Goal: Task Accomplishment & Management: Use online tool/utility

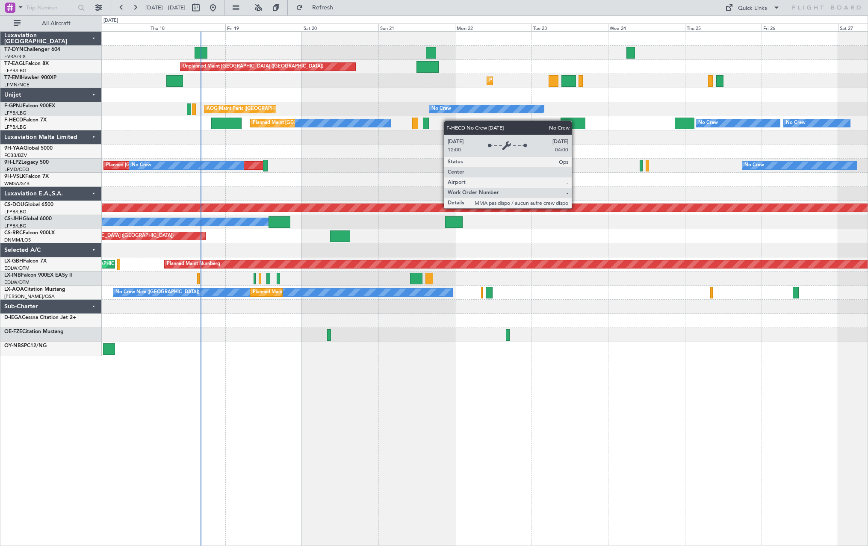
click at [378, 125] on div "Unplanned Maint [GEOGRAPHIC_DATA] ([GEOGRAPHIC_DATA]) Planned Maint [GEOGRAPHIC…" at bounding box center [484, 194] width 765 height 324
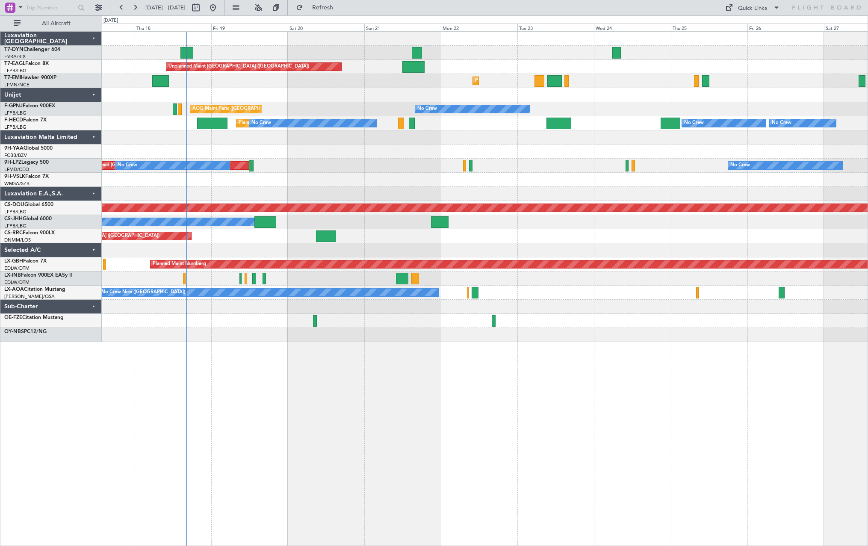
click at [279, 53] on div "Unplanned Maint [GEOGRAPHIC_DATA] (Riga Intl)" at bounding box center [484, 53] width 765 height 14
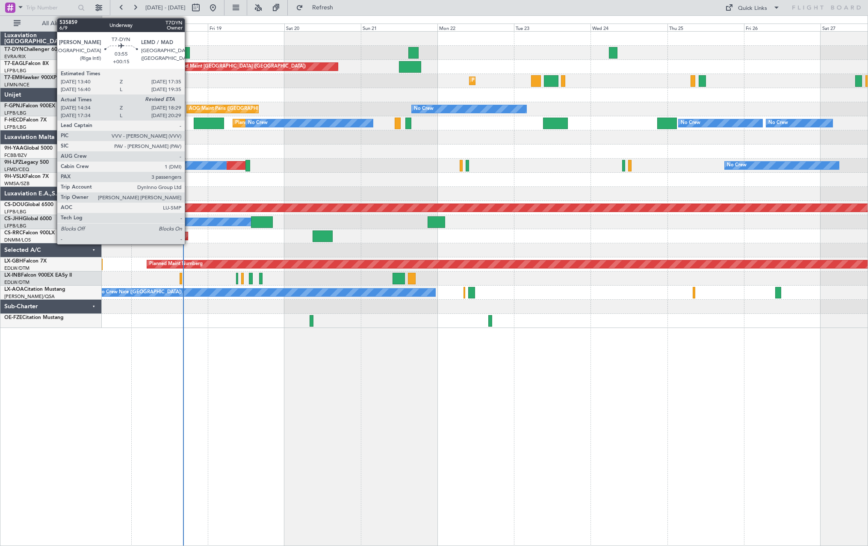
click at [189, 52] on div at bounding box center [183, 53] width 13 height 12
click at [186, 49] on div at bounding box center [183, 53] width 13 height 12
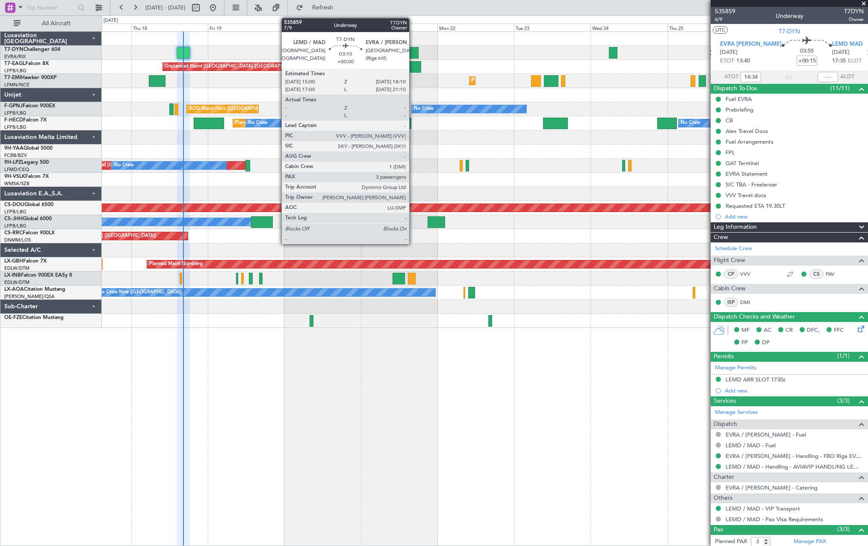
click at [413, 52] on div at bounding box center [413, 53] width 10 height 12
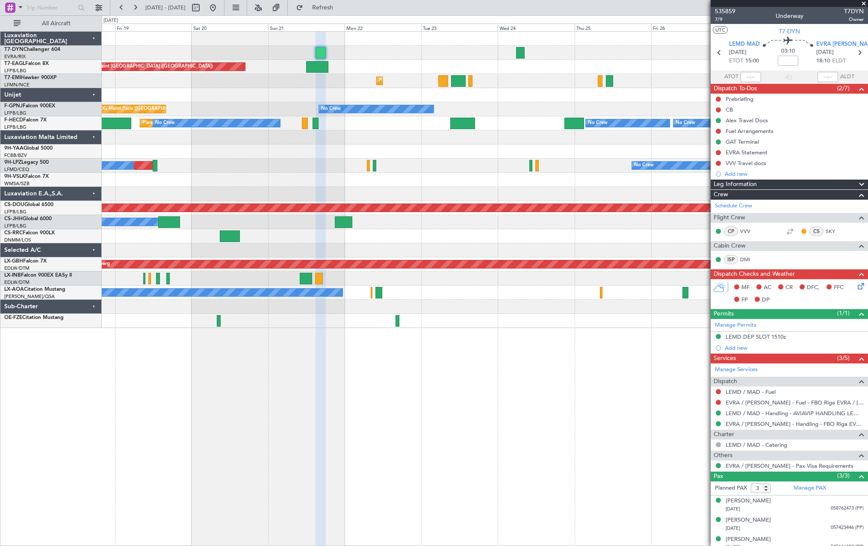
click at [487, 93] on div at bounding box center [484, 95] width 765 height 14
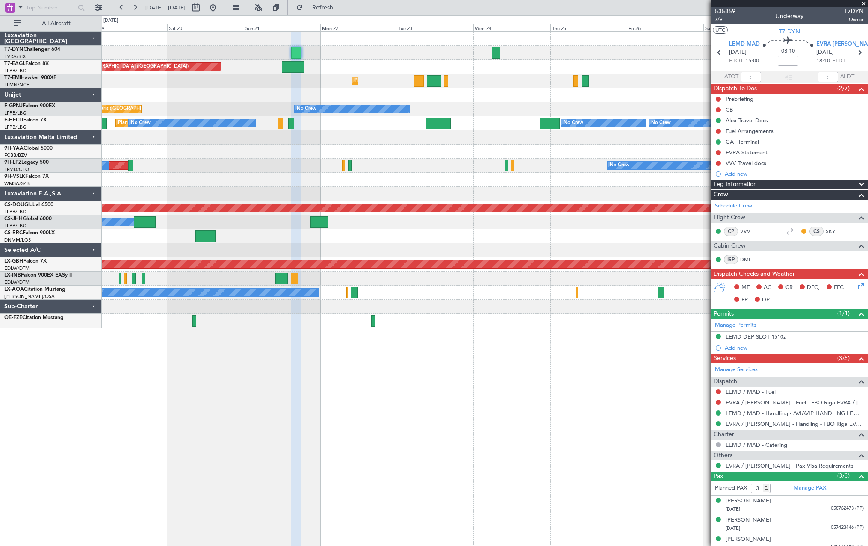
click at [491, 94] on div at bounding box center [484, 95] width 765 height 14
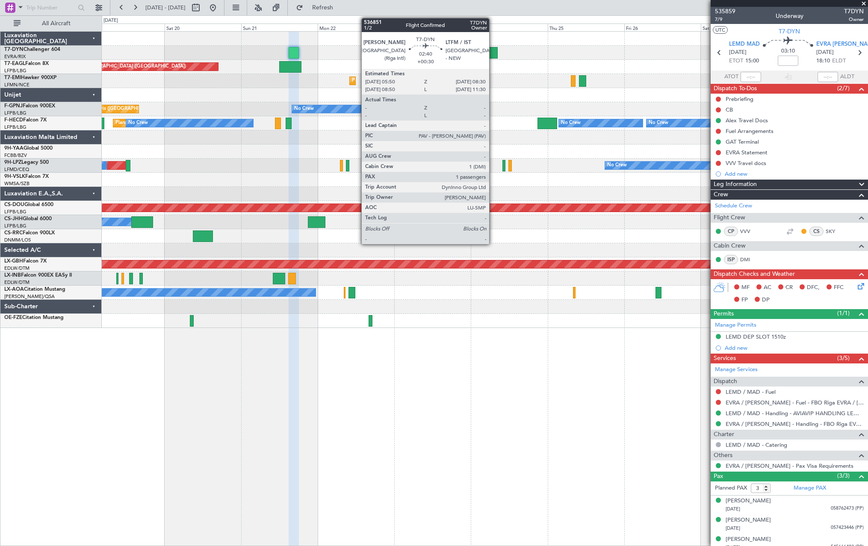
click at [493, 51] on div at bounding box center [493, 53] width 9 height 12
type input "+00:30"
type input "1"
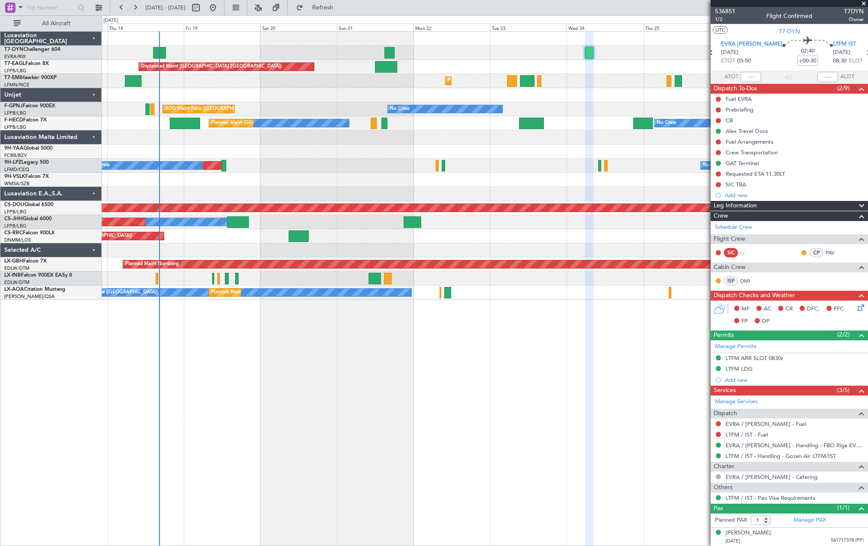
click at [312, 101] on div at bounding box center [484, 95] width 765 height 14
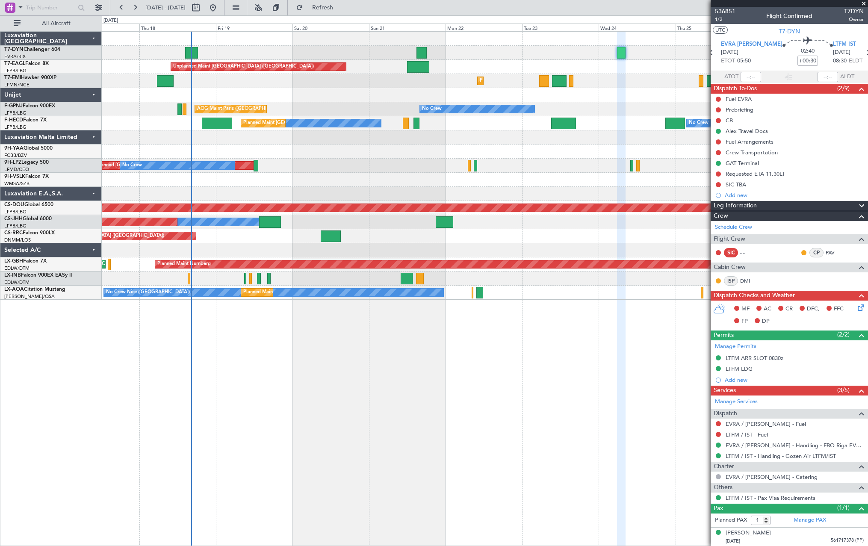
click at [312, 101] on div at bounding box center [484, 95] width 765 height 14
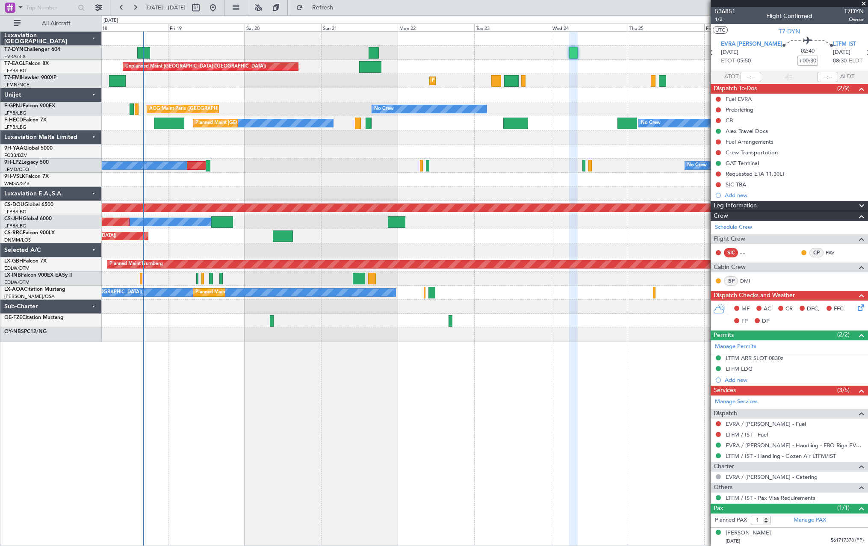
click at [358, 107] on div "Unplanned Maint Riga (Riga Intl) Unplanned Maint Paris (Le Bourget) Grounded Du…" at bounding box center [484, 187] width 765 height 310
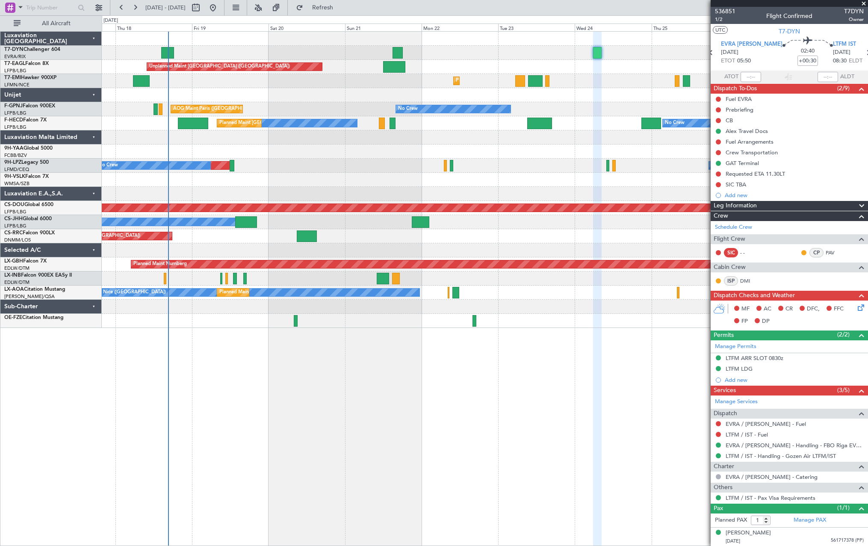
click at [299, 279] on div at bounding box center [484, 278] width 765 height 14
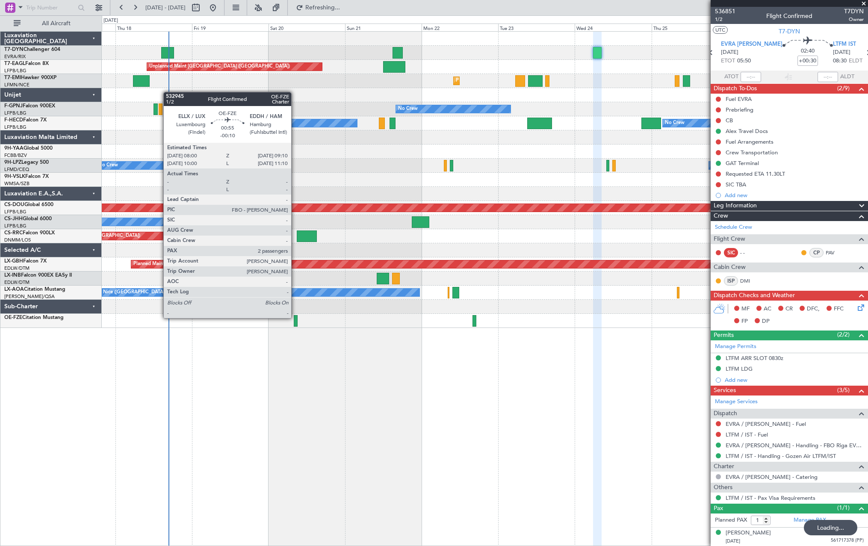
click at [295, 317] on div at bounding box center [296, 321] width 4 height 12
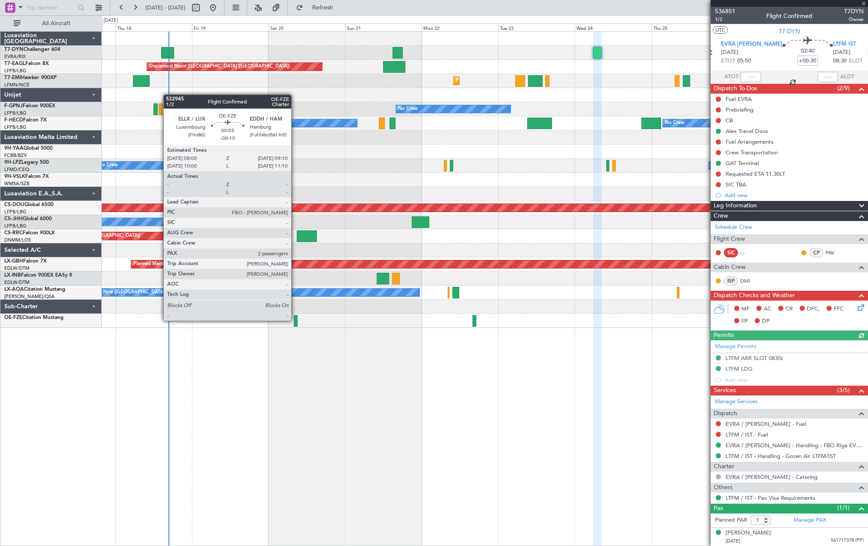
type input "-00:10"
type input "2"
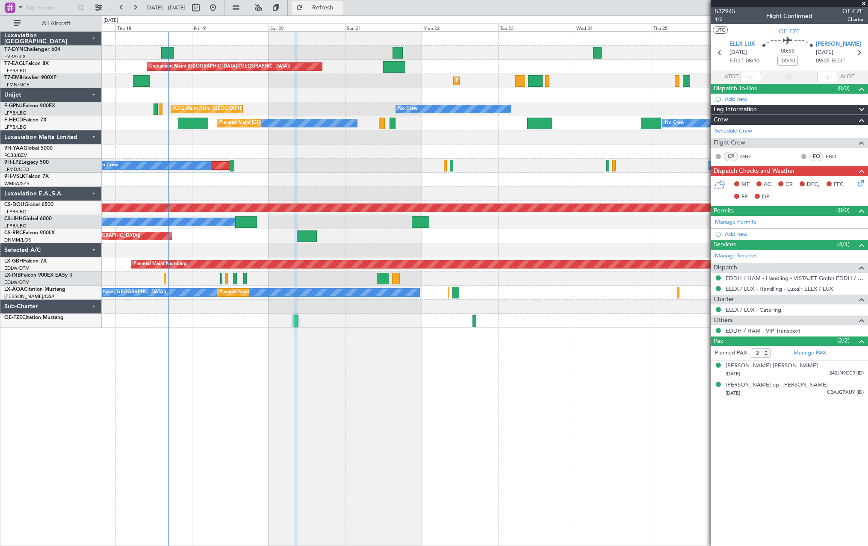
click at [341, 6] on span "Refresh" at bounding box center [323, 8] width 36 height 6
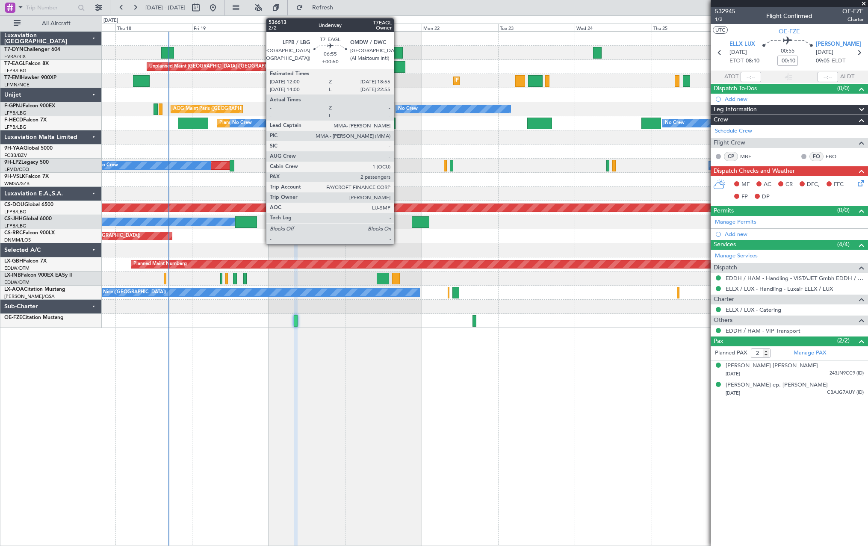
click at [397, 62] on div at bounding box center [394, 67] width 22 height 12
click at [392, 68] on div at bounding box center [394, 67] width 22 height 12
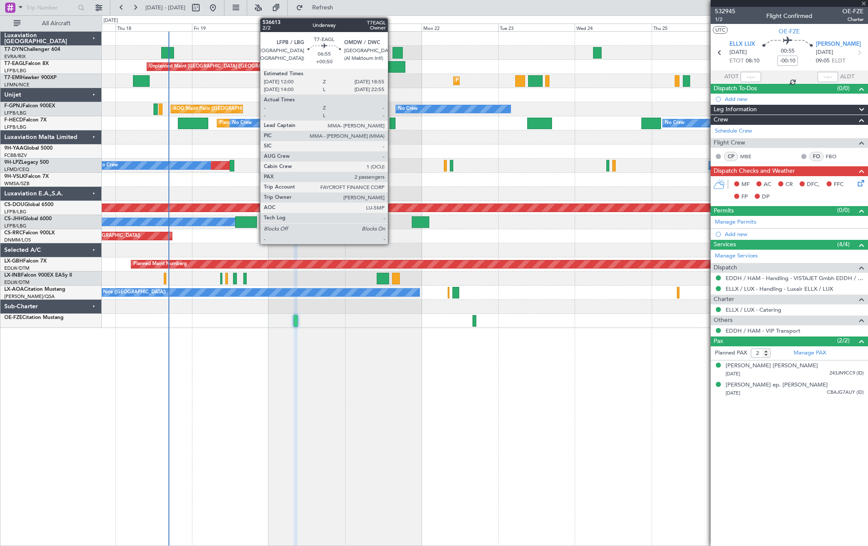
type input "+00:50"
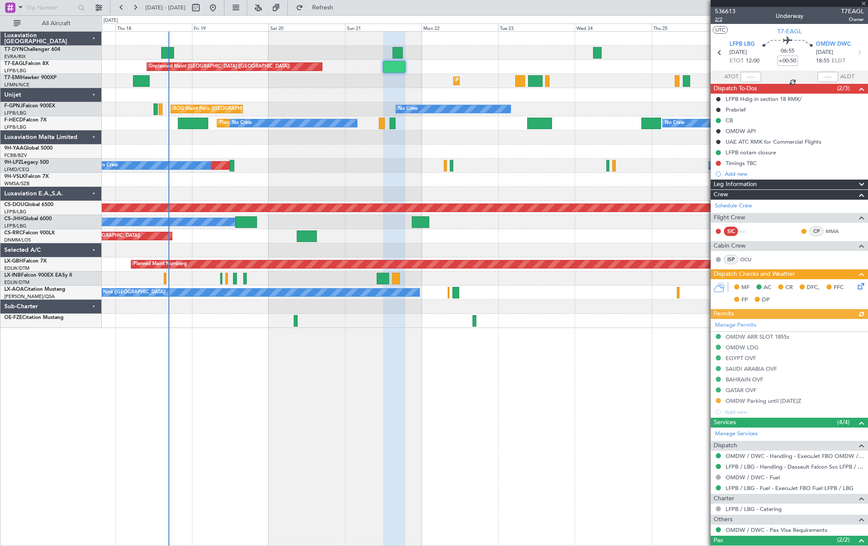
click at [719, 18] on span "2/2" at bounding box center [725, 19] width 21 height 7
click at [341, 9] on span "Refresh" at bounding box center [323, 8] width 36 height 6
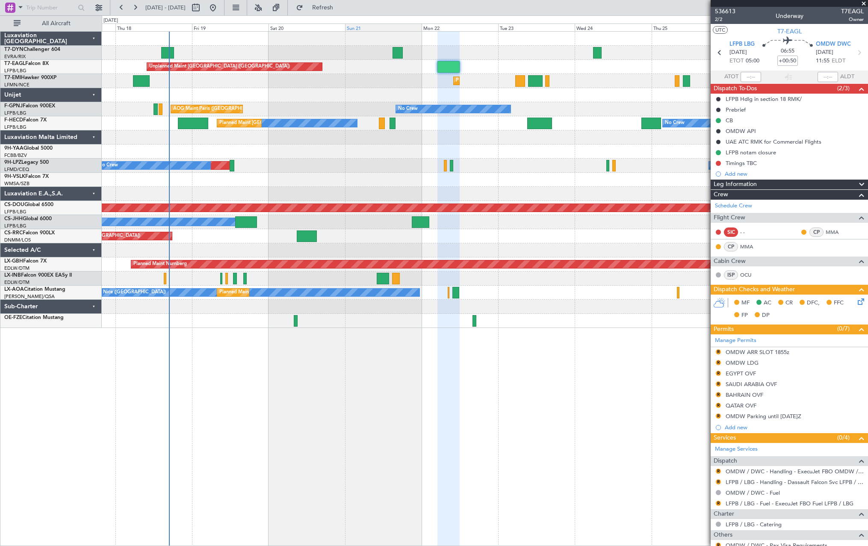
drag, startPoint x: 332, startPoint y: 10, endPoint x: 397, endPoint y: 28, distance: 67.4
click at [332, 10] on button "Refresh" at bounding box center [317, 8] width 51 height 14
click at [343, 12] on button "Refresh" at bounding box center [317, 8] width 51 height 14
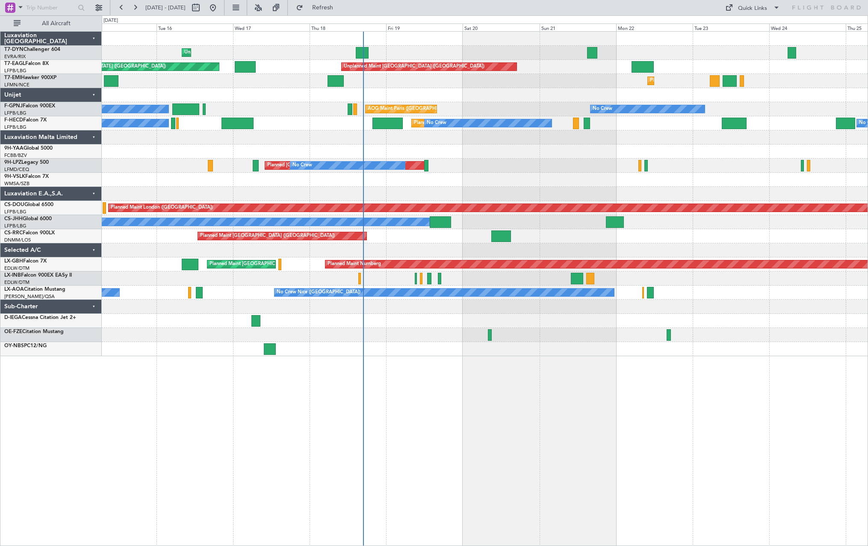
click at [422, 102] on div "Unplanned Maint Riga (Riga Intl) Planned Maint New York (Teterboro) Unplanned M…" at bounding box center [484, 194] width 765 height 324
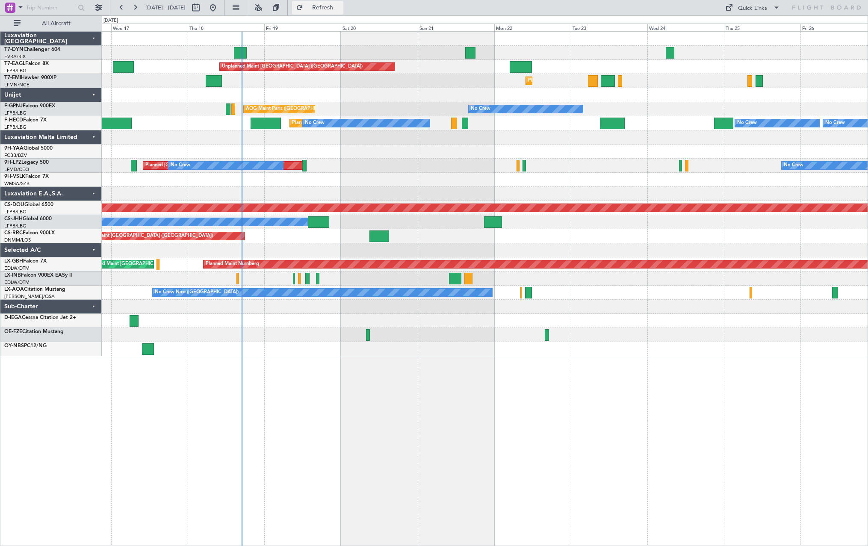
click at [343, 2] on button "Refresh" at bounding box center [317, 8] width 51 height 14
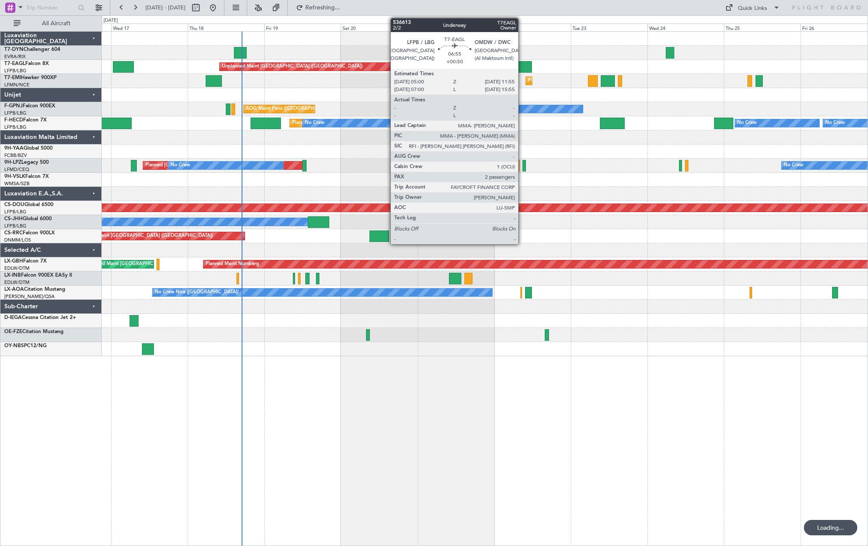
click at [522, 63] on div at bounding box center [520, 67] width 22 height 12
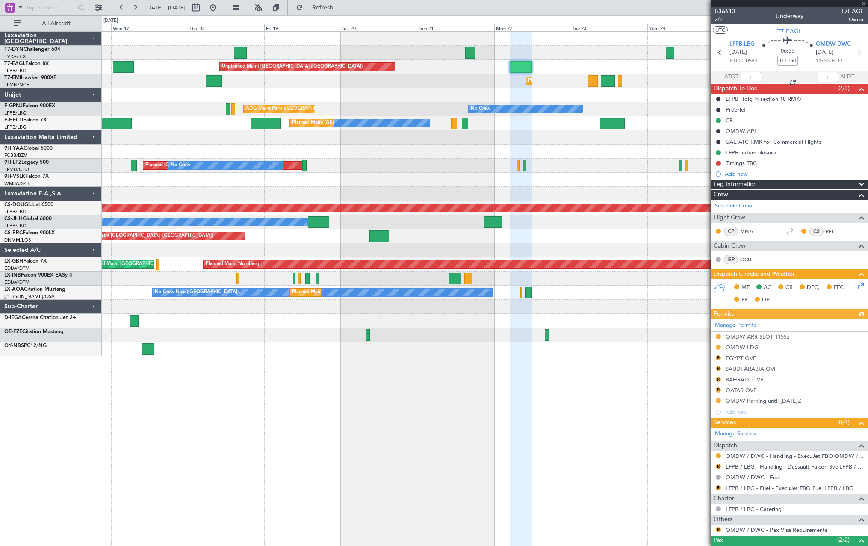
click at [520, 59] on div "Unplanned Maint [GEOGRAPHIC_DATA] (Riga Intl)" at bounding box center [484, 53] width 765 height 14
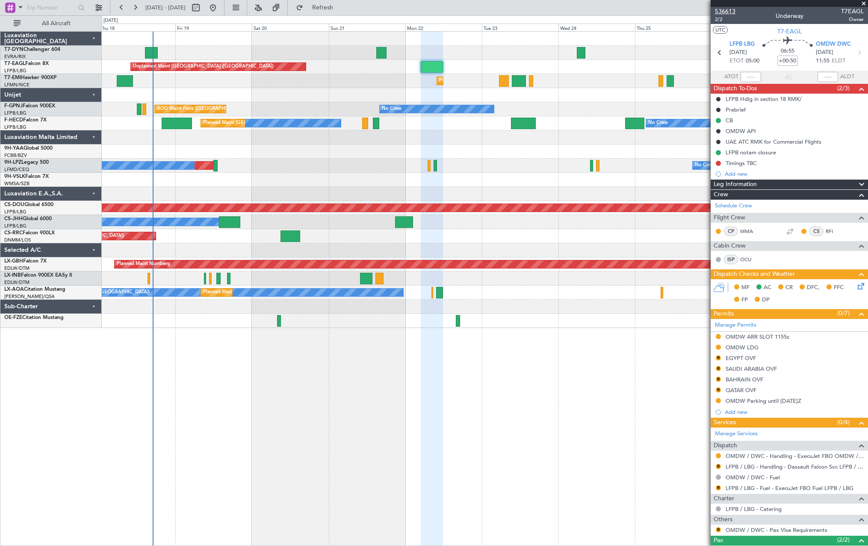
click at [726, 9] on span "536613" at bounding box center [725, 11] width 21 height 9
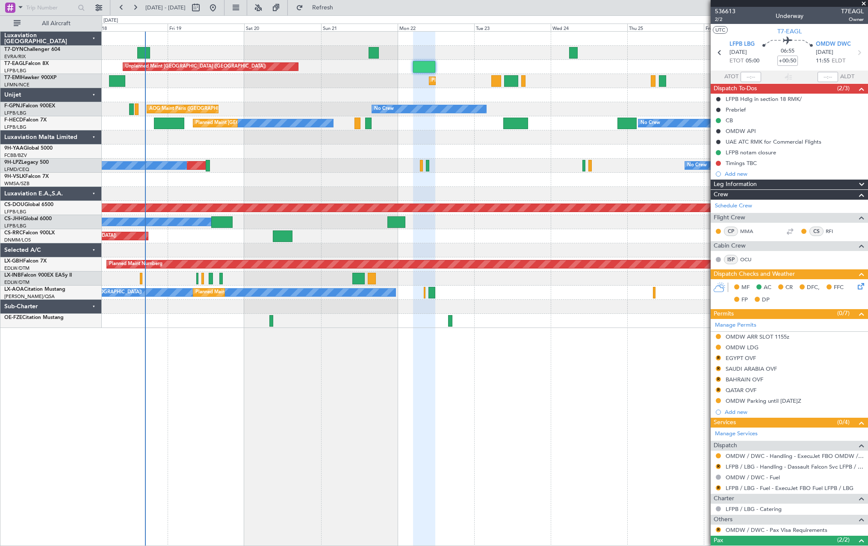
click at [406, 168] on div "No Crew Planned Maint St Gallen (Altenrhein) No Crew" at bounding box center [484, 166] width 765 height 14
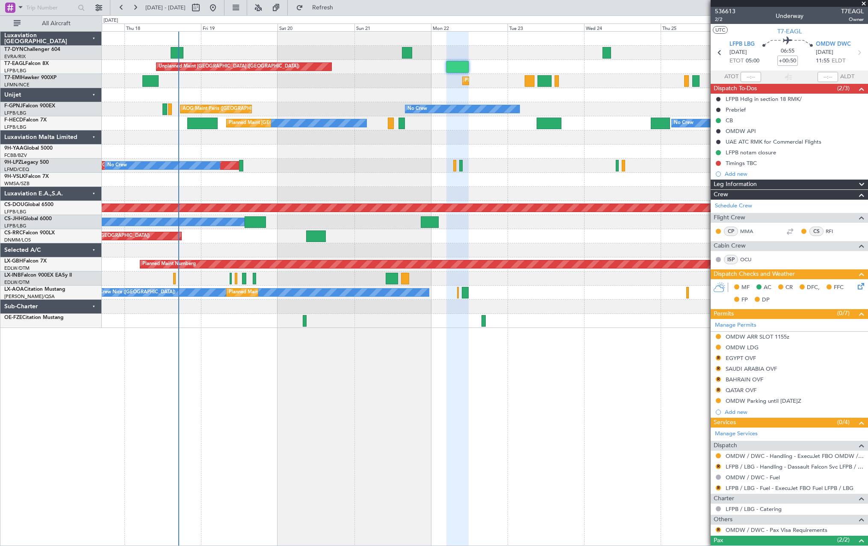
click at [328, 185] on div at bounding box center [484, 180] width 765 height 14
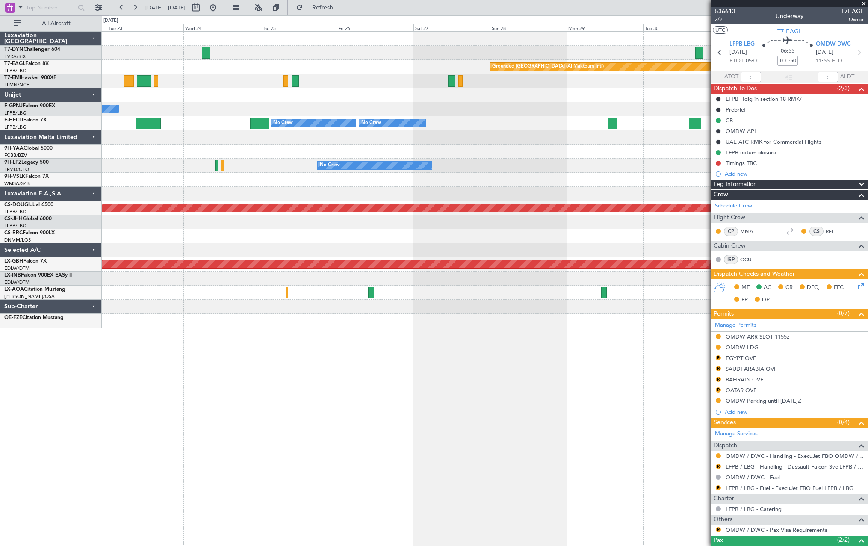
click at [139, 190] on div "Grounded Dubai (Al Maktoum Intl) Unplanned Maint Paris (Le Bourget) Planned Mai…" at bounding box center [484, 180] width 765 height 296
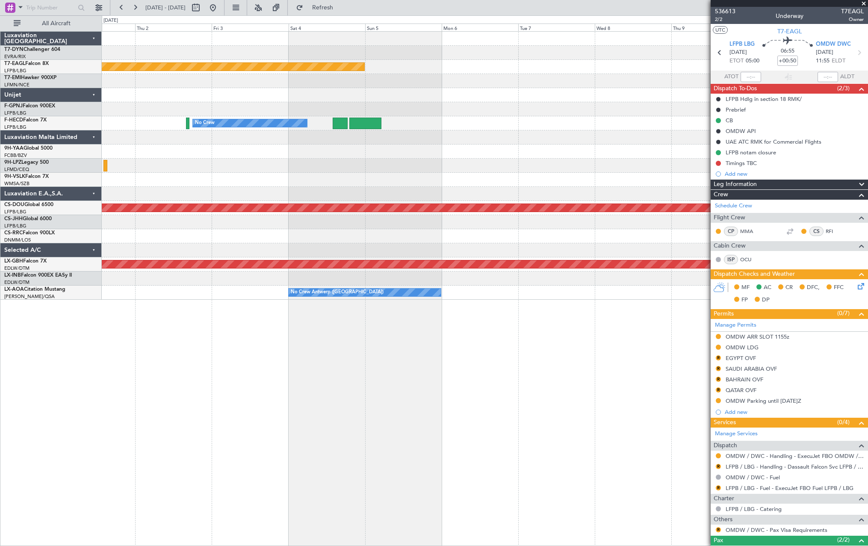
click at [69, 191] on div "Grounded Dubai (Al Maktoum Intl) No Crew Planned Maint London (Biggin Hill) Pla…" at bounding box center [434, 280] width 868 height 530
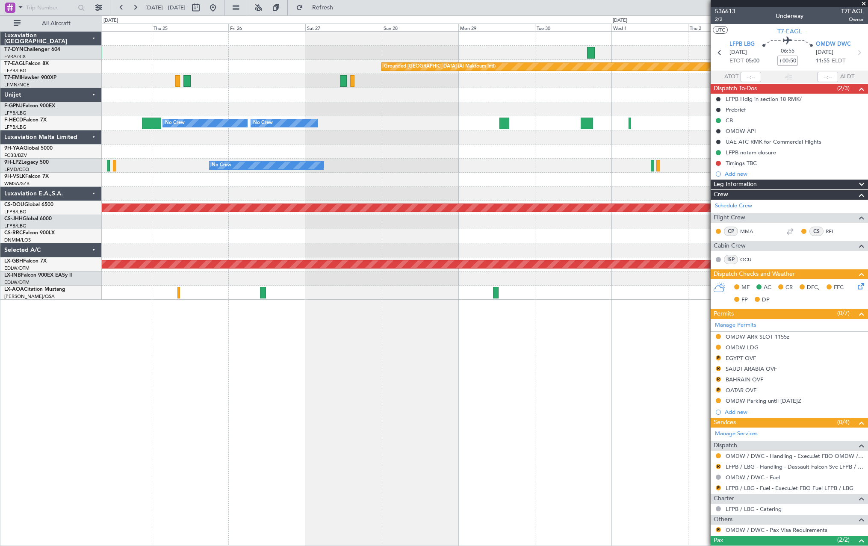
click at [728, 144] on fb-app "06 Oct 2025 - 16 Oct 2025 Refresh Quick Links All Aircraft Grounded Dubai (Al M…" at bounding box center [434, 275] width 868 height 539
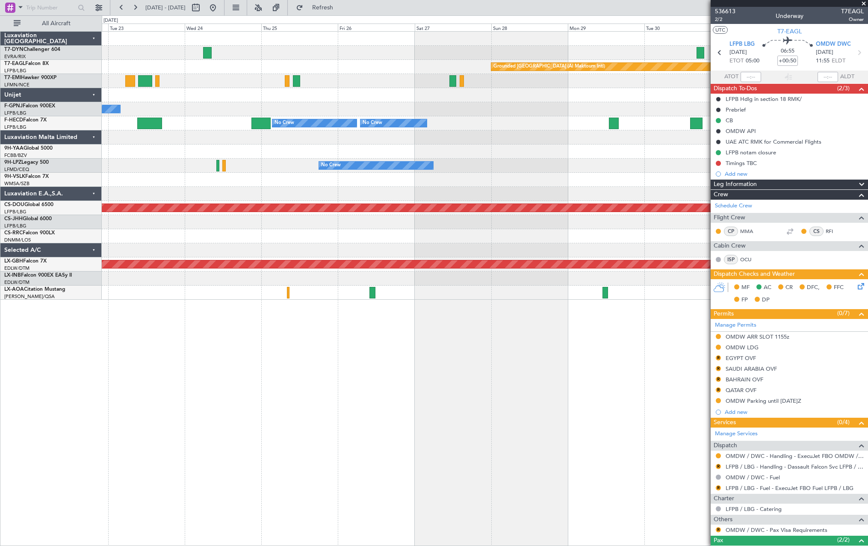
click at [433, 165] on div "No Crew" at bounding box center [376, 166] width 114 height 8
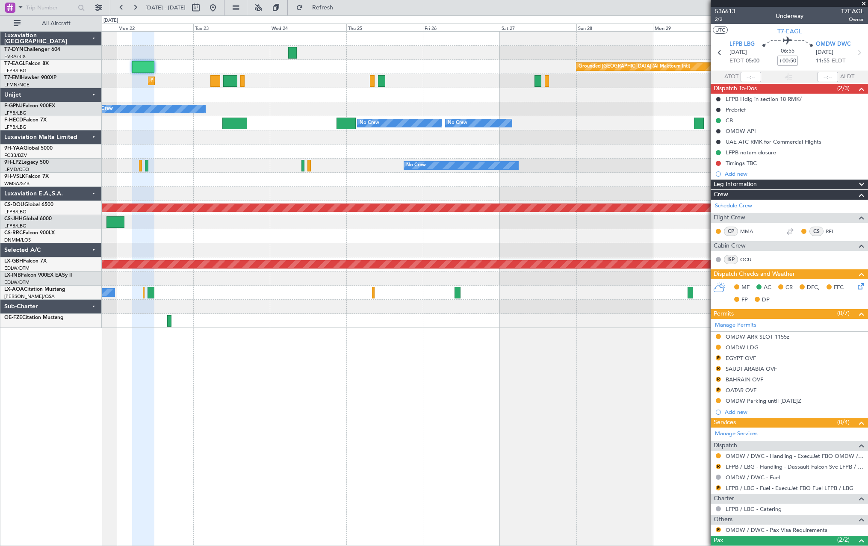
click at [51, 191] on div "Grounded Dubai (Al Maktoum Intl) Unplanned Maint Paris (Le Bourget) Planned Mai…" at bounding box center [434, 280] width 868 height 530
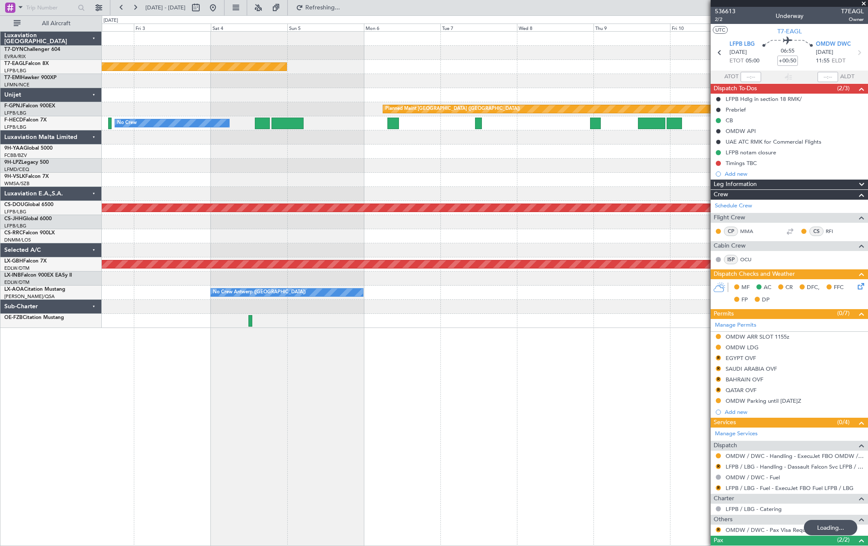
click at [82, 188] on div "Grounded Dubai (Al Maktoum Intl) Planned Maint Paris (Le Bourget) No Crew No Cr…" at bounding box center [434, 280] width 868 height 530
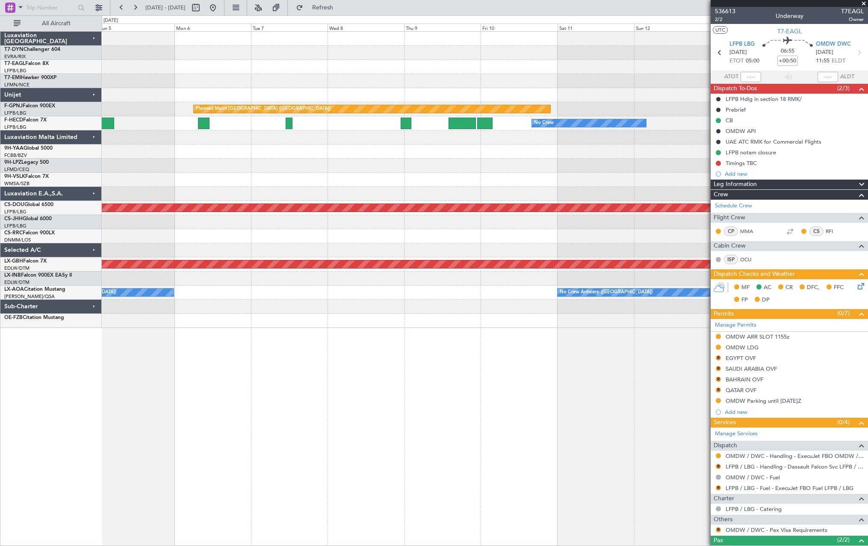
click at [218, 169] on div at bounding box center [484, 166] width 765 height 14
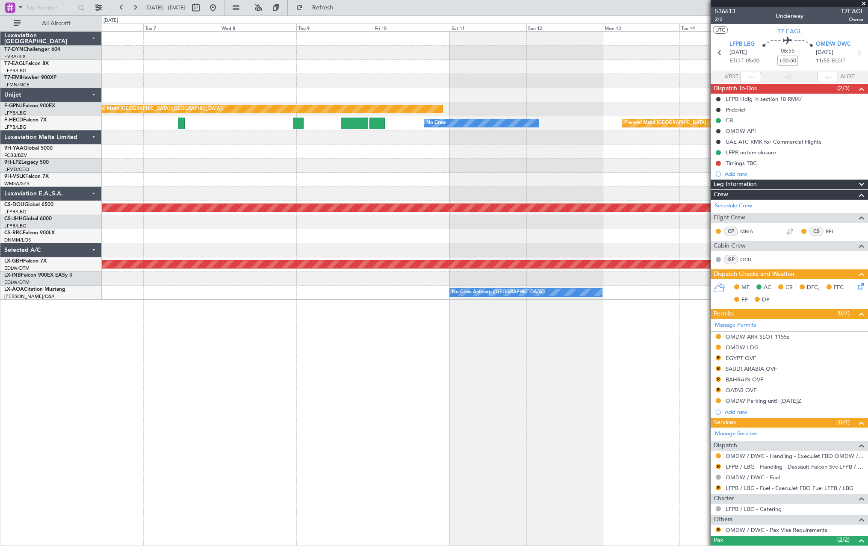
click at [603, 174] on div at bounding box center [484, 180] width 765 height 14
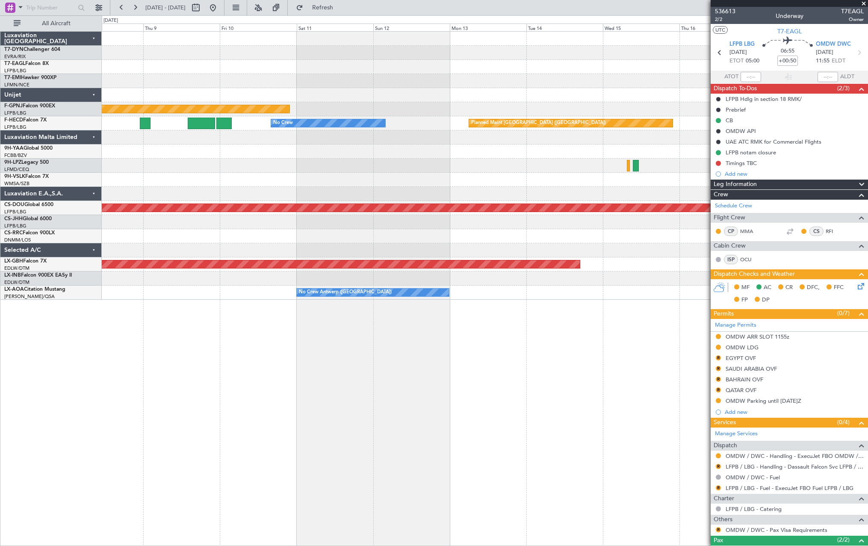
click at [307, 176] on div "Planned Maint Paris (Le Bourget) No Crew Planned Maint Paris (Le Bourget) Plann…" at bounding box center [484, 166] width 765 height 268
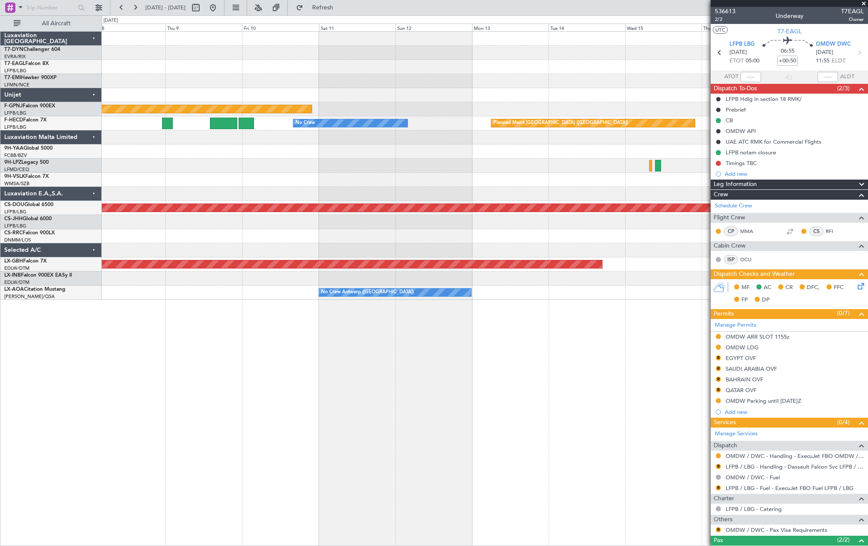
click at [579, 152] on div at bounding box center [484, 151] width 765 height 14
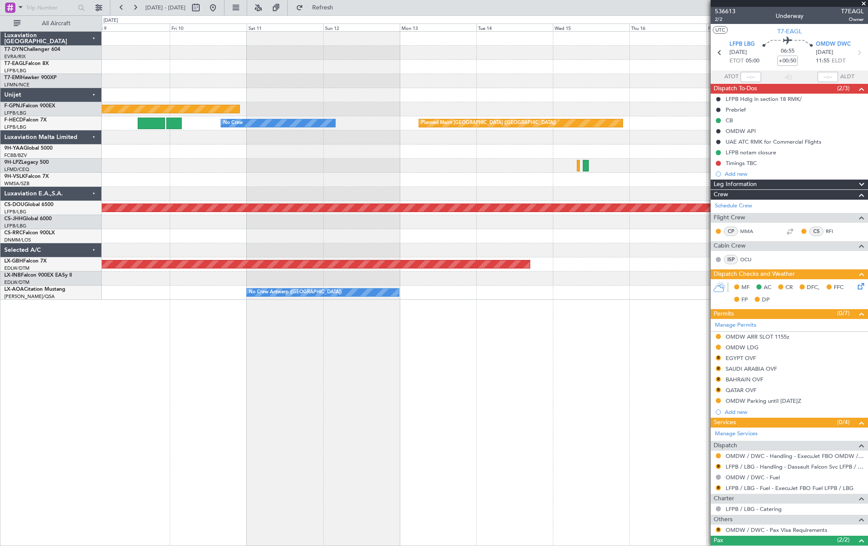
click at [378, 167] on div "Planned Maint Paris (Le Bourget) No Crew Planned Maint Paris (Le Bourget) Plann…" at bounding box center [484, 166] width 765 height 268
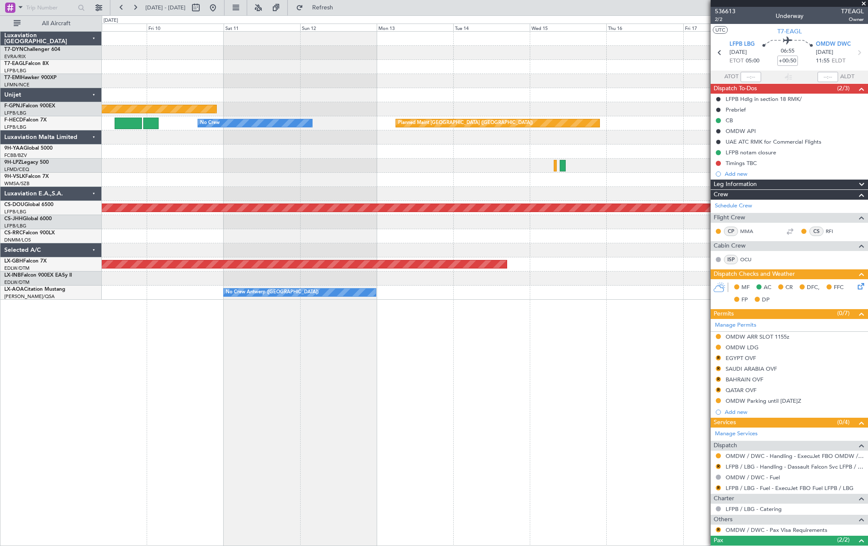
click at [403, 95] on div at bounding box center [484, 95] width 765 height 14
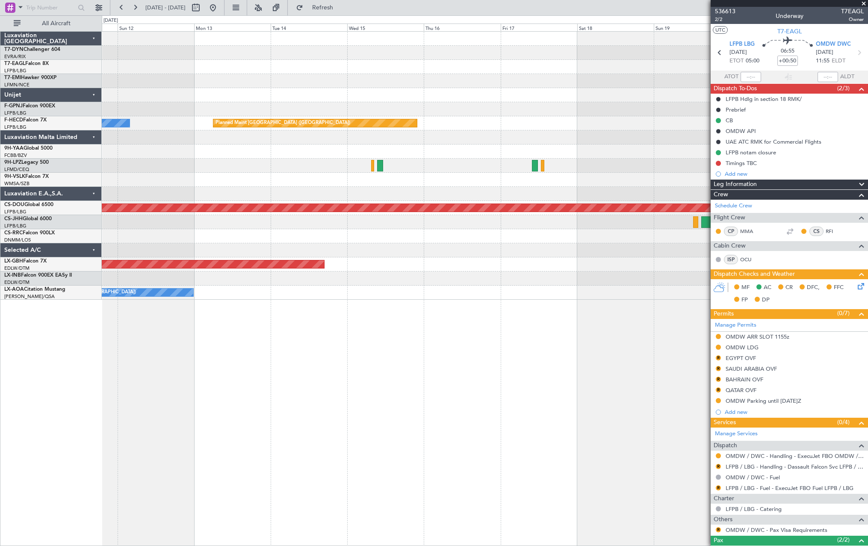
click at [349, 105] on div "Planned Maint [GEOGRAPHIC_DATA] ([GEOGRAPHIC_DATA])" at bounding box center [484, 109] width 765 height 14
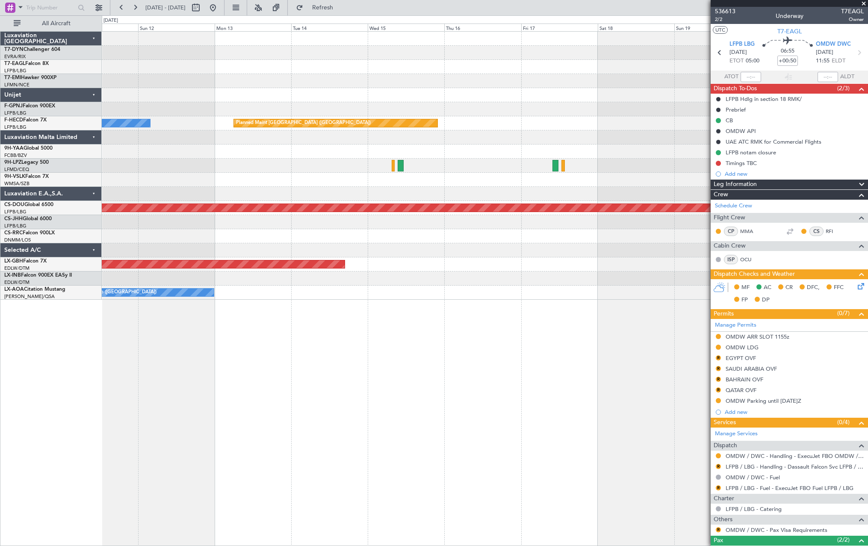
click at [422, 91] on div "Planned Maint Paris (Le Bourget) Planned Maint Paris (Le Bourget) No Crew Plann…" at bounding box center [484, 166] width 765 height 268
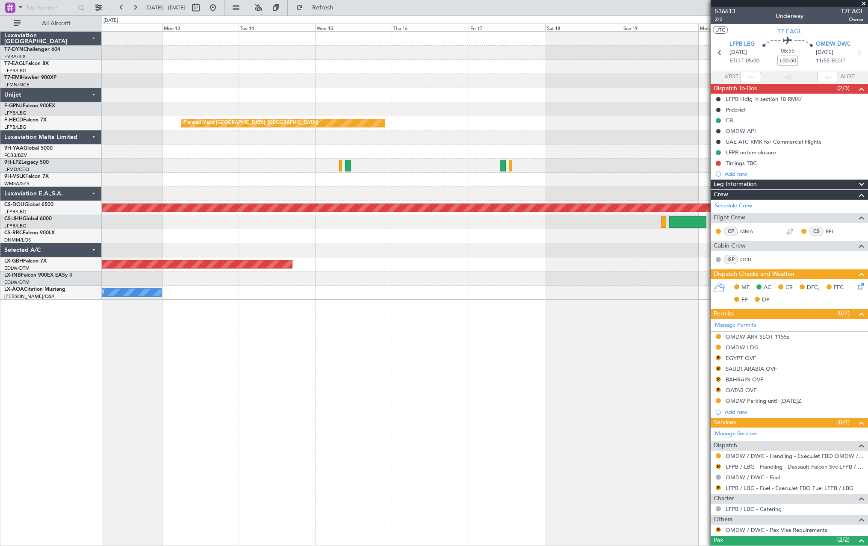
click at [85, 140] on div "Planned Maint Paris (Le Bourget) Planned Maint Paris (Le Bourget) No Crew Plann…" at bounding box center [434, 280] width 868 height 530
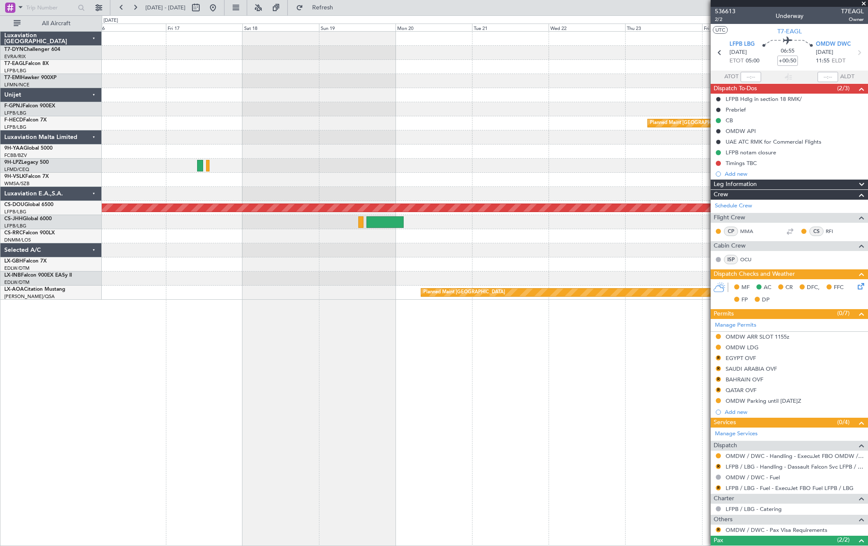
click at [115, 138] on div "Planned Maint Paris (Le Bourget) Planned Maint Paris (Le Bourget) Planned Maint…" at bounding box center [484, 166] width 765 height 268
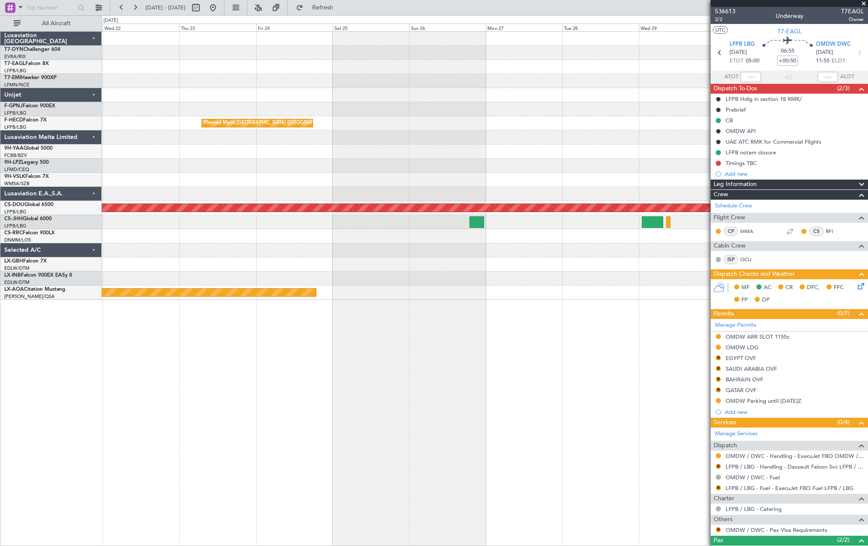
click at [114, 153] on div "Planned Maint Paris (Le Bourget) Planned Maint London (Biggin Hill) Planned Mai…" at bounding box center [484, 166] width 765 height 268
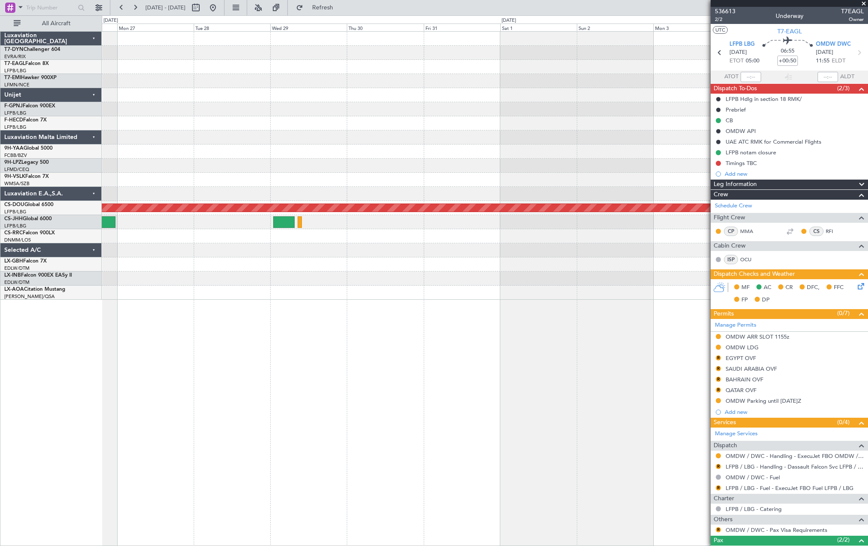
click at [114, 158] on div "Planned Maint Paris (Le Bourget) Planned Maint London (Biggin Hill) Planned Mai…" at bounding box center [484, 166] width 765 height 268
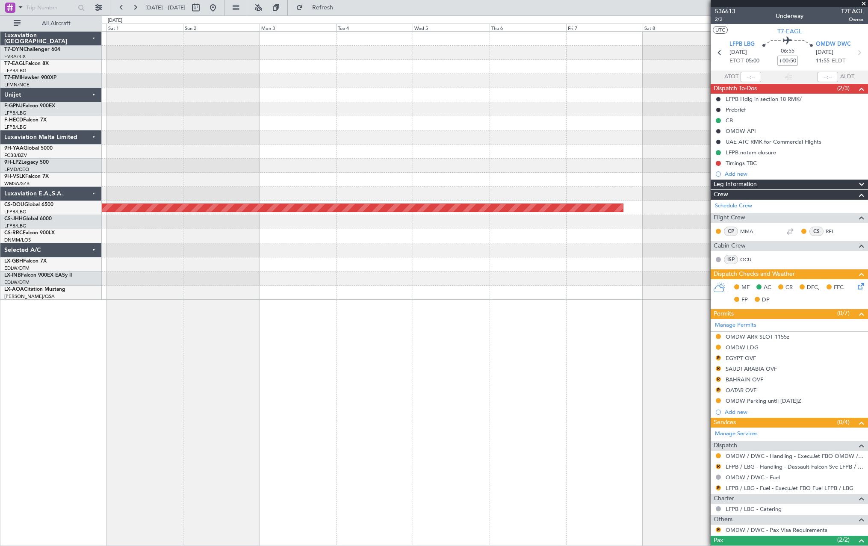
click at [121, 173] on div "Planned Maint London ([GEOGRAPHIC_DATA])" at bounding box center [484, 166] width 765 height 268
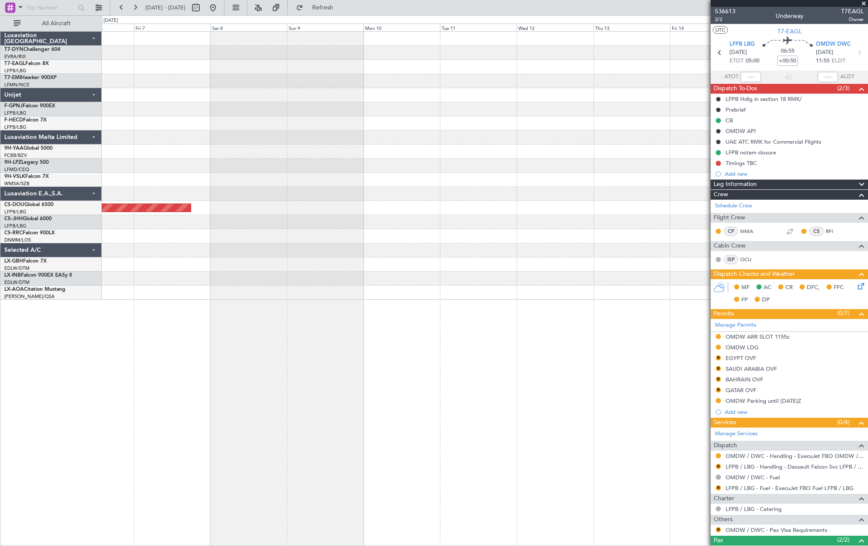
click at [143, 166] on div "Planned Maint London ([GEOGRAPHIC_DATA])" at bounding box center [484, 166] width 765 height 268
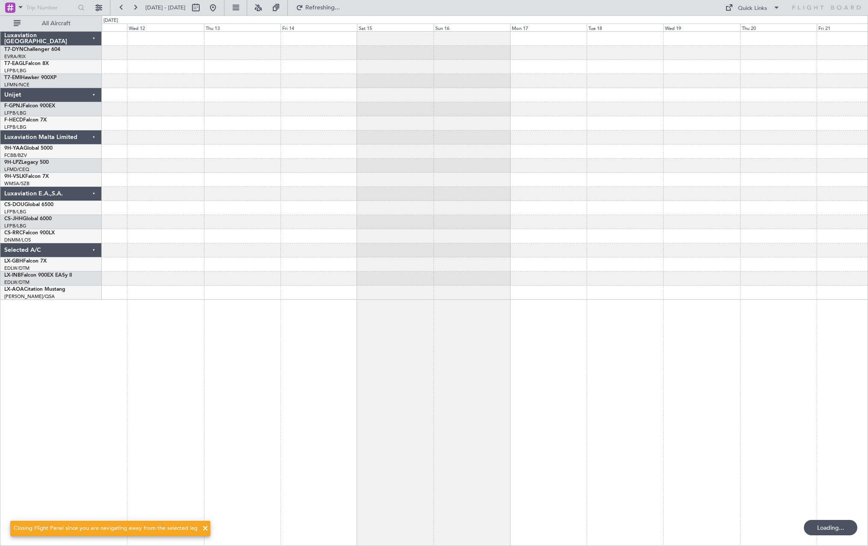
click at [347, 148] on div at bounding box center [484, 166] width 765 height 268
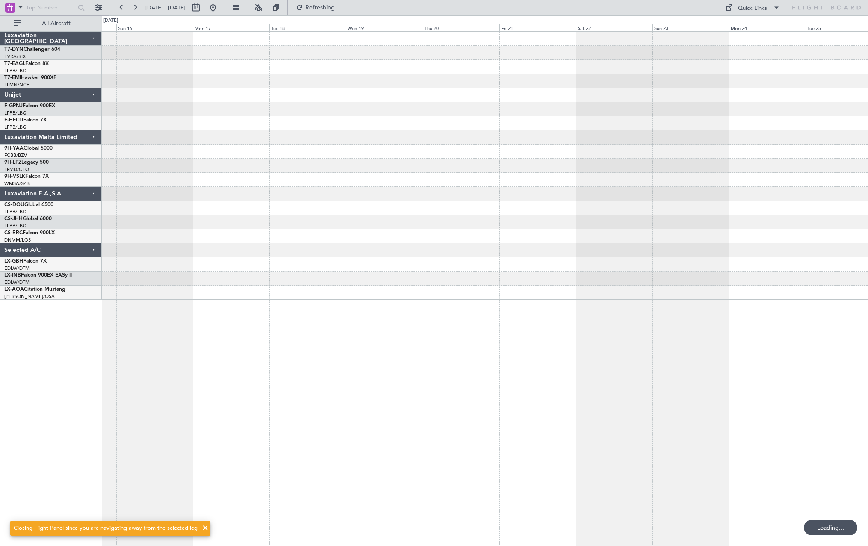
click at [213, 160] on div at bounding box center [484, 166] width 765 height 268
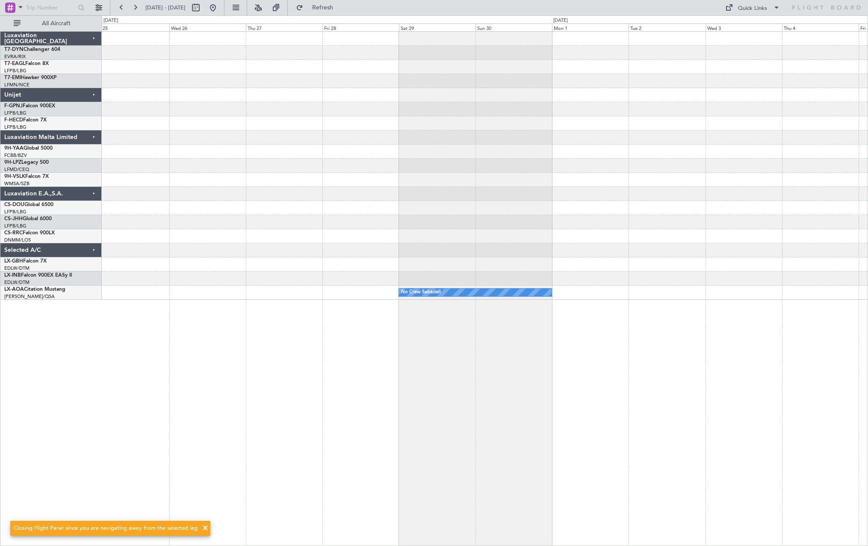
click at [216, 177] on div "No Crew Sabadell No Crew Sabadell" at bounding box center [484, 166] width 765 height 268
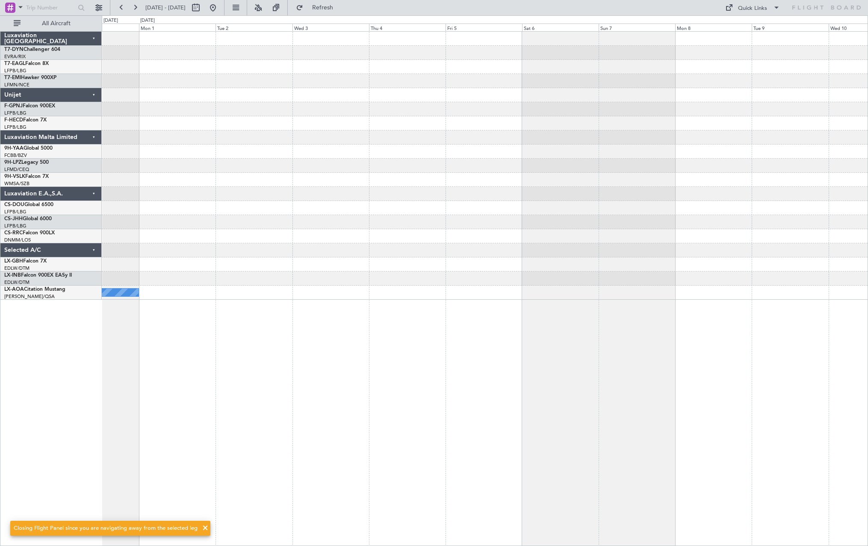
click at [201, 158] on div "No Crew Sabadell" at bounding box center [484, 166] width 765 height 268
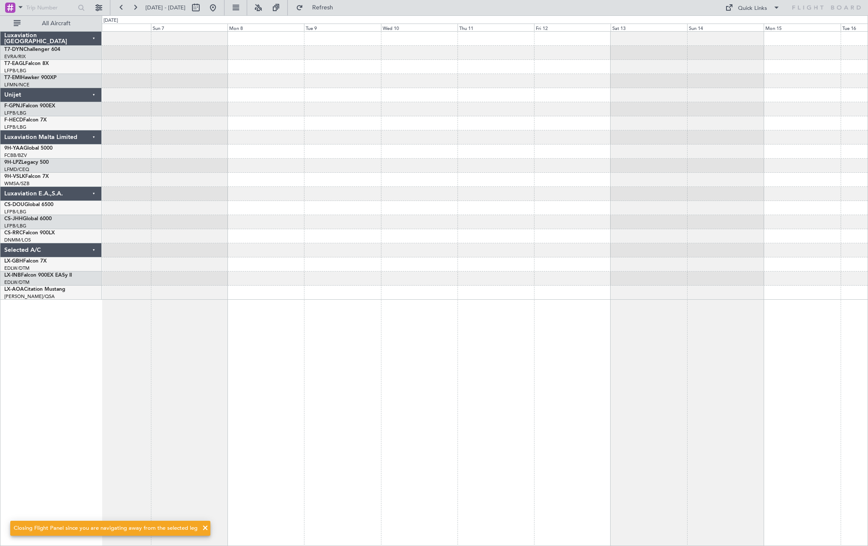
click at [205, 156] on div at bounding box center [484, 166] width 765 height 268
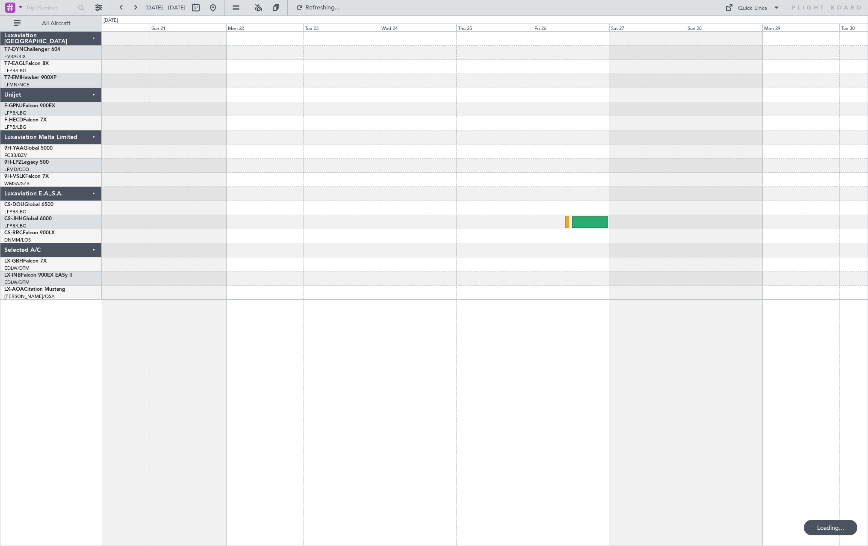
click at [183, 224] on div at bounding box center [484, 166] width 765 height 268
click at [120, 168] on div at bounding box center [484, 166] width 765 height 268
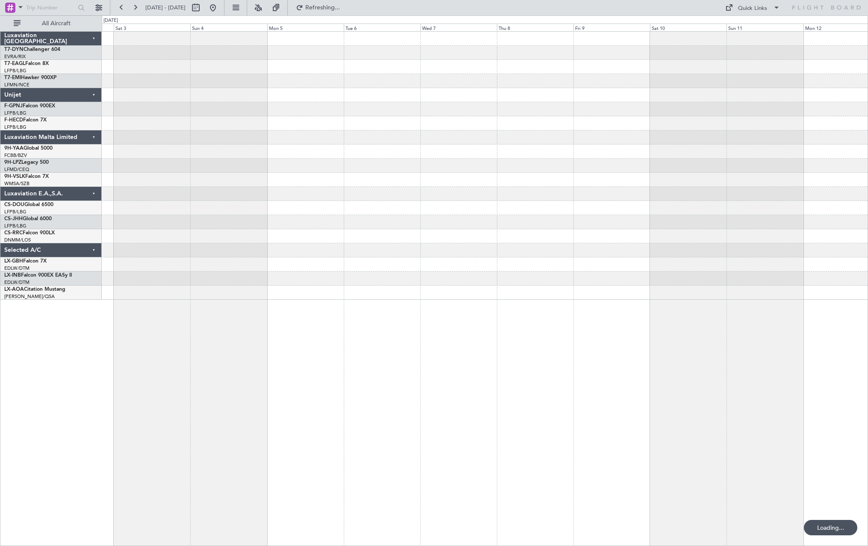
click at [351, 170] on div at bounding box center [484, 166] width 765 height 268
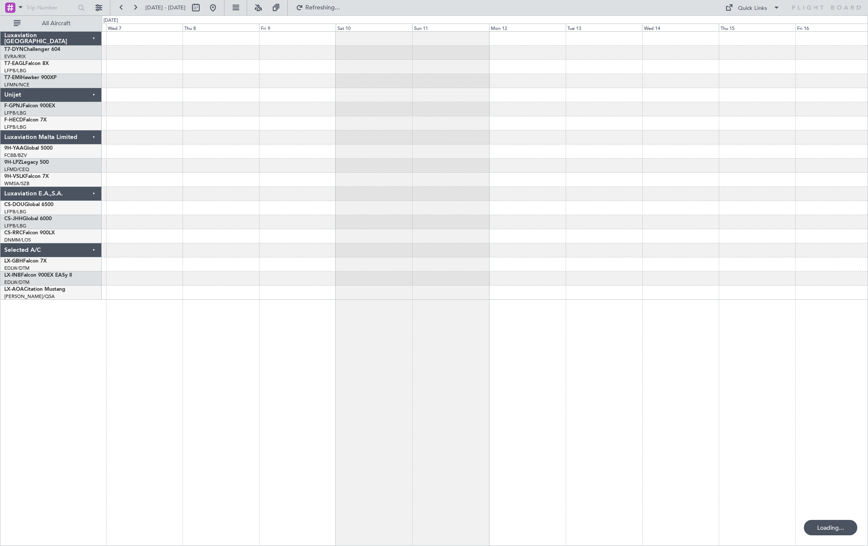
click at [244, 169] on div at bounding box center [484, 166] width 765 height 268
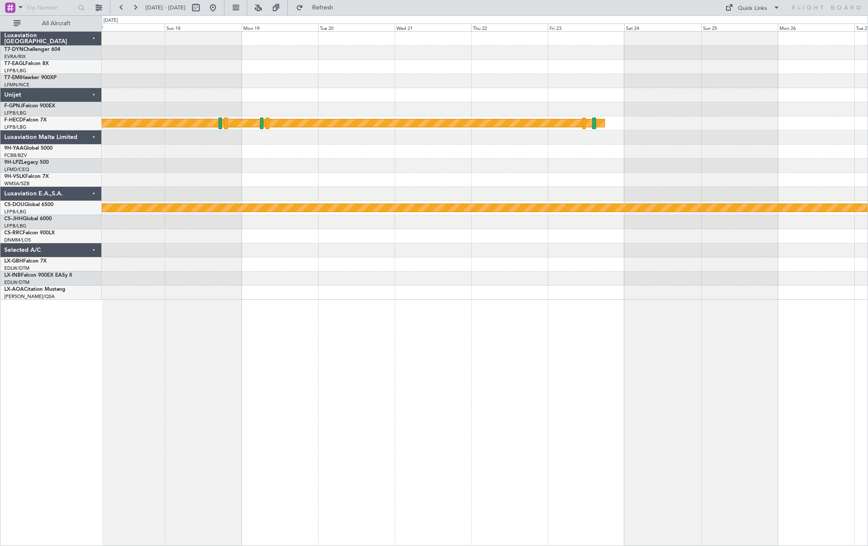
click at [474, 171] on div at bounding box center [484, 166] width 765 height 14
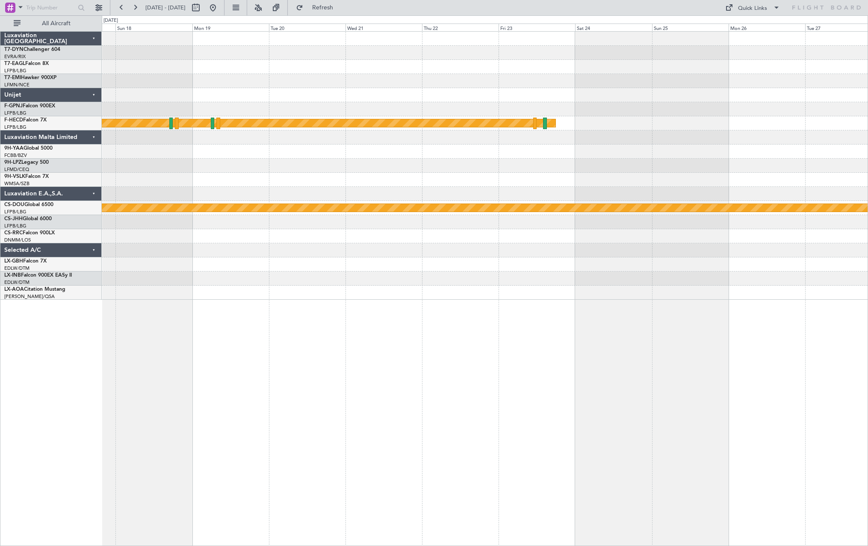
click at [250, 204] on div "Planned Maint Paris (Le Bourget) Planned Maint London (Biggin Hill)" at bounding box center [484, 166] width 765 height 268
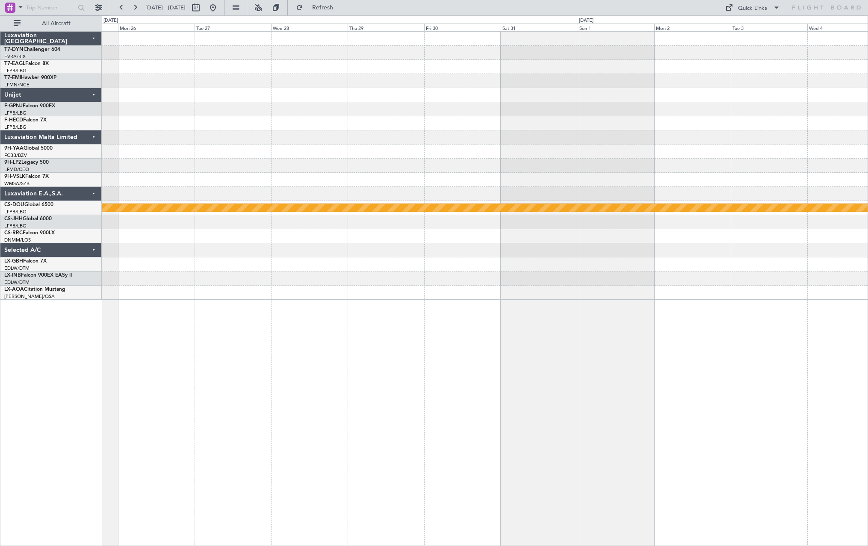
click at [284, 181] on div "Planned Maint Paris (Le Bourget) Planned Maint London (Biggin Hill)" at bounding box center [484, 166] width 765 height 268
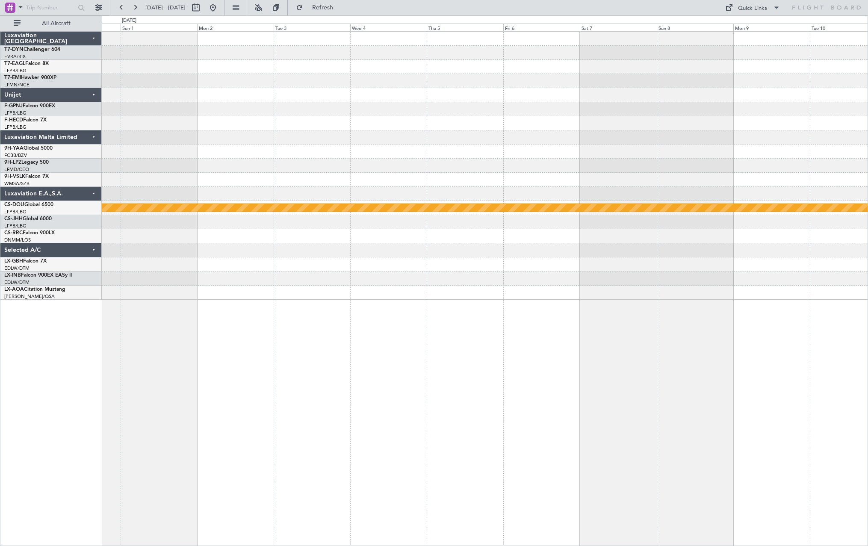
click at [362, 185] on div "Planned Maint London ([GEOGRAPHIC_DATA])" at bounding box center [484, 166] width 765 height 268
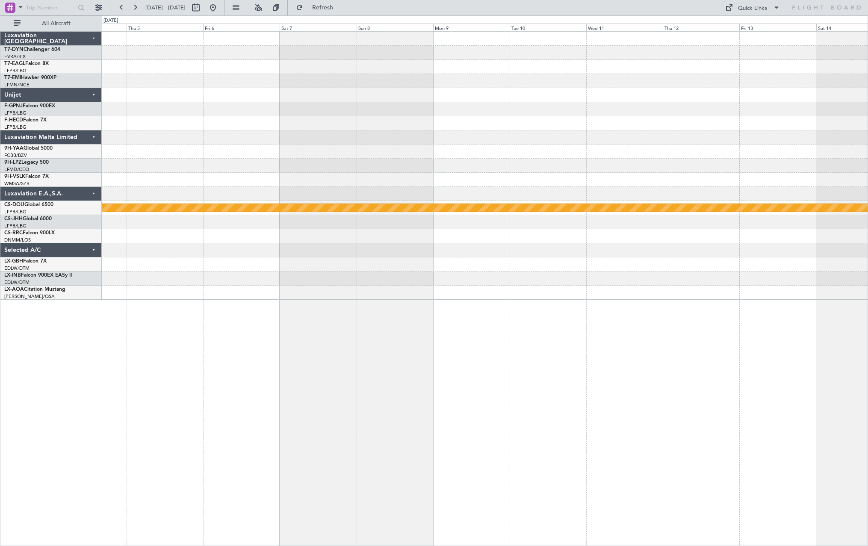
click at [95, 186] on div "Planned Maint London (Biggin Hill) Luxaviation San Marino T7-DYN Challenger 604…" at bounding box center [434, 280] width 868 height 530
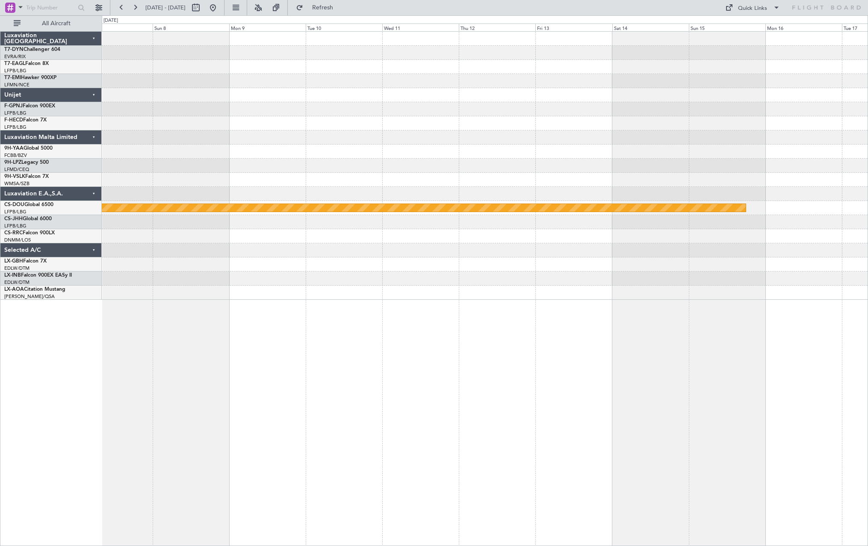
click at [135, 208] on div "Planned Maint London ([GEOGRAPHIC_DATA])" at bounding box center [484, 166] width 765 height 268
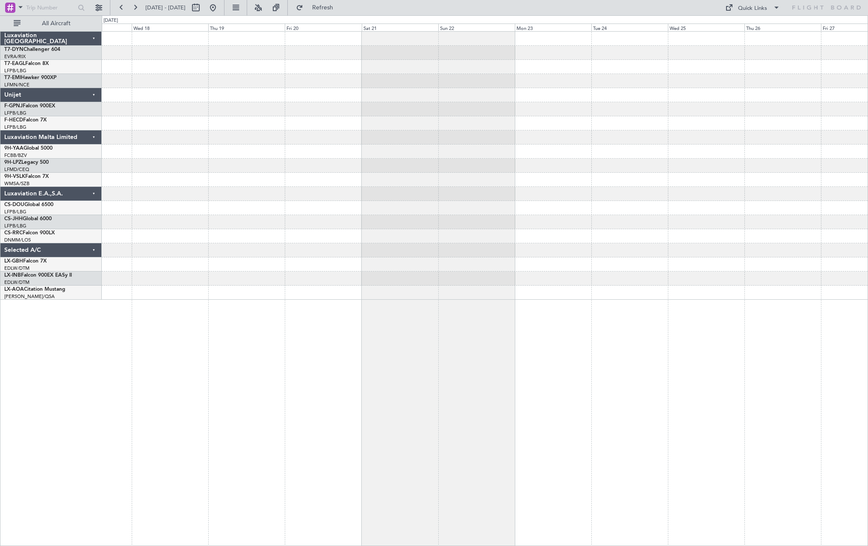
click at [335, 203] on div "Planned Maint London ([GEOGRAPHIC_DATA])" at bounding box center [484, 166] width 765 height 268
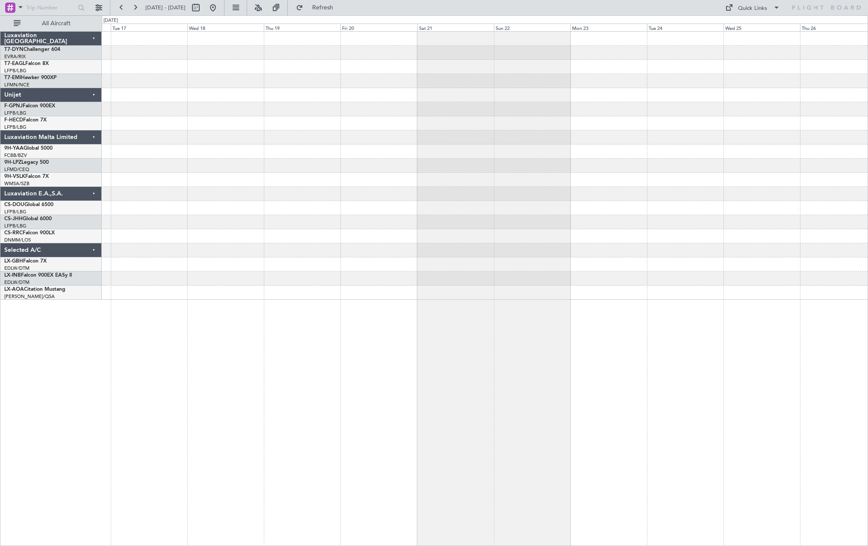
click at [487, 205] on div "Planned Maint London ([GEOGRAPHIC_DATA])" at bounding box center [484, 208] width 765 height 14
click at [339, 5] on span "Refresh" at bounding box center [323, 8] width 36 height 6
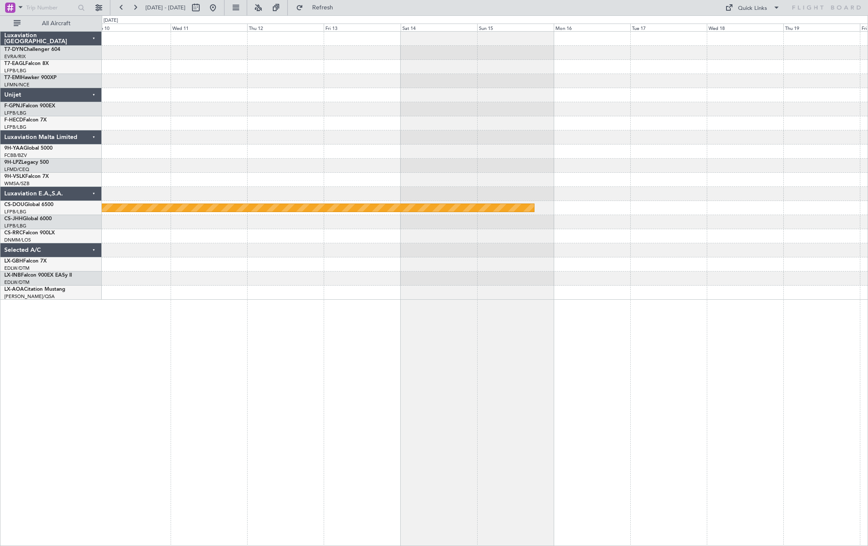
click at [863, 215] on div "Planned Maint London ([GEOGRAPHIC_DATA])" at bounding box center [484, 166] width 765 height 268
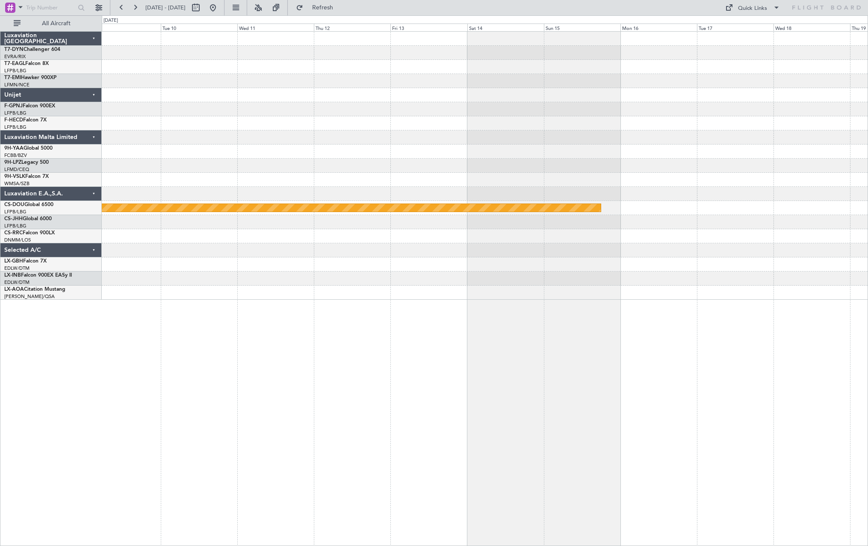
click at [799, 270] on div "Planned Maint London ([GEOGRAPHIC_DATA])" at bounding box center [484, 166] width 765 height 268
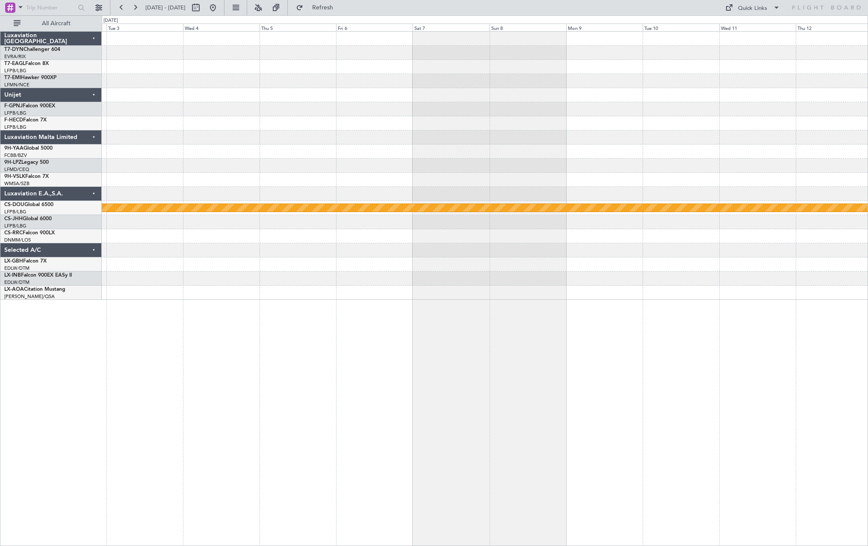
click at [763, 289] on div "Planned Maint London ([GEOGRAPHIC_DATA])" at bounding box center [485, 288] width 766 height 515
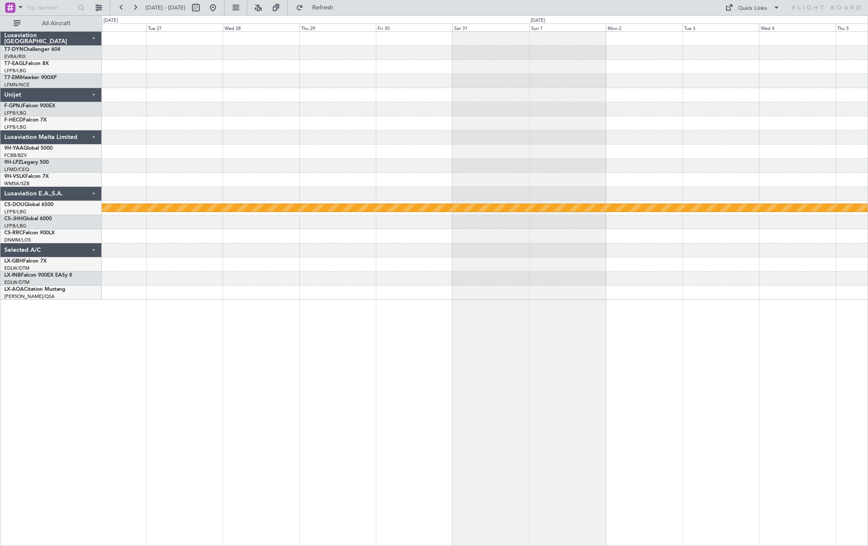
click at [768, 290] on div "Planned Maint London ([GEOGRAPHIC_DATA])" at bounding box center [485, 288] width 766 height 515
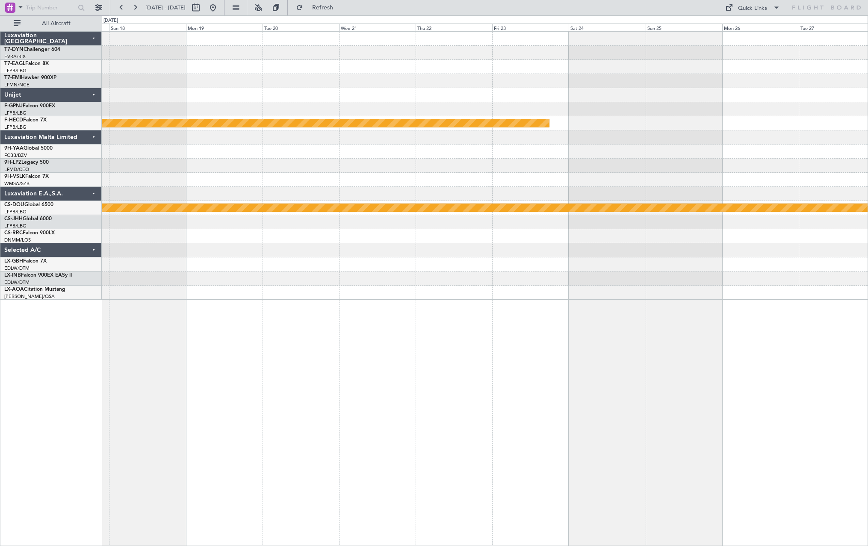
click at [747, 304] on div "Planned Maint Paris (Le Bourget) Planned Maint London (Biggin Hill)" at bounding box center [485, 288] width 766 height 515
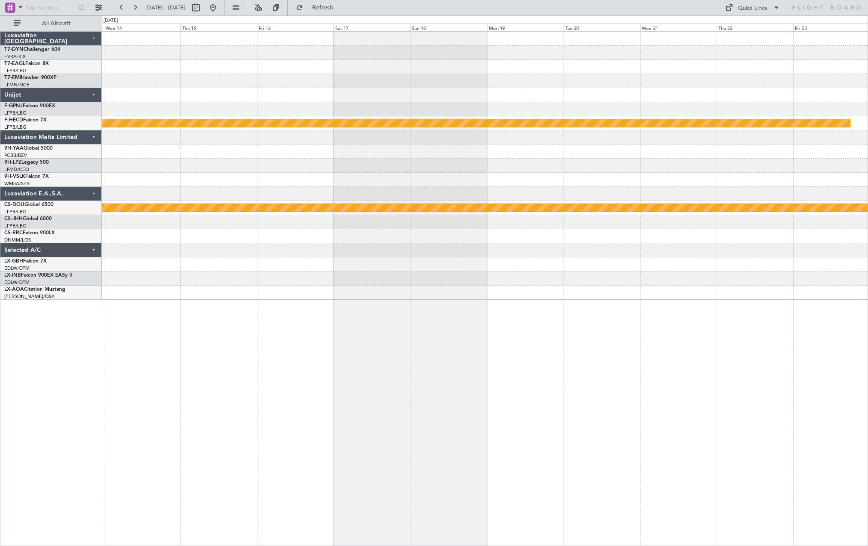
click at [765, 291] on div "Planned Maint Paris (Le Bourget) Planned Maint London (Biggin Hill)" at bounding box center [485, 288] width 766 height 515
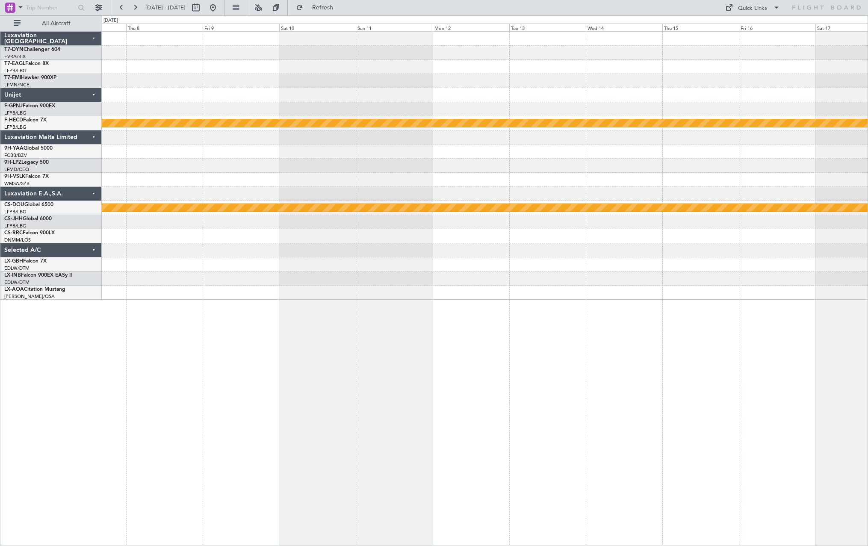
click at [792, 259] on div "Planned Maint Paris (Le Bourget) Planned Maint London (Biggin Hill)" at bounding box center [485, 288] width 766 height 515
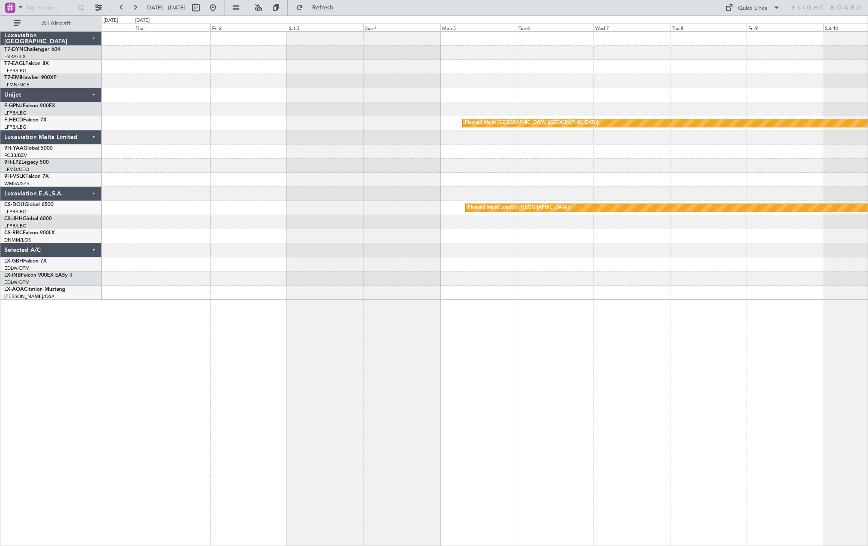
click at [769, 255] on div "Planned Maint Paris (Le Bourget) Planned Maint London (Biggin Hill)" at bounding box center [485, 288] width 766 height 515
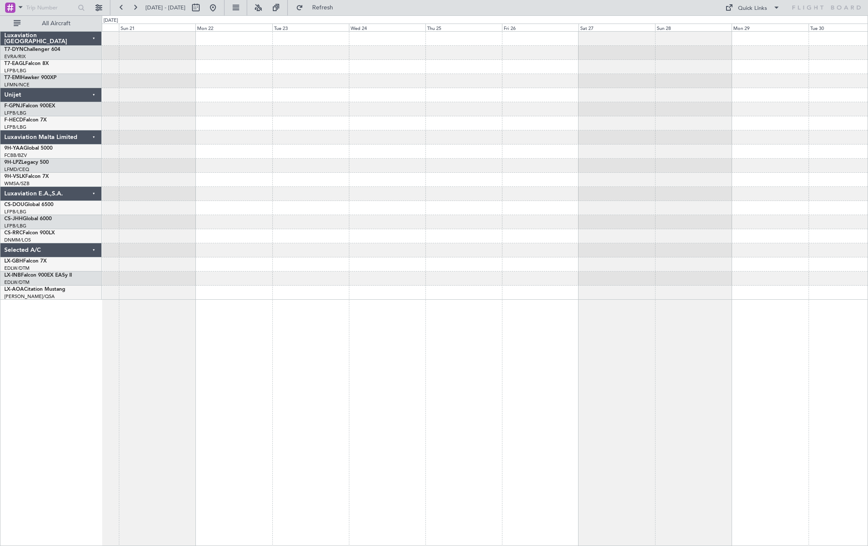
click at [732, 277] on div at bounding box center [485, 288] width 766 height 515
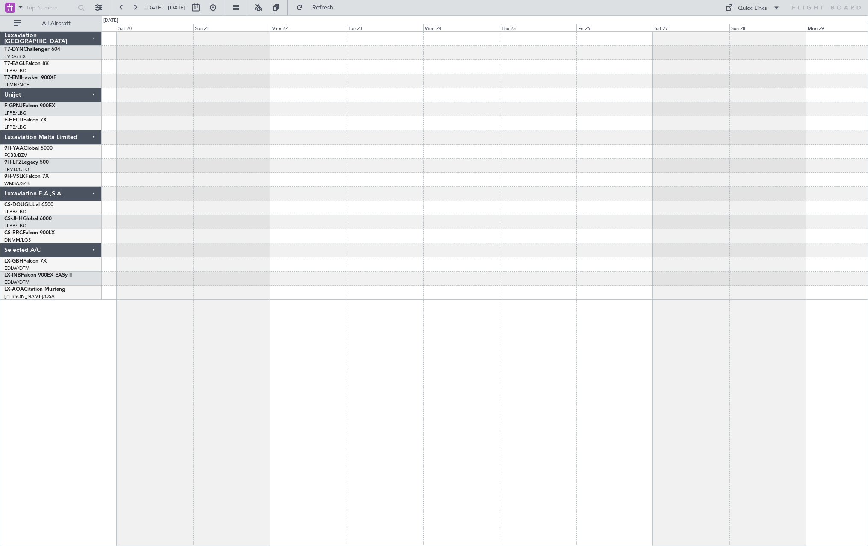
click at [751, 281] on div at bounding box center [485, 288] width 766 height 515
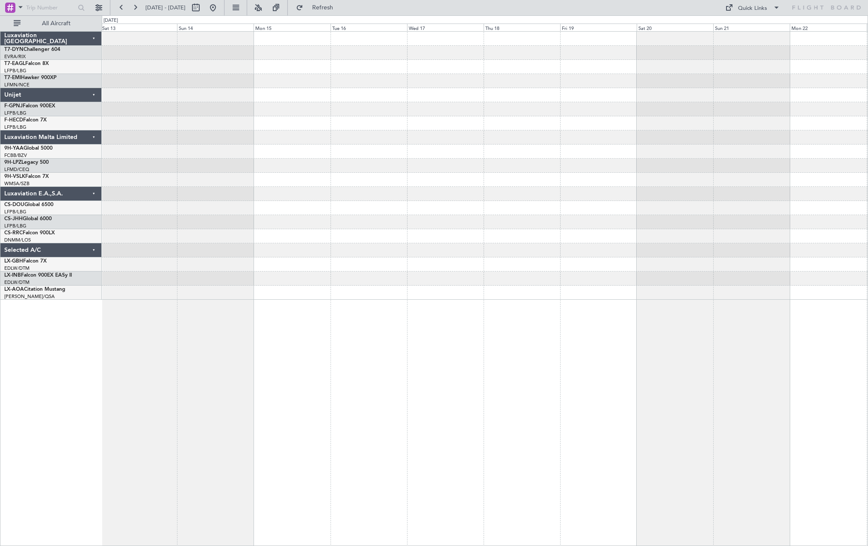
click at [732, 272] on div at bounding box center [485, 288] width 766 height 515
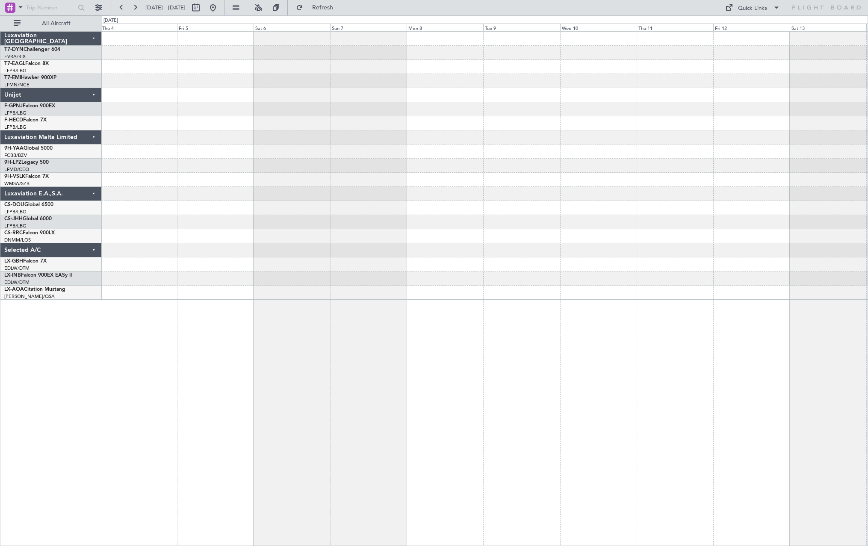
click at [824, 252] on div at bounding box center [485, 288] width 766 height 515
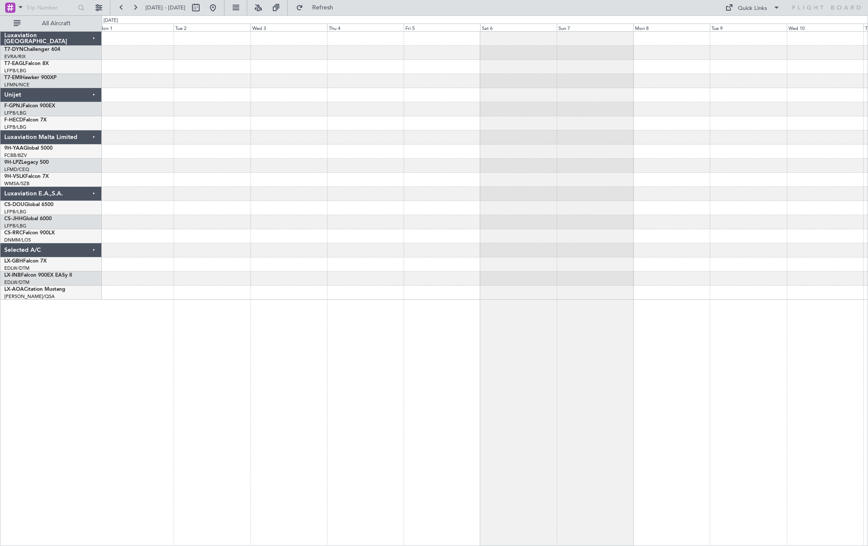
click at [772, 259] on div "No Crew Sabadell" at bounding box center [485, 288] width 766 height 515
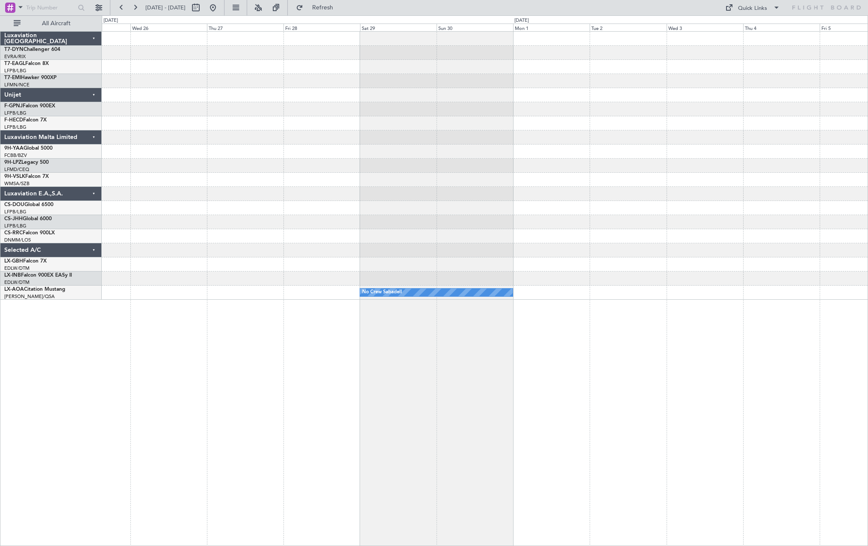
click at [708, 284] on div "No Crew Sabadell" at bounding box center [485, 288] width 766 height 515
click at [781, 266] on div "No Crew Sabadell" at bounding box center [484, 166] width 765 height 268
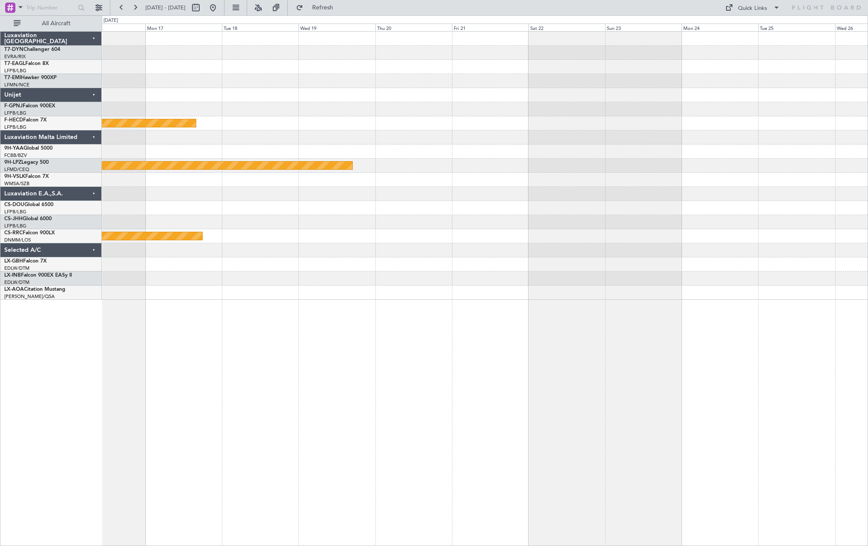
click at [683, 279] on div "Planned Maint Paris (Le Bourget) Planned Maint St Gallen (Altenrhein) Planned M…" at bounding box center [485, 288] width 766 height 515
click at [708, 274] on div "Planned Maint Nurnberg" at bounding box center [484, 278] width 765 height 14
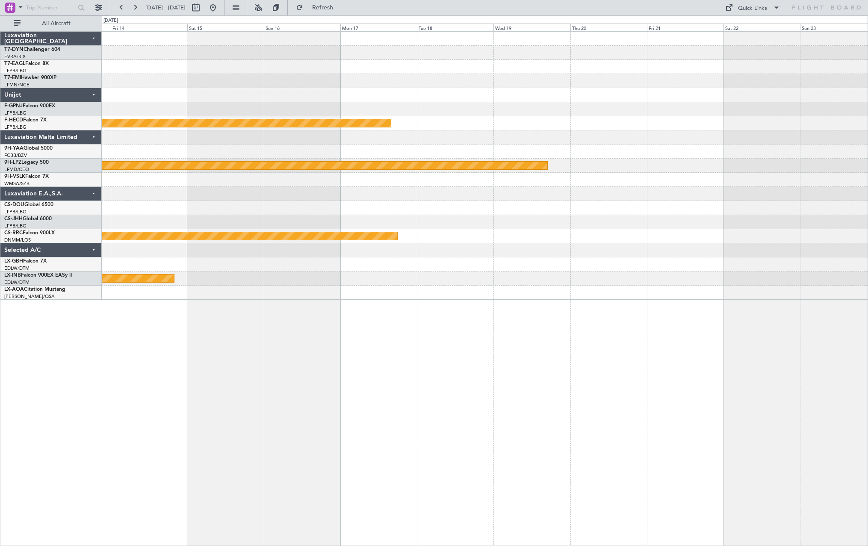
click at [683, 283] on div "Planned Maint Paris (Le Bourget) Planned Maint St Gallen (Altenrhein) Planned M…" at bounding box center [485, 288] width 766 height 515
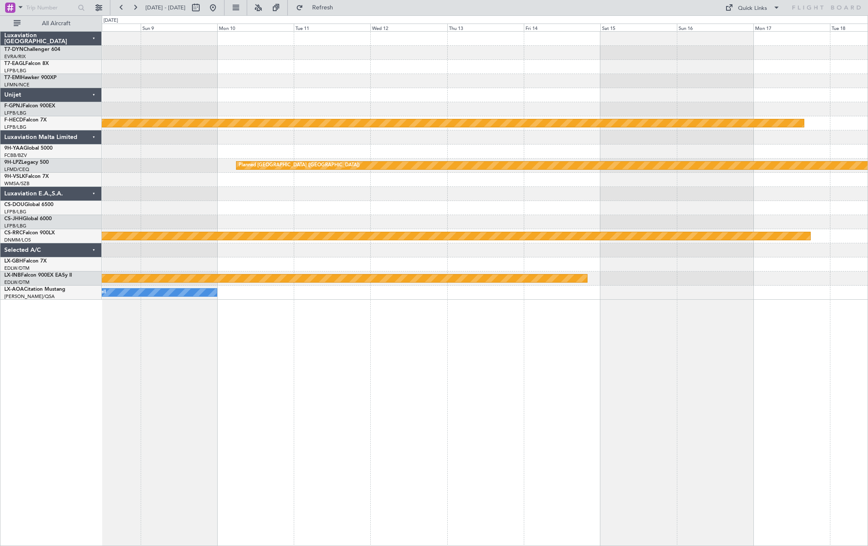
click at [645, 306] on div "Planned Maint Paris (Le Bourget) Planned Maint St Gallen (Altenrhein) Planned M…" at bounding box center [485, 288] width 766 height 515
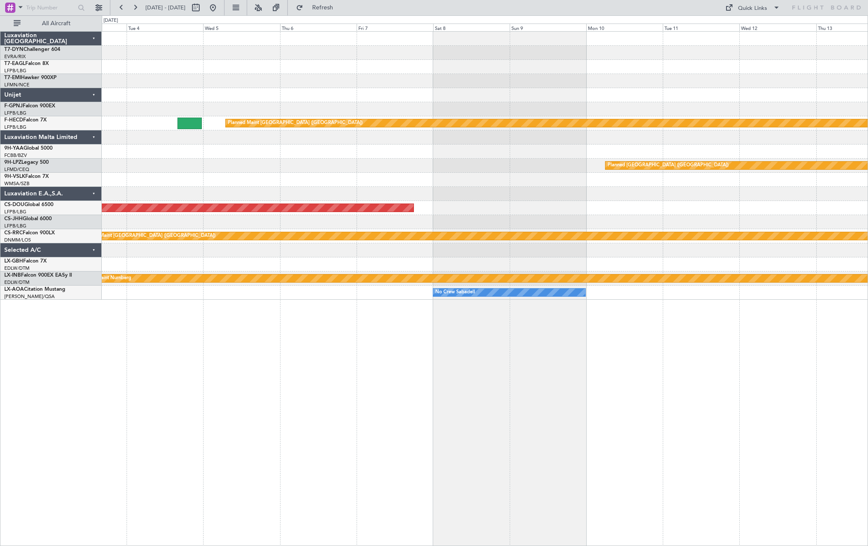
click at [762, 294] on div "Planned Maint Paris (Le Bourget) Planned Maint St Gallen (Altenrhein) Planned M…" at bounding box center [485, 288] width 766 height 515
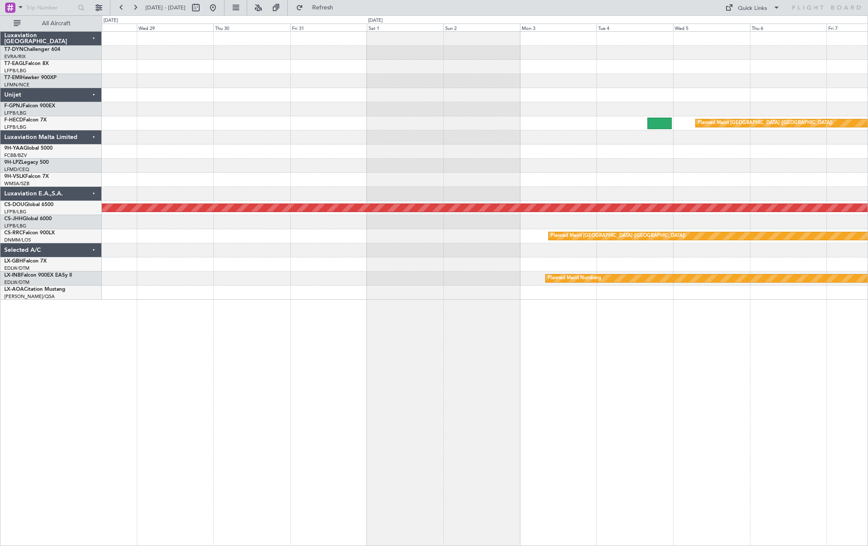
click at [675, 306] on div "Planned Maint Paris (Le Bourget) Planned Maint London (Biggin Hill) Planned Mai…" at bounding box center [485, 288] width 766 height 515
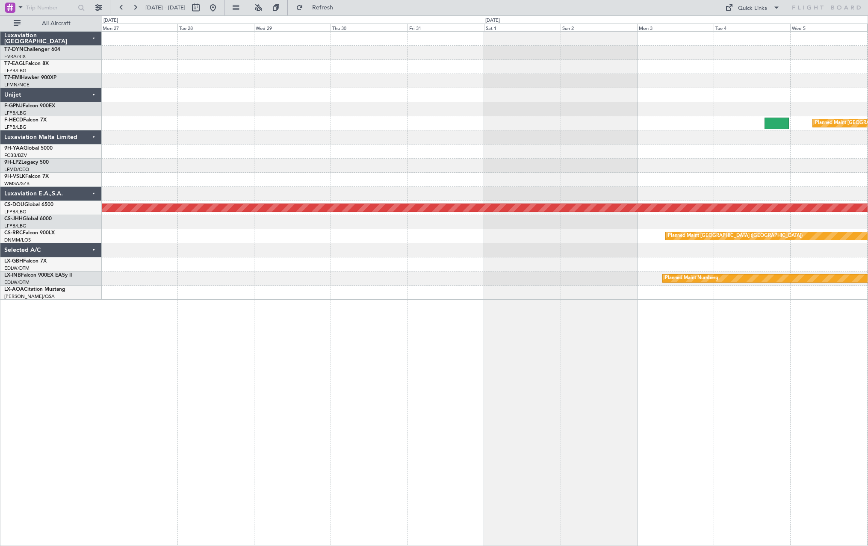
click at [661, 300] on div "Planned Maint Paris (Le Bourget) Planned Maint London (Biggin Hill) Planned Mai…" at bounding box center [485, 288] width 766 height 515
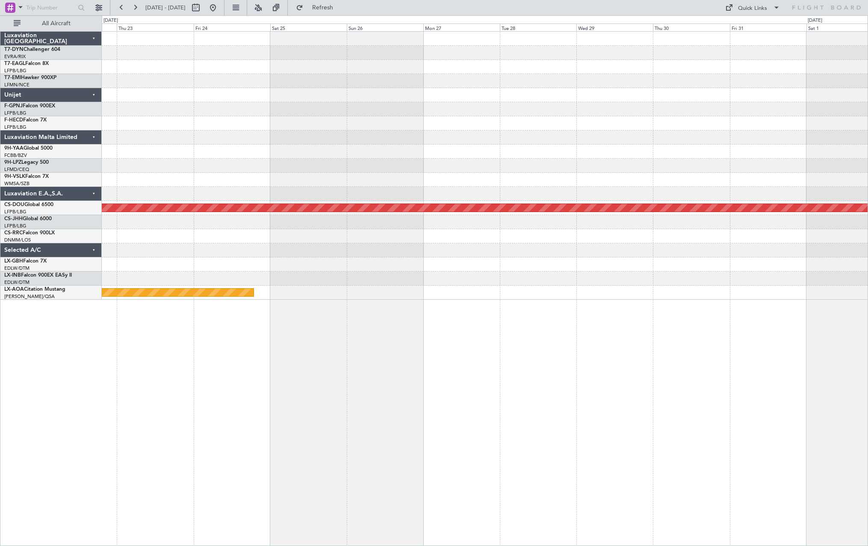
click at [676, 302] on div "Planned Maint London (Biggin Hill) Planned Maint Paris (Le Bourget) Planned Mai…" at bounding box center [485, 288] width 766 height 515
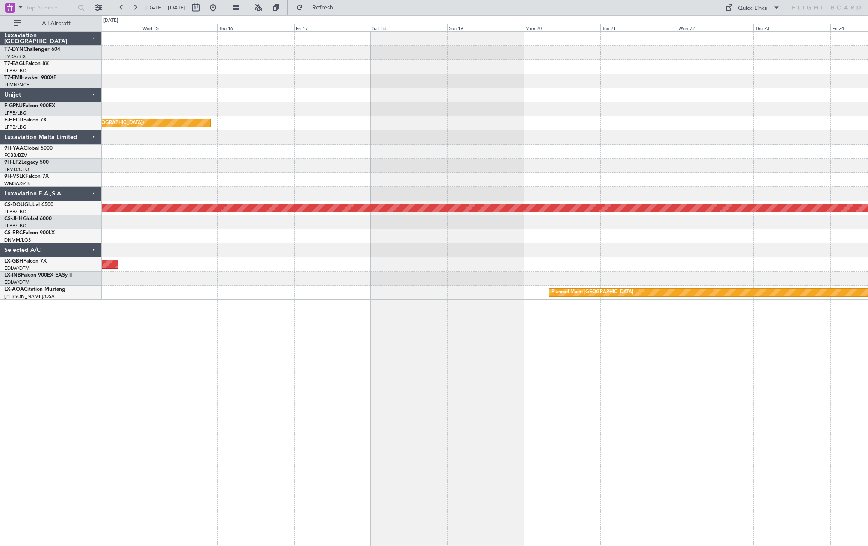
click at [630, 306] on div "Planned Maint Paris (Le Bourget) No Crew Planned Maint London (Biggin Hill) Pla…" at bounding box center [485, 288] width 766 height 515
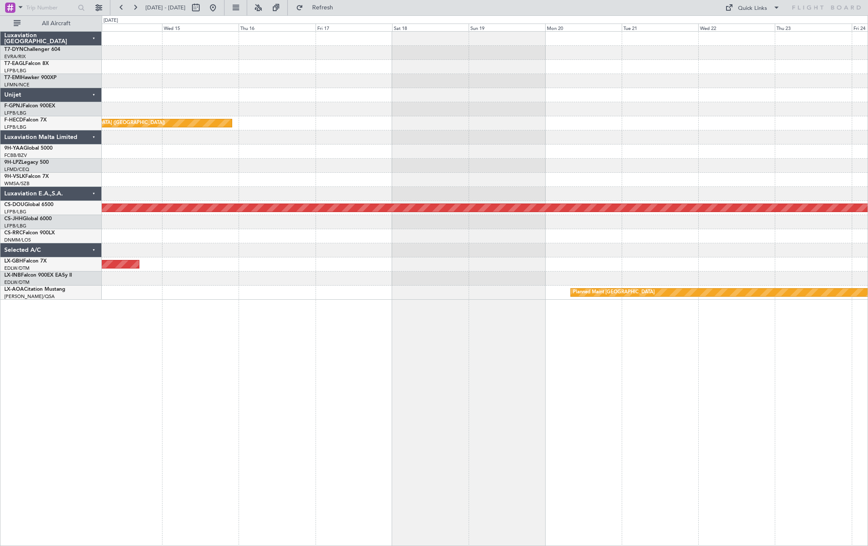
click at [714, 280] on div "Planned Maint Paris (Le Bourget) No Crew Planned Maint London (Biggin Hill) Pla…" at bounding box center [485, 288] width 766 height 515
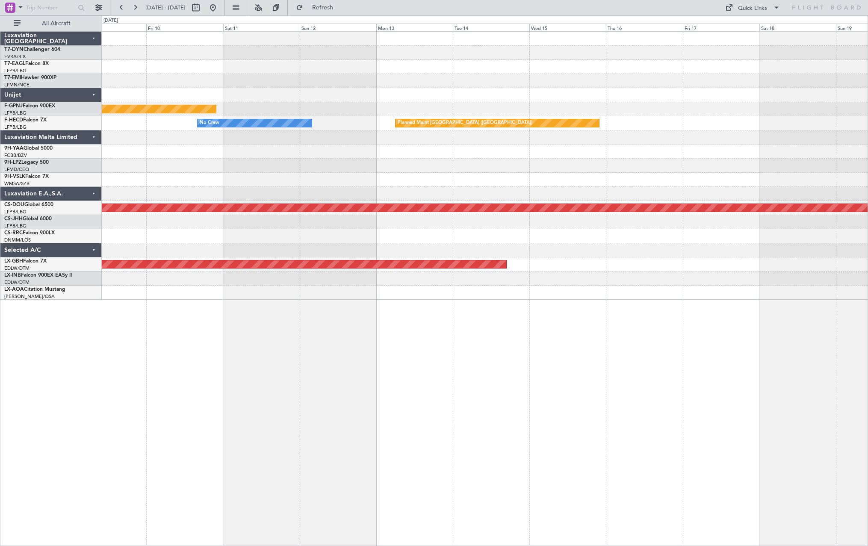
click at [638, 278] on div "Planned Maint Paris (Le Bourget) Planned Maint Paris (Le Bourget) No Crew Plann…" at bounding box center [485, 288] width 766 height 515
click at [665, 271] on div "Planned Maint Paris (Le Bourget) Planned Maint Paris (Le Bourget) No Crew Plann…" at bounding box center [484, 166] width 765 height 268
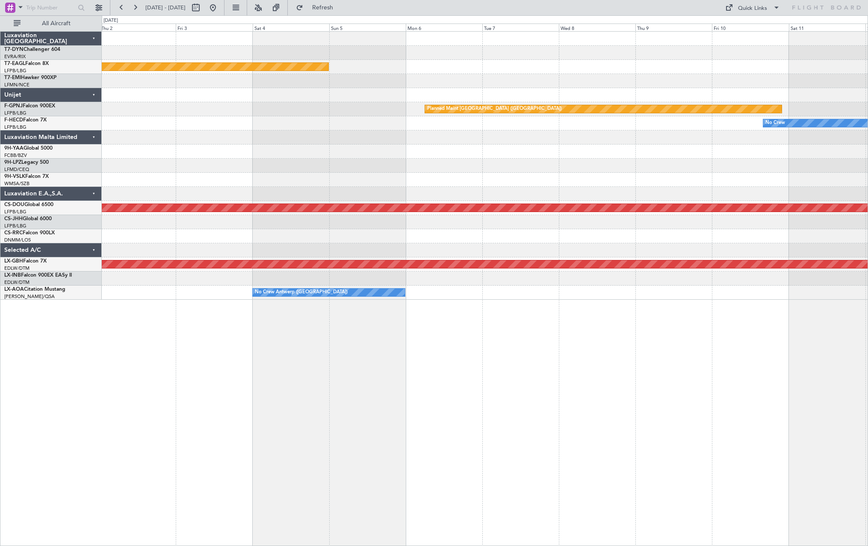
click at [654, 278] on div "Grounded Dubai (Al Maktoum Intl) Planned Maint Paris (Le Bourget) No Crew Plann…" at bounding box center [485, 288] width 766 height 515
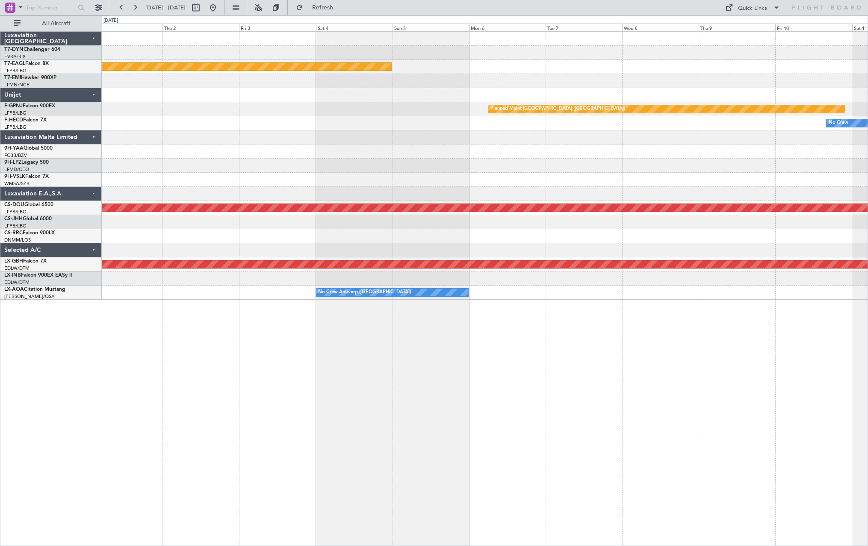
click at [683, 272] on div "Grounded Dubai (Al Maktoum Intl) Planned Maint Paris (Le Bourget) No Crew Plann…" at bounding box center [485, 288] width 766 height 515
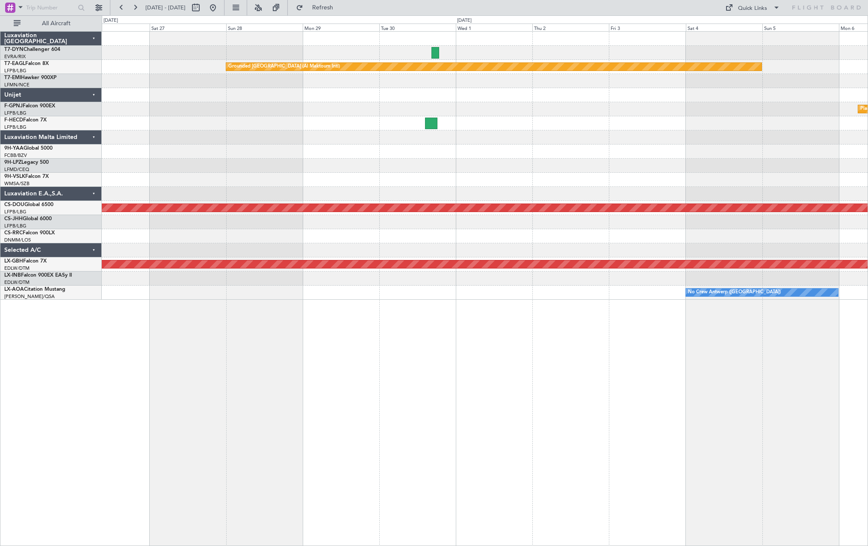
click at [632, 285] on div "Grounded Dubai (Al Maktoum Intl) Planned Maint Paris (Le Bourget) No Crew Plann…" at bounding box center [485, 288] width 766 height 515
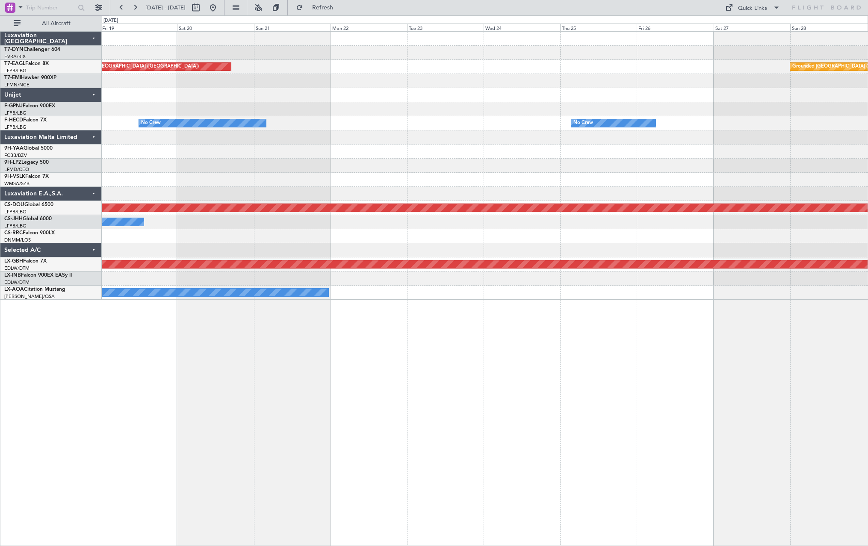
click at [674, 274] on div "Grounded Dubai (Al Maktoum Intl) Unplanned Maint Paris (Le Bourget) Planned Mai…" at bounding box center [485, 288] width 766 height 515
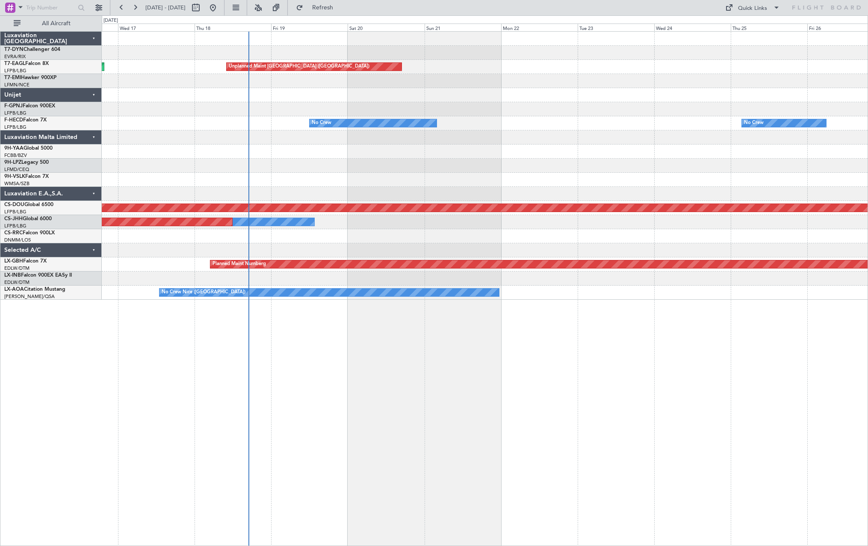
click at [663, 289] on div "Unplanned Maint Riga (Riga Intl) Unplanned Maint Paris (Le Bourget) Planned Mai…" at bounding box center [485, 288] width 766 height 515
click at [703, 280] on div at bounding box center [484, 278] width 765 height 14
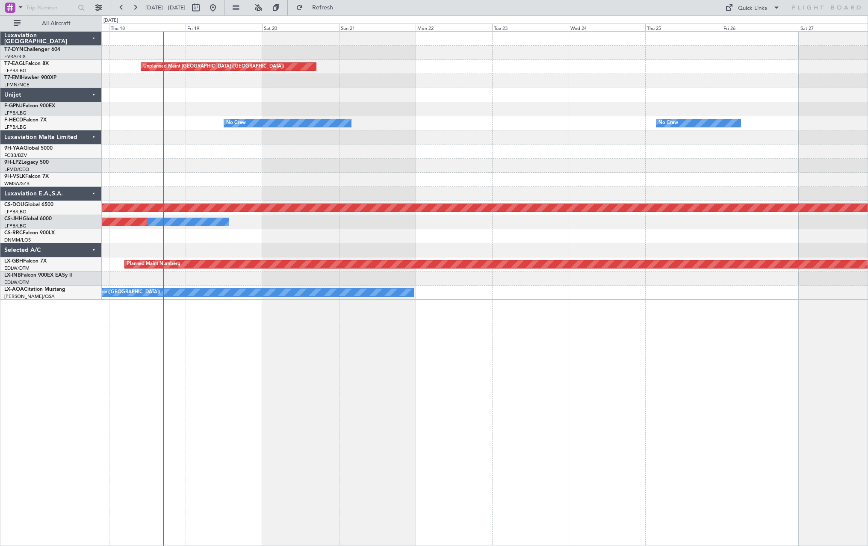
click at [215, 330] on div "Unplanned Maint Riga (Riga Intl) Unplanned Maint Paris (Le Bourget) Grounded Du…" at bounding box center [485, 288] width 766 height 515
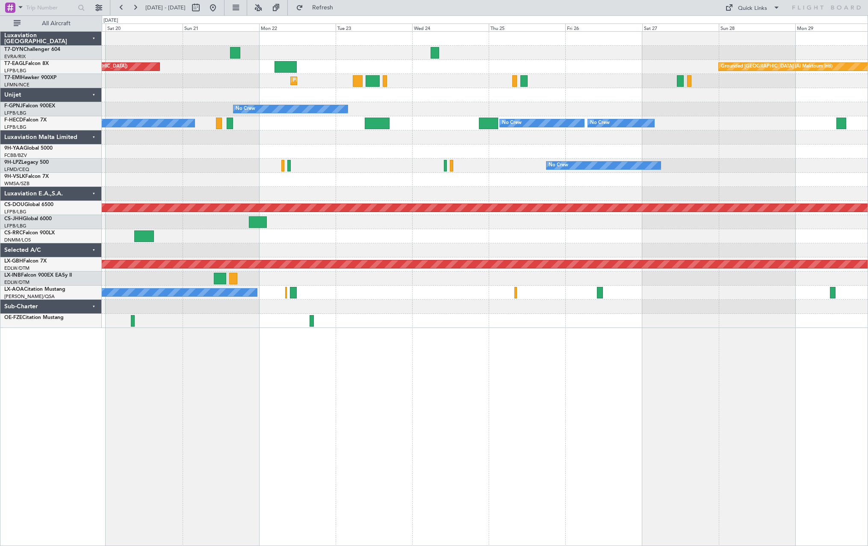
click at [373, 250] on div at bounding box center [484, 250] width 765 height 14
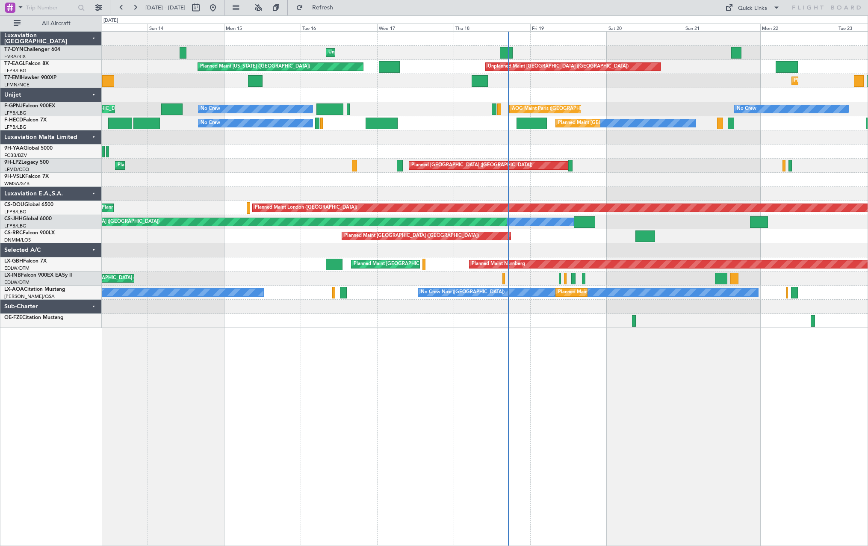
click at [733, 131] on div "Unplanned Maint Riga (Riga Intl) Unplanned Maint Paris (Le Bourget) Planned Mai…" at bounding box center [484, 180] width 765 height 296
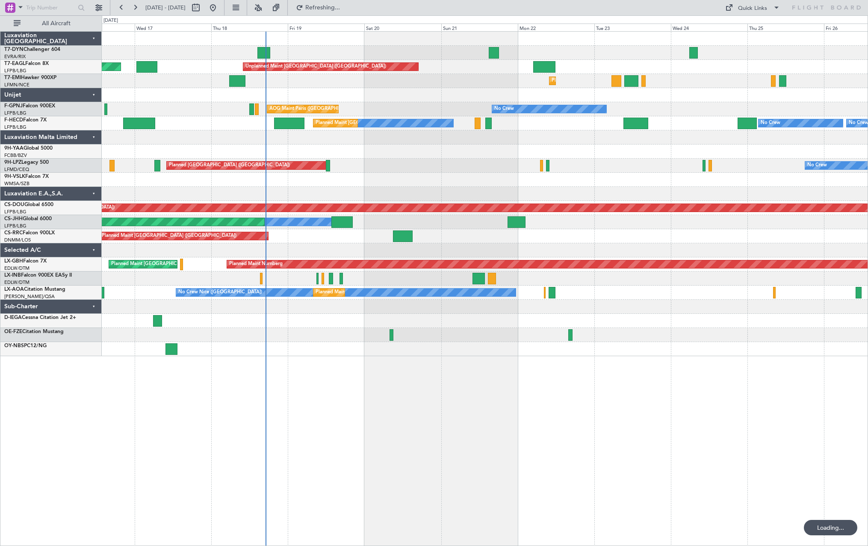
click at [390, 164] on div "No Crew Planned Maint St Gallen (Altenrhein) No Crew" at bounding box center [484, 166] width 765 height 14
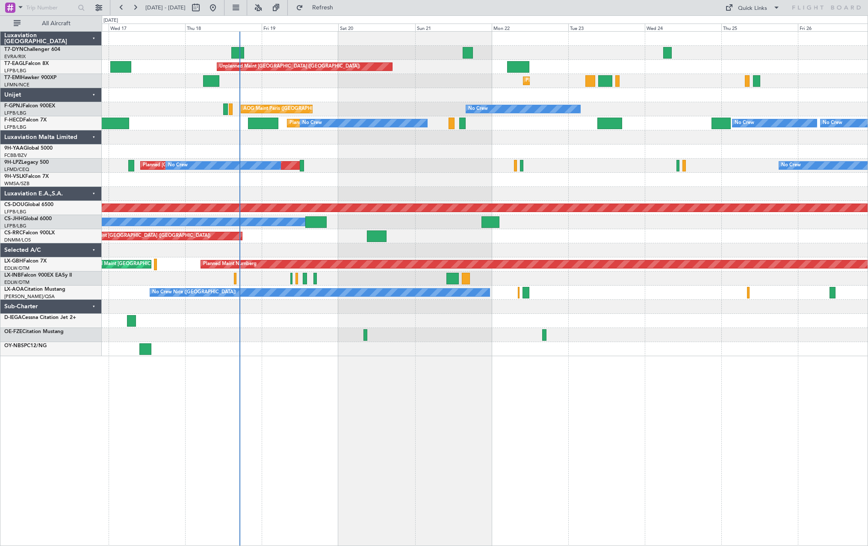
click at [381, 165] on div "Planned Maint St Gallen (Altenrhein) No Crew No Crew" at bounding box center [484, 166] width 765 height 14
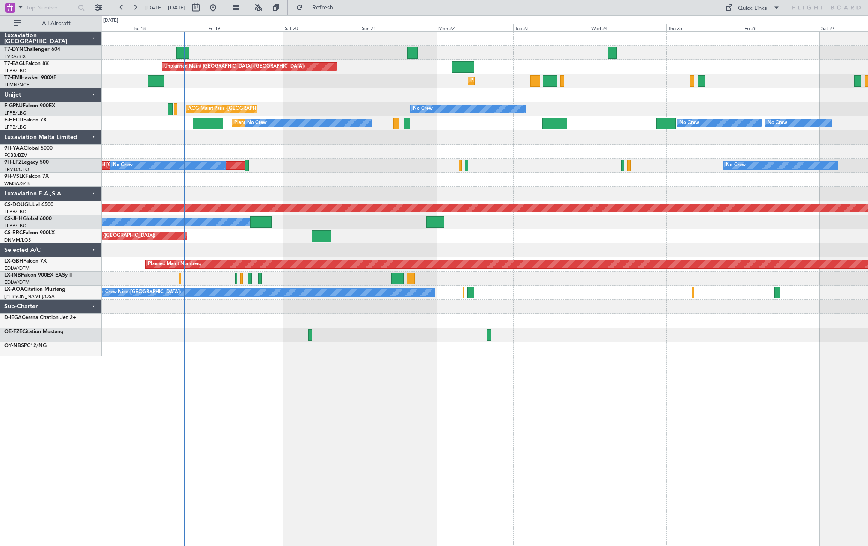
click at [412, 235] on div "Planned Maint [GEOGRAPHIC_DATA] ([GEOGRAPHIC_DATA])" at bounding box center [484, 236] width 765 height 14
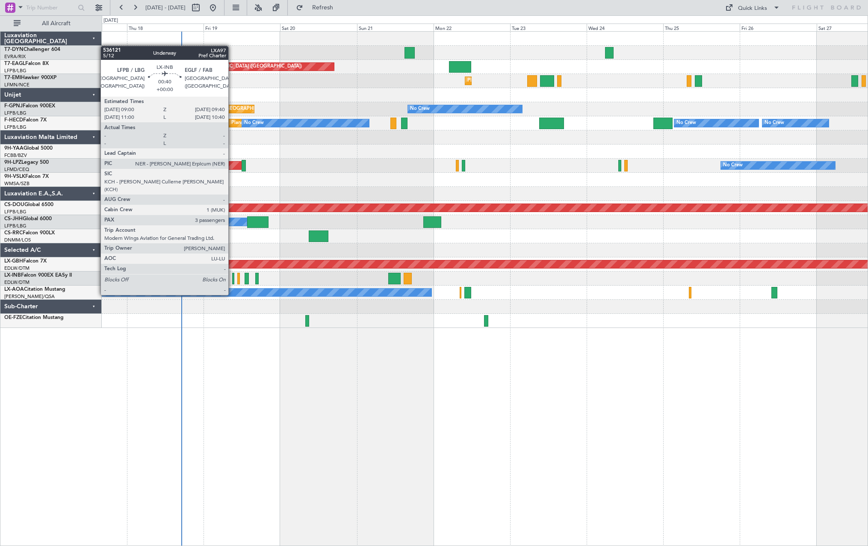
click at [232, 279] on div at bounding box center [233, 279] width 2 height 12
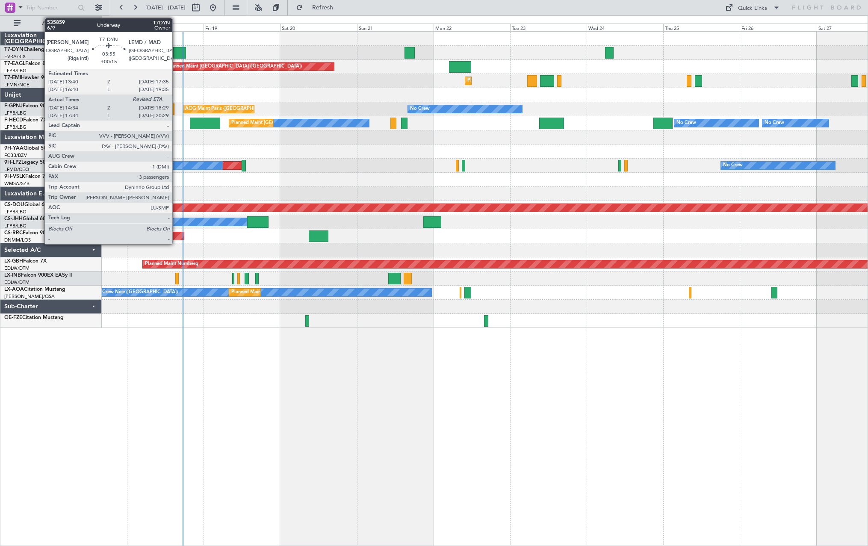
click at [176, 50] on div at bounding box center [179, 53] width 13 height 12
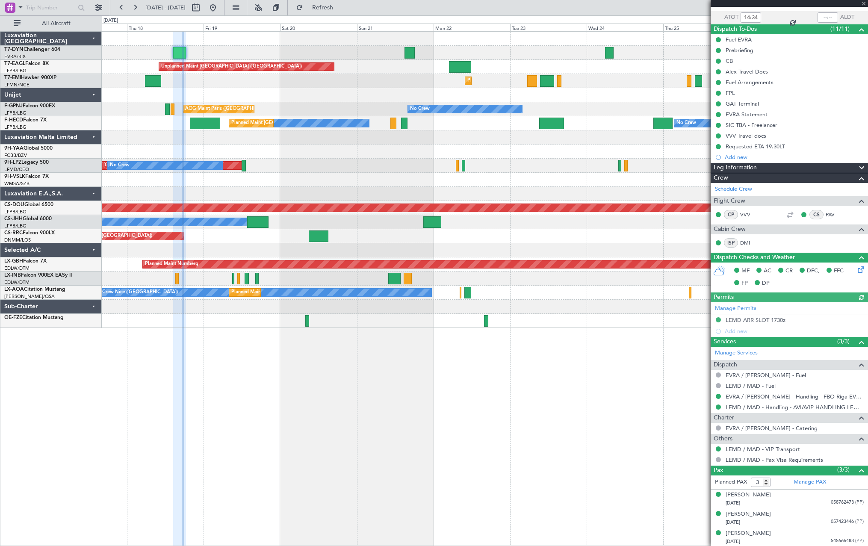
scroll to position [60, 0]
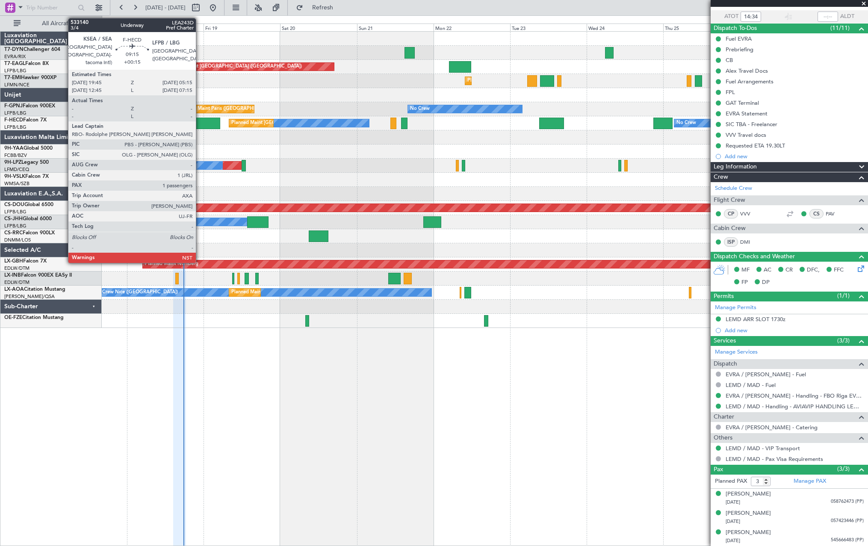
click at [200, 122] on div at bounding box center [205, 124] width 30 height 12
click at [200, 121] on div at bounding box center [205, 124] width 30 height 12
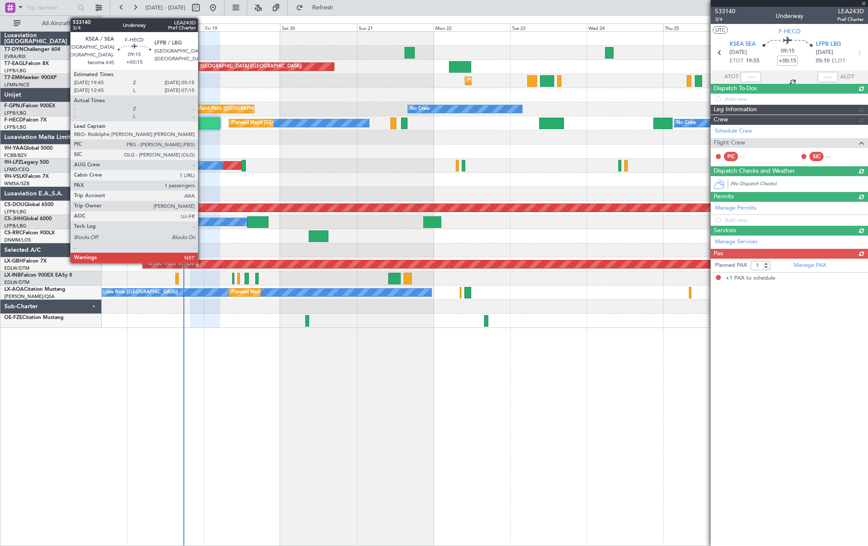
scroll to position [0, 0]
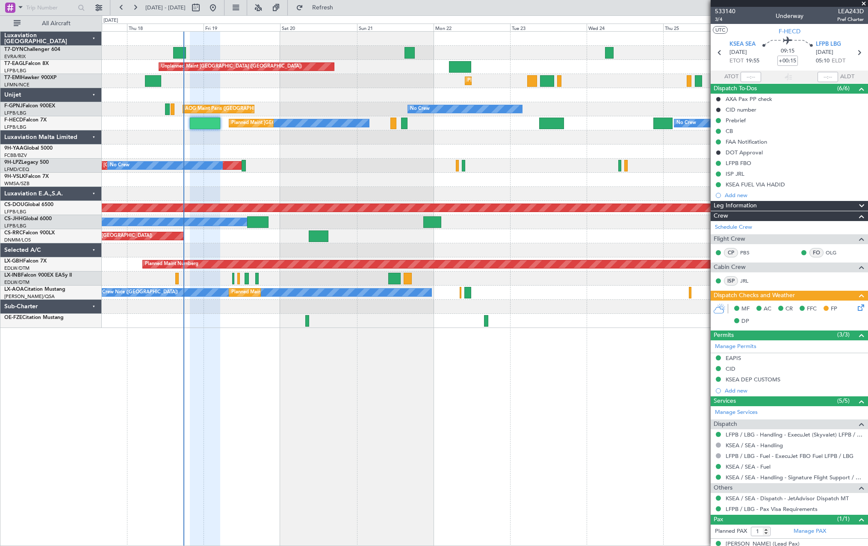
click at [354, 94] on div at bounding box center [484, 95] width 765 height 14
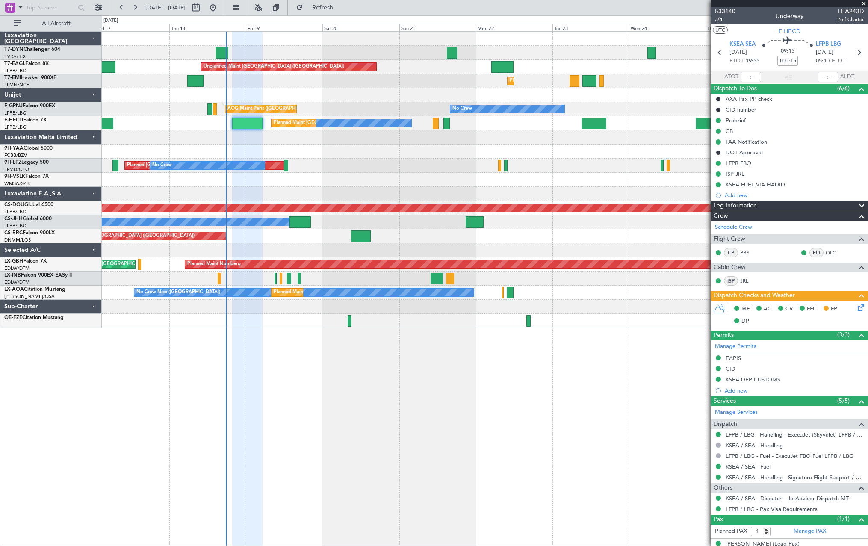
click at [354, 94] on div at bounding box center [484, 95] width 765 height 14
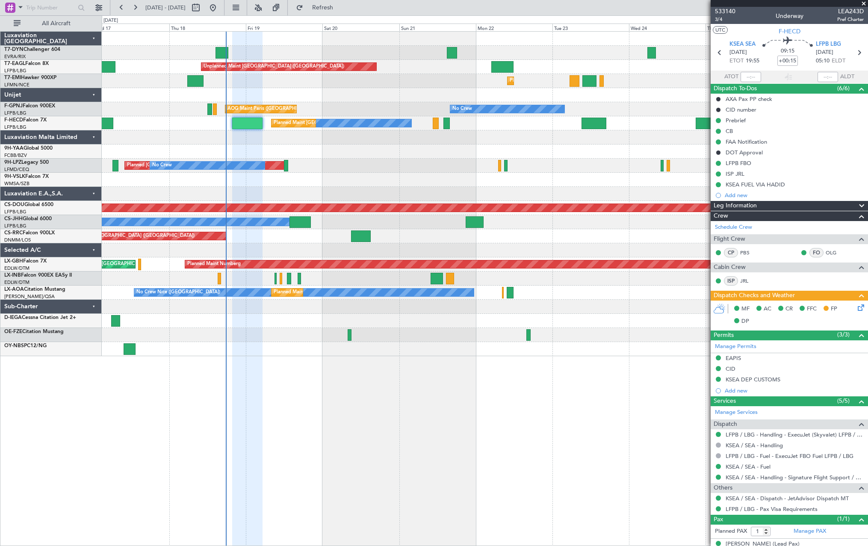
click at [281, 97] on div "Unplanned Maint Riga (Riga Intl) Unplanned Maint Paris (Le Bourget) Planned Mai…" at bounding box center [484, 194] width 765 height 324
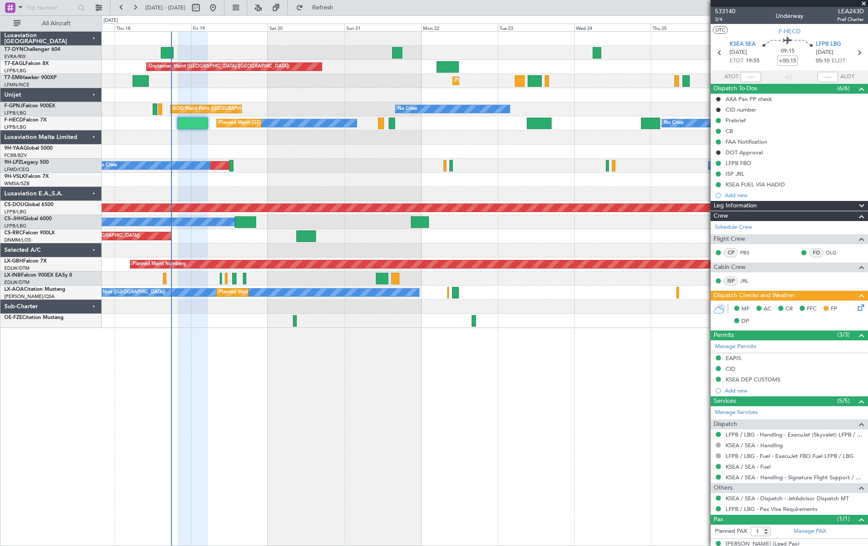
click at [278, 93] on div at bounding box center [484, 95] width 765 height 14
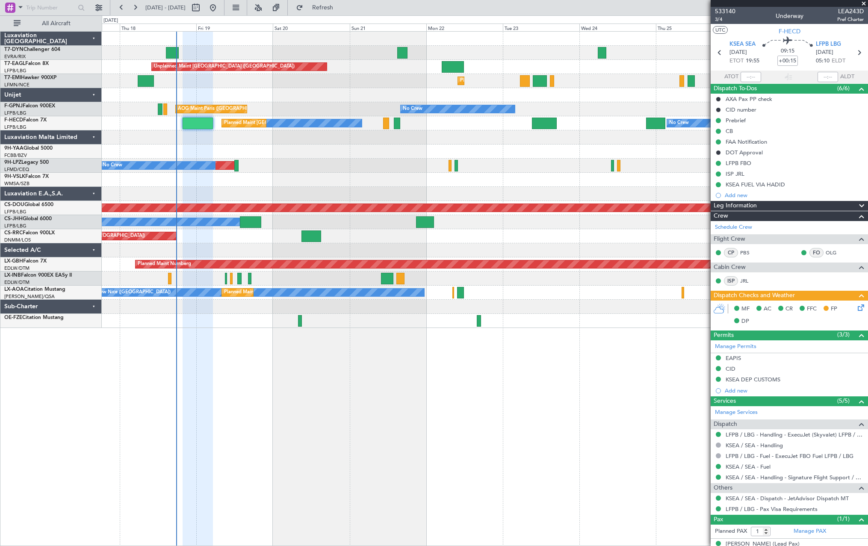
click at [275, 100] on div at bounding box center [484, 95] width 765 height 14
click at [273, 102] on div at bounding box center [484, 95] width 765 height 14
click at [272, 102] on div at bounding box center [484, 95] width 765 height 14
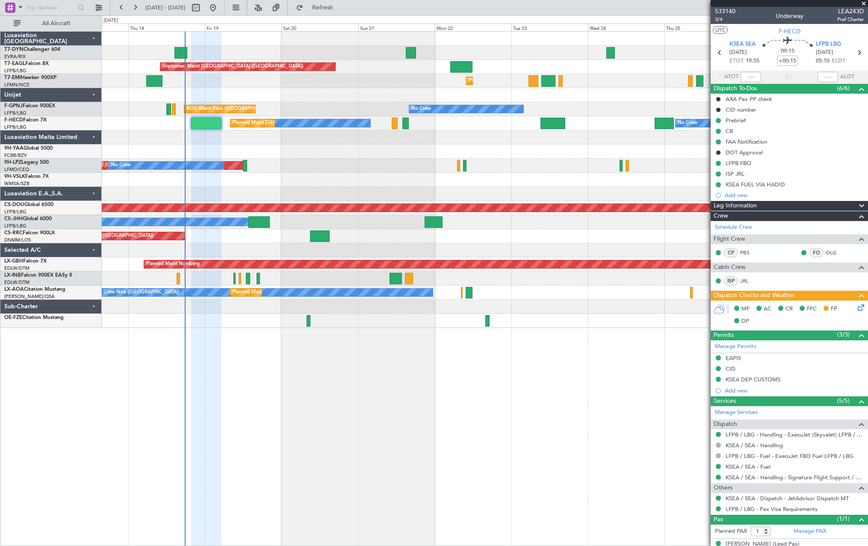
click at [280, 101] on div at bounding box center [484, 95] width 765 height 14
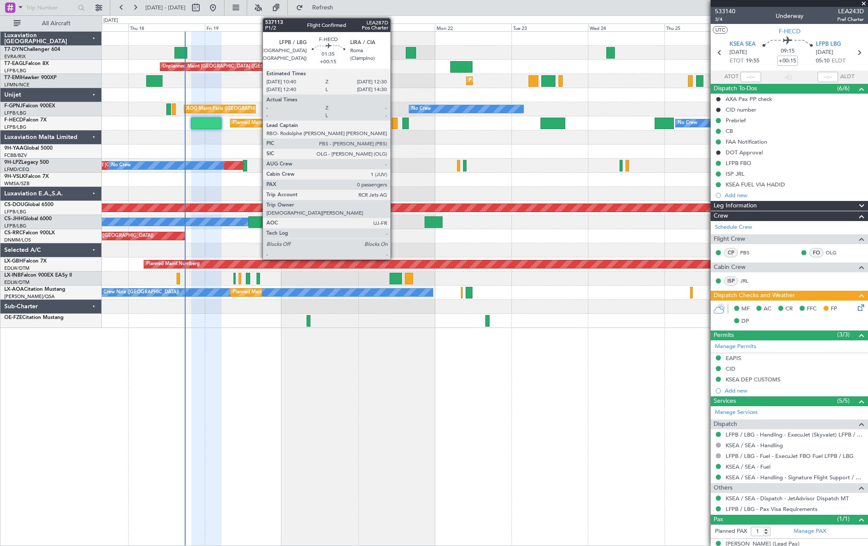
click at [394, 120] on div at bounding box center [395, 124] width 6 height 12
type input "0"
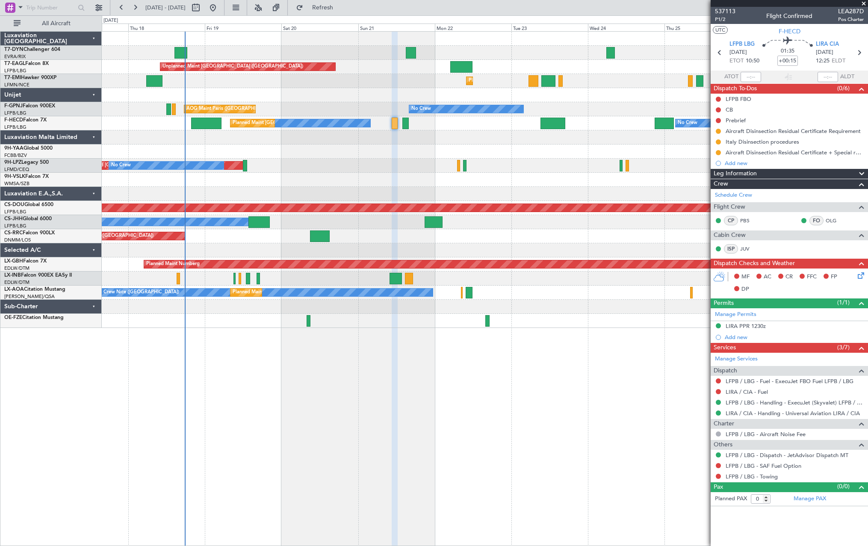
click at [409, 122] on div "No Crew No Crew Planned Maint Paris (Le Bourget) No Crew No Crew" at bounding box center [484, 123] width 765 height 14
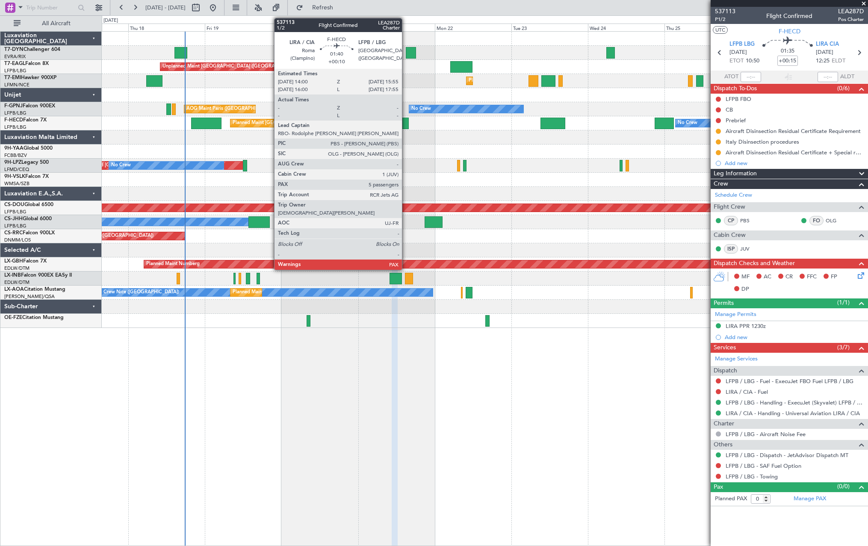
click at [406, 122] on div at bounding box center [405, 124] width 6 height 12
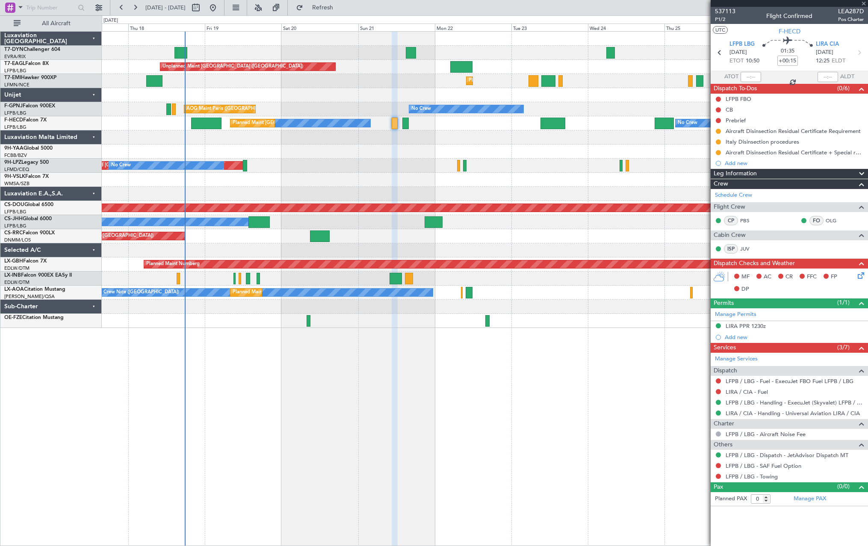
type input "+00:10"
type input "7"
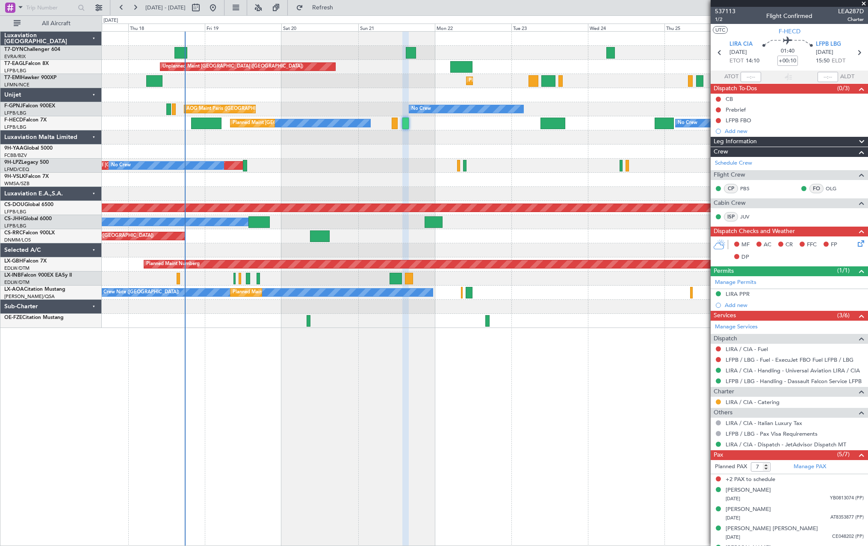
scroll to position [35, 0]
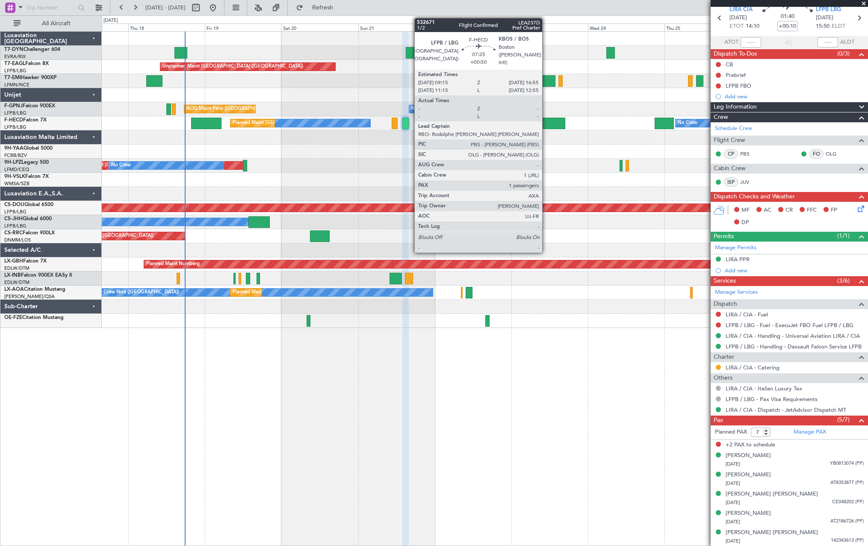
click at [546, 123] on div at bounding box center [552, 124] width 25 height 12
type input "+00:50"
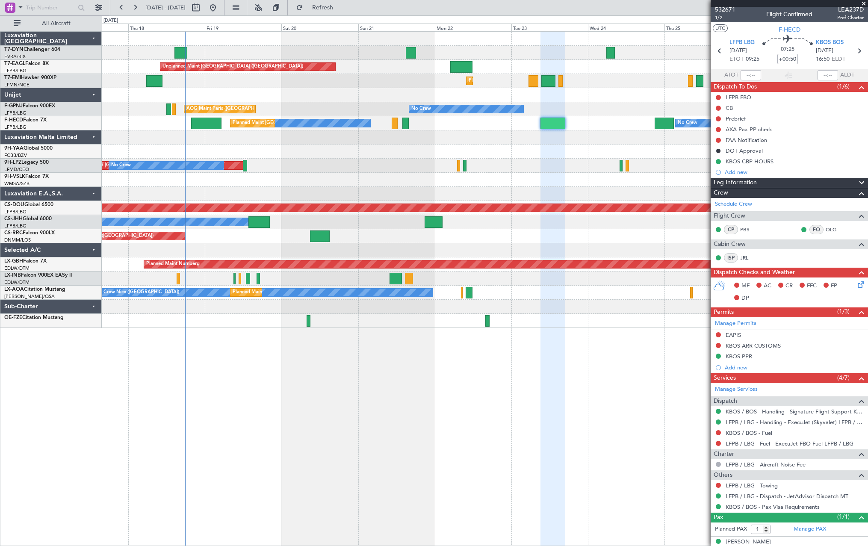
scroll to position [0, 0]
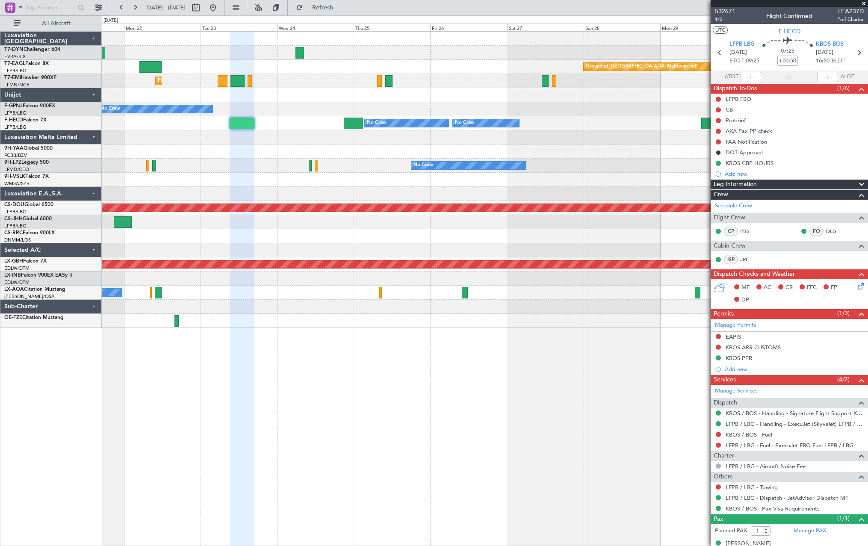
click at [314, 156] on div at bounding box center [484, 151] width 765 height 14
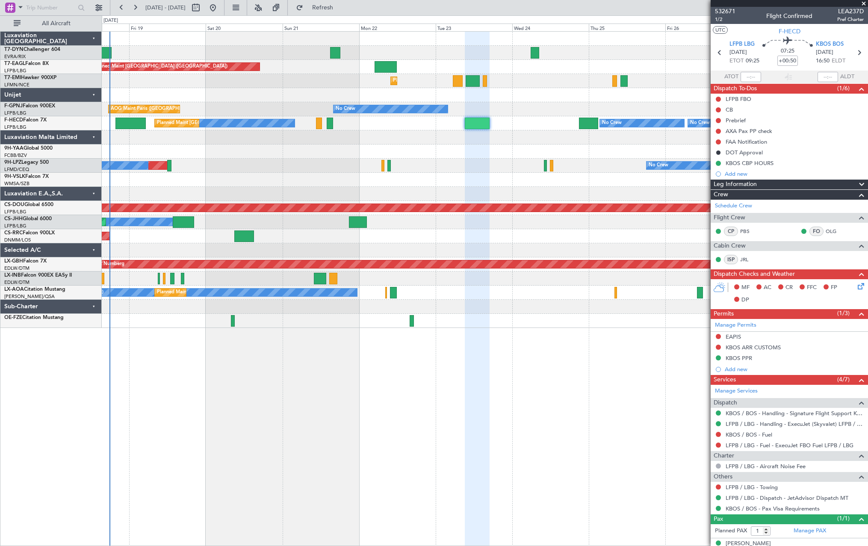
click at [478, 146] on div "Unplanned Maint Riga (Riga Intl) Grounded Dubai (Al Maktoum Intl) Unplanned Mai…" at bounding box center [484, 180] width 765 height 296
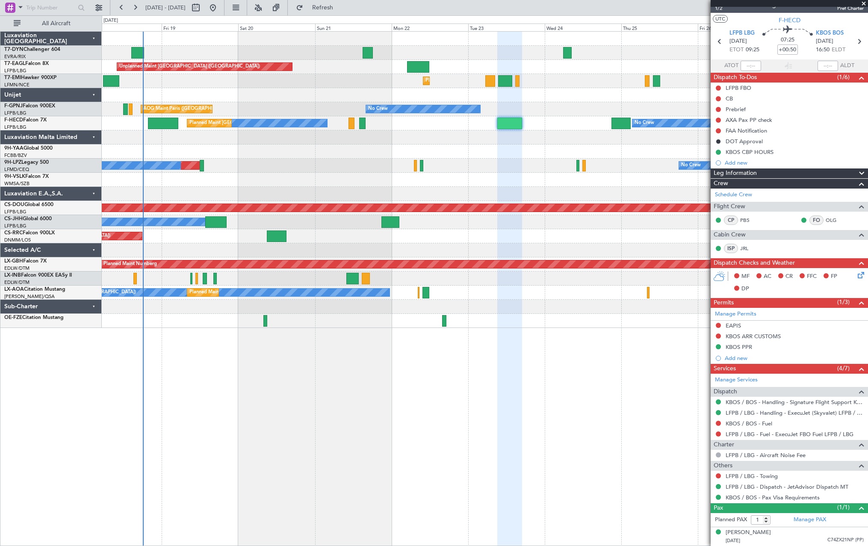
click at [397, 152] on div at bounding box center [484, 151] width 765 height 14
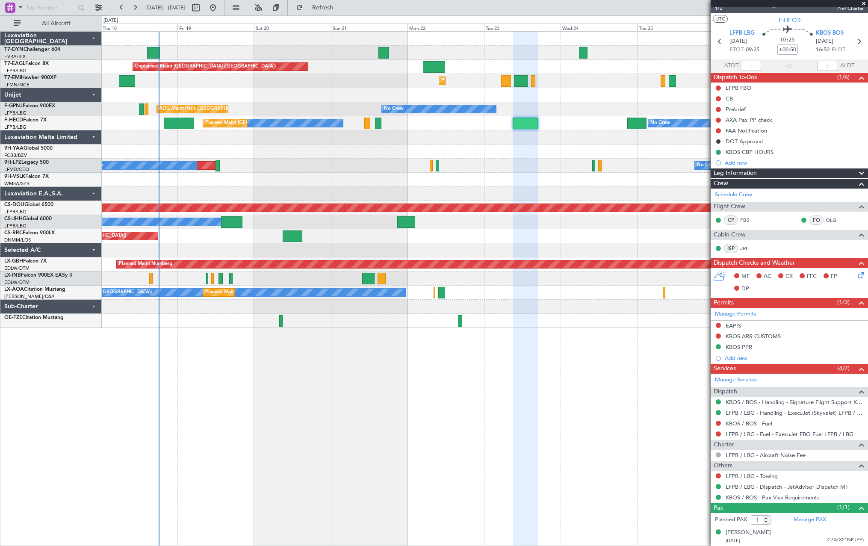
click at [362, 156] on div at bounding box center [484, 151] width 765 height 14
click at [863, 2] on span at bounding box center [863, 4] width 9 height 8
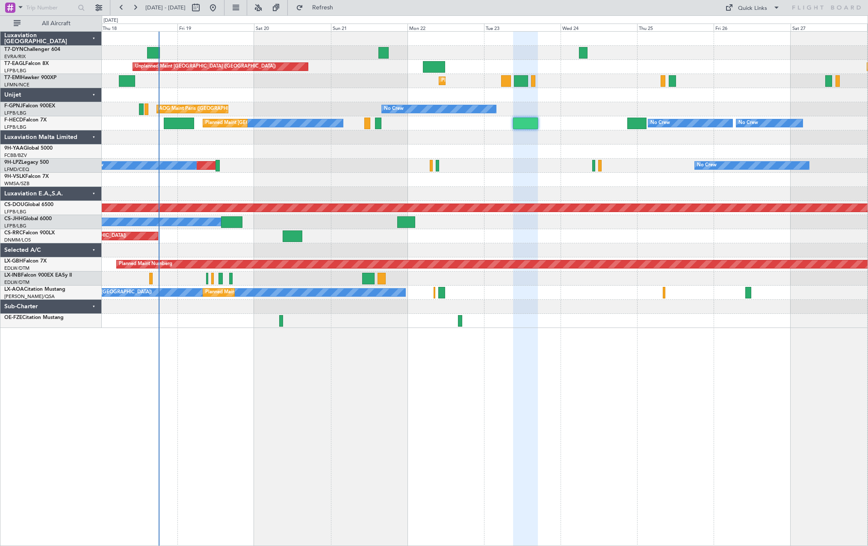
type input "0"
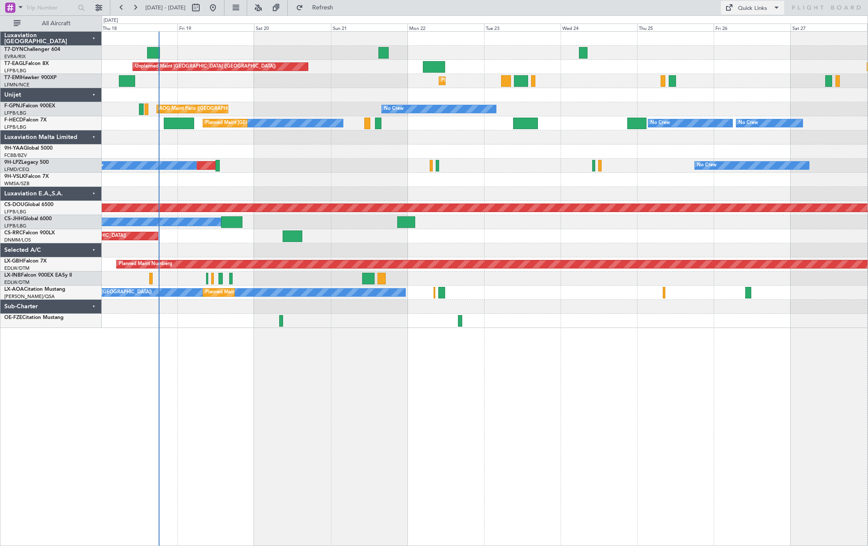
click at [754, 11] on div "Quick Links" at bounding box center [752, 8] width 29 height 9
click at [754, 11] on div at bounding box center [434, 273] width 868 height 546
click at [739, 8] on div "Quick Links" at bounding box center [752, 8] width 29 height 9
click at [733, 25] on button "Trip Builder" at bounding box center [753, 28] width 64 height 21
click at [764, 6] on div "Quick Links" at bounding box center [752, 8] width 29 height 9
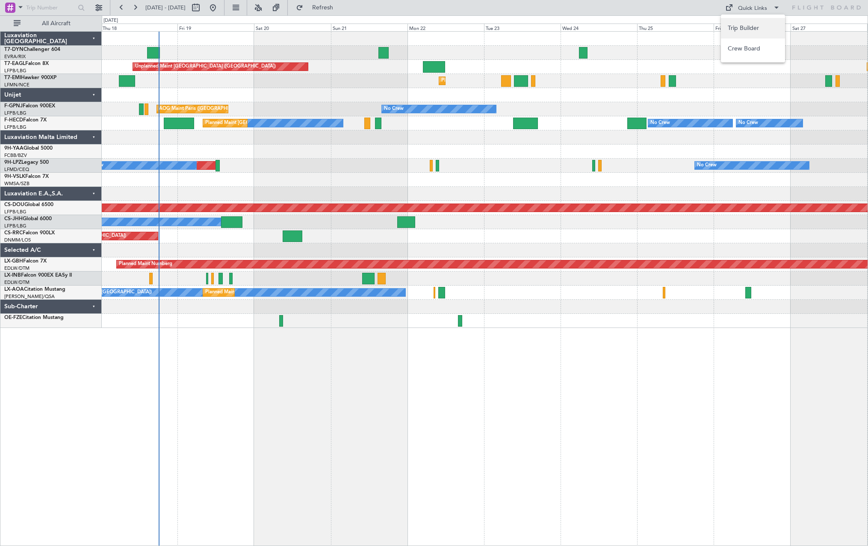
click at [746, 26] on button "Trip Builder" at bounding box center [753, 28] width 64 height 21
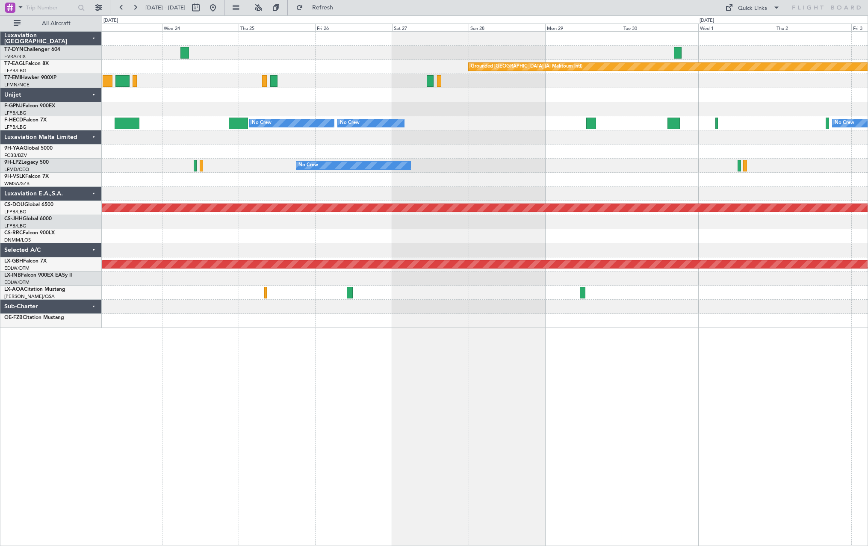
click at [347, 104] on div "No Crew" at bounding box center [484, 109] width 765 height 14
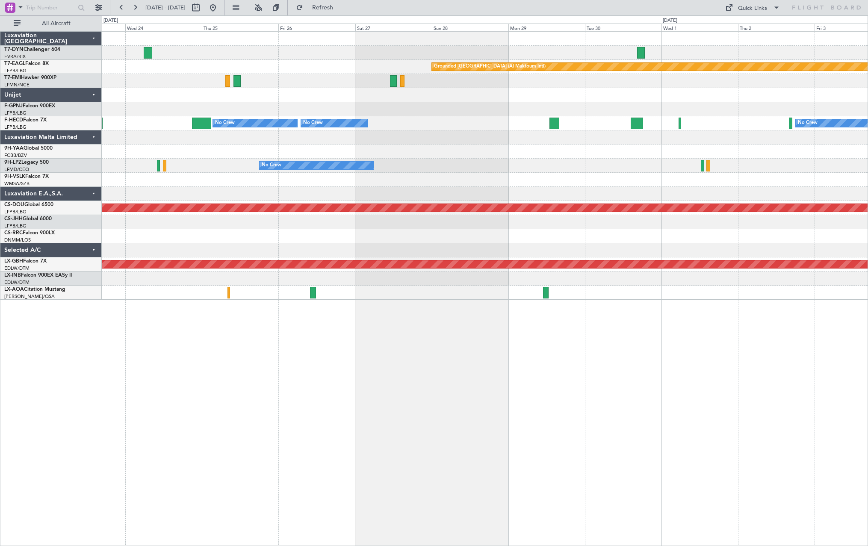
click at [313, 140] on div at bounding box center [484, 137] width 765 height 14
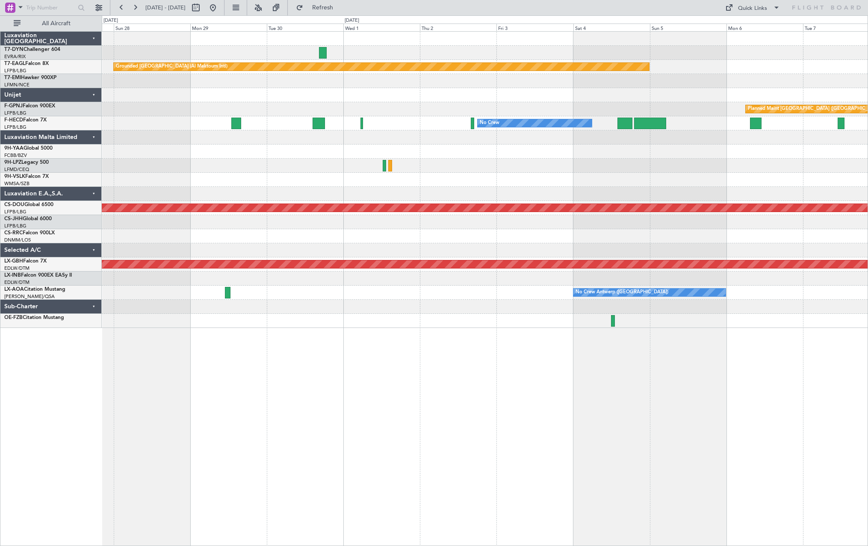
click at [371, 180] on div at bounding box center [484, 180] width 765 height 14
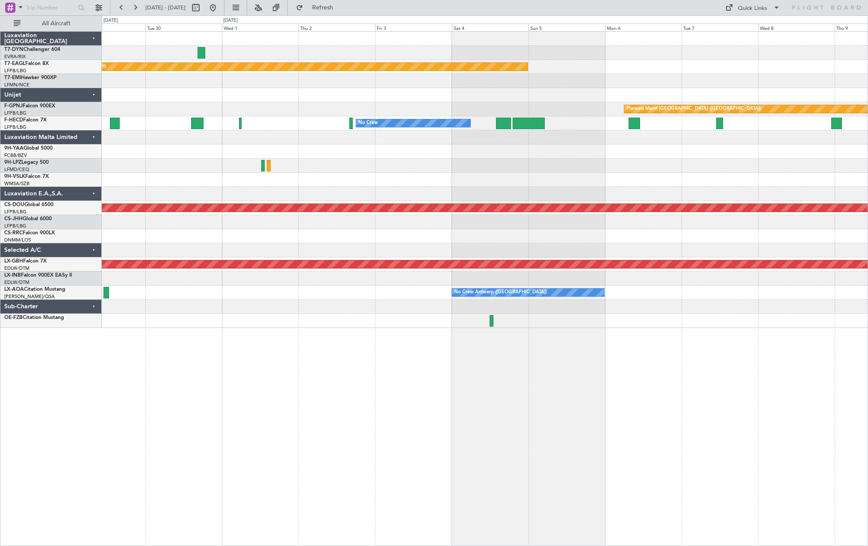
click at [464, 181] on div at bounding box center [484, 180] width 765 height 14
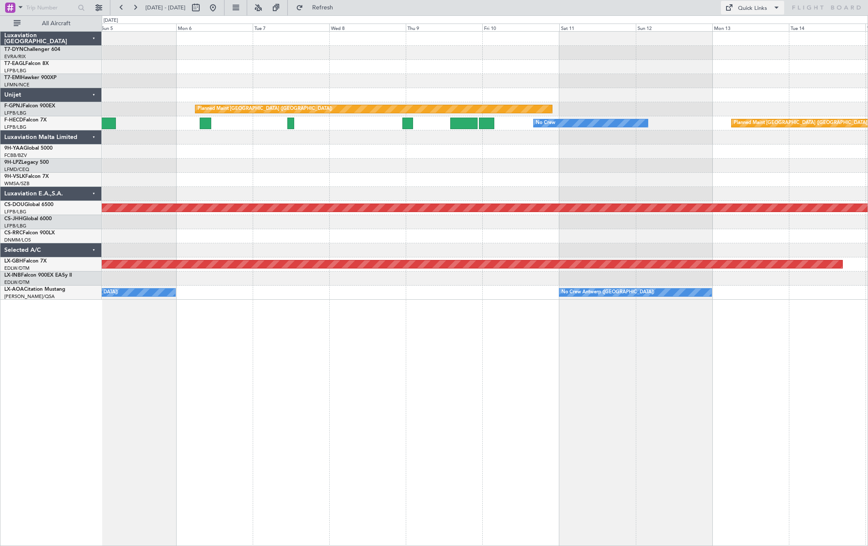
click at [760, 8] on div "Quick Links" at bounding box center [752, 8] width 29 height 9
click at [763, 23] on button "Trip Builder" at bounding box center [753, 28] width 64 height 21
click at [341, 7] on span "Refresh" at bounding box center [323, 8] width 36 height 6
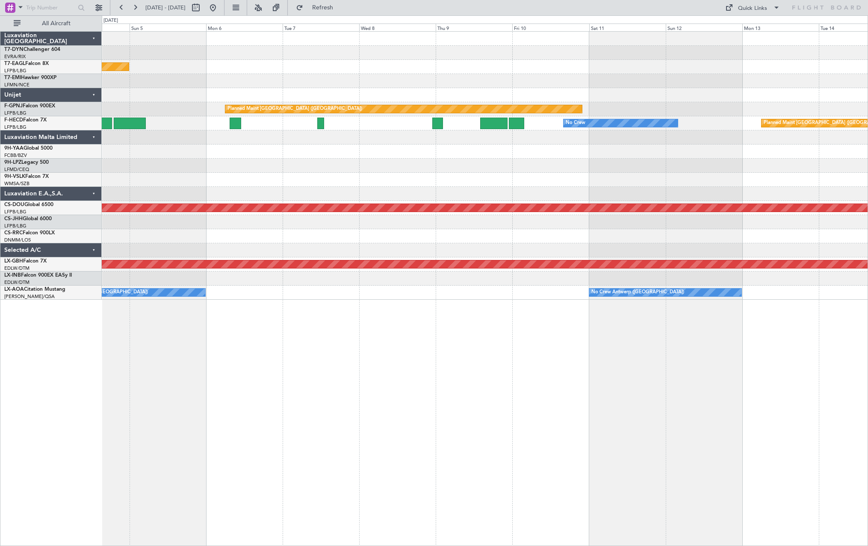
click at [134, 168] on div at bounding box center [484, 166] width 765 height 14
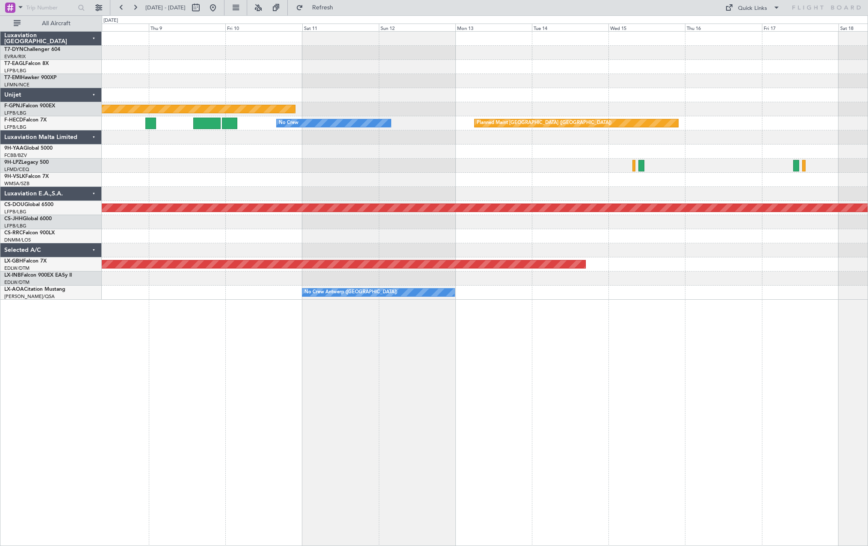
click at [236, 204] on div "Planned Maint Paris (Le Bourget) Planned Maint Paris (Le Bourget) No Crew Plann…" at bounding box center [484, 166] width 765 height 268
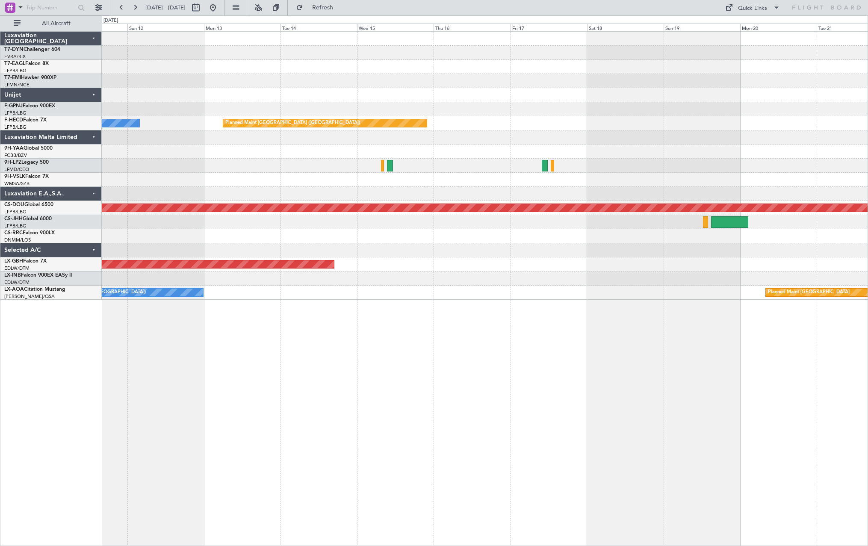
click at [271, 212] on div "Planned Maint Paris (Le Bourget) Planned Maint Paris (Le Bourget) No Crew Plann…" at bounding box center [484, 166] width 765 height 268
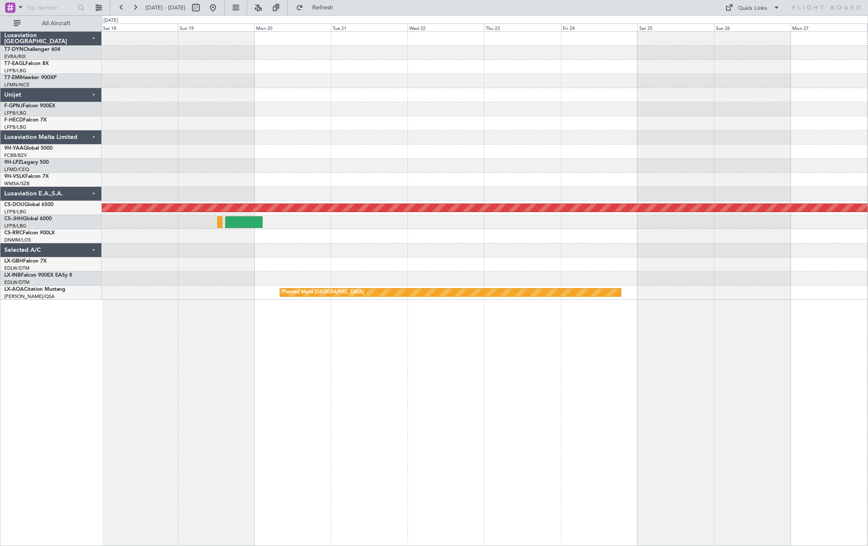
click at [286, 189] on div "Planned Maint Paris (Le Bourget) Planned Maint London (Biggin Hill) Planned Mai…" at bounding box center [484, 166] width 765 height 268
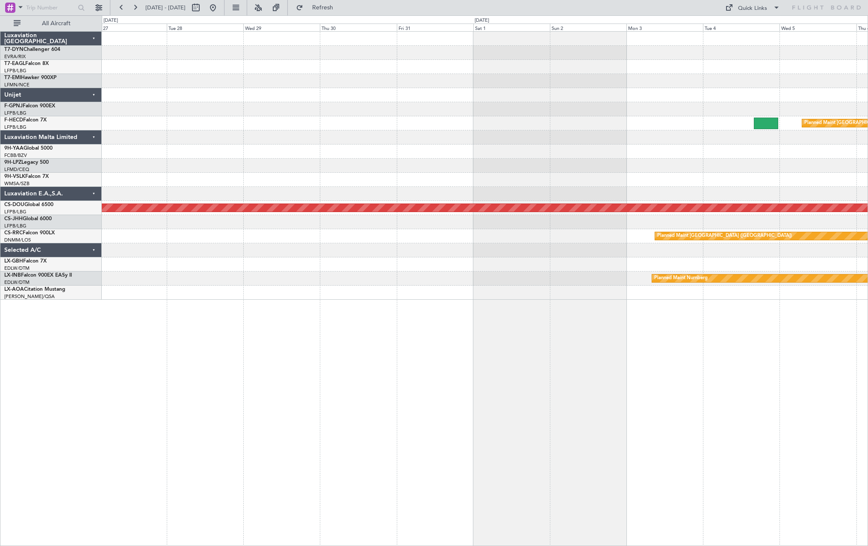
click at [228, 183] on div "Planned Maint Paris (Le Bourget) Planned Maint London (Biggin Hill) Planned Mai…" at bounding box center [484, 166] width 765 height 268
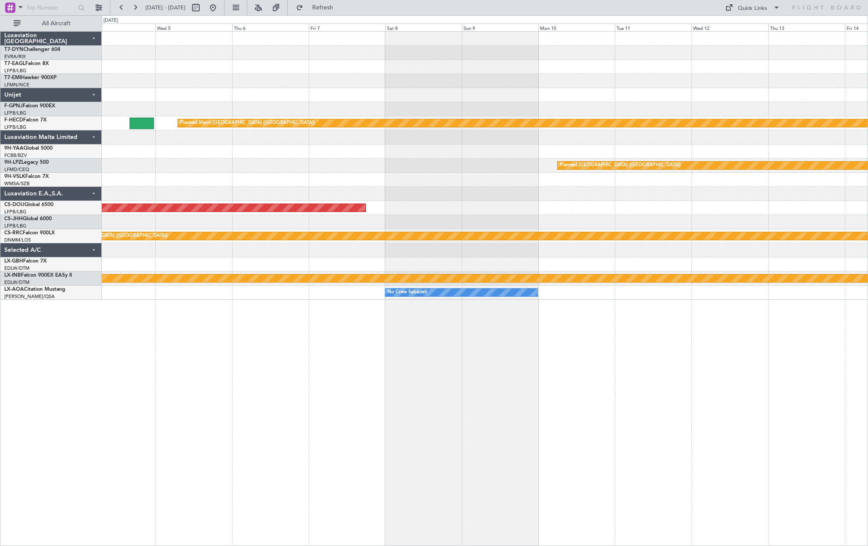
click at [229, 170] on div "Planned Maint Paris (Le Bourget) Planned Maint St Gallen (Altenrhein) Planned M…" at bounding box center [484, 166] width 765 height 268
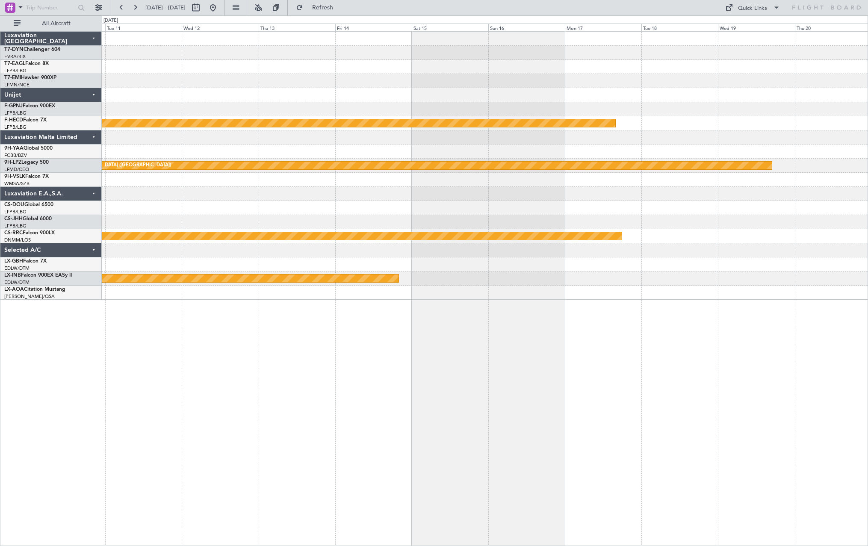
click at [255, 179] on div "Planned Maint Paris (Le Bourget) Planned Maint St Gallen (Altenrhein) Planned M…" at bounding box center [484, 166] width 765 height 268
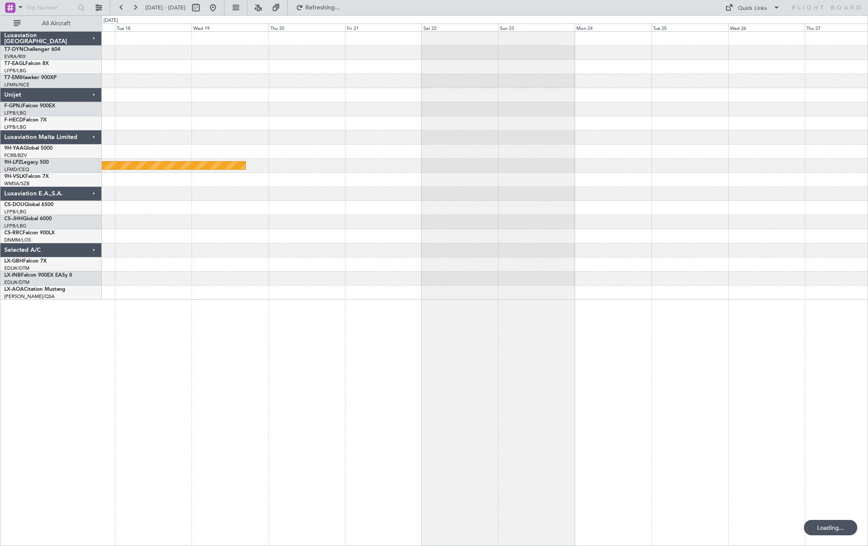
click at [328, 171] on div "Planned Maint Paris (Le Bourget) Planned Maint St Gallen (Altenrhein) Planned M…" at bounding box center [484, 166] width 765 height 268
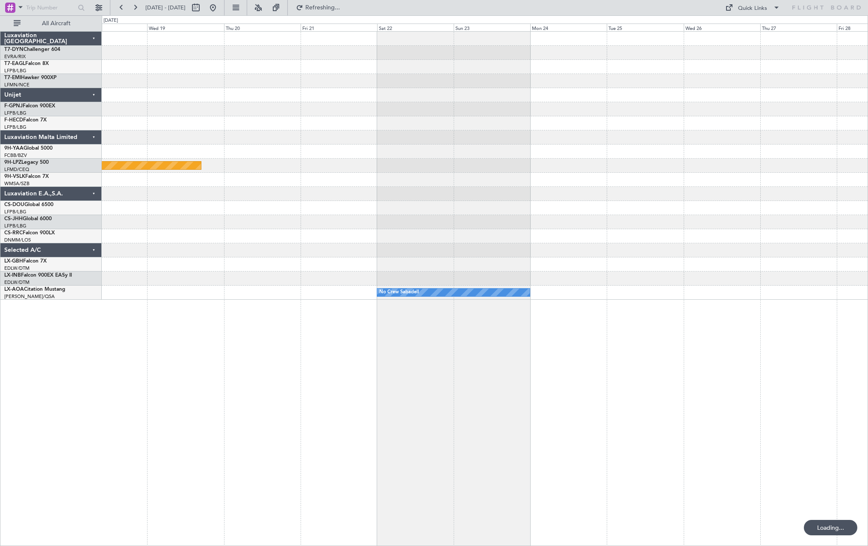
click at [372, 179] on div "Planned Maint Paris (Le Bourget) Planned Maint St Gallen (Altenrhein) Planned M…" at bounding box center [484, 166] width 765 height 268
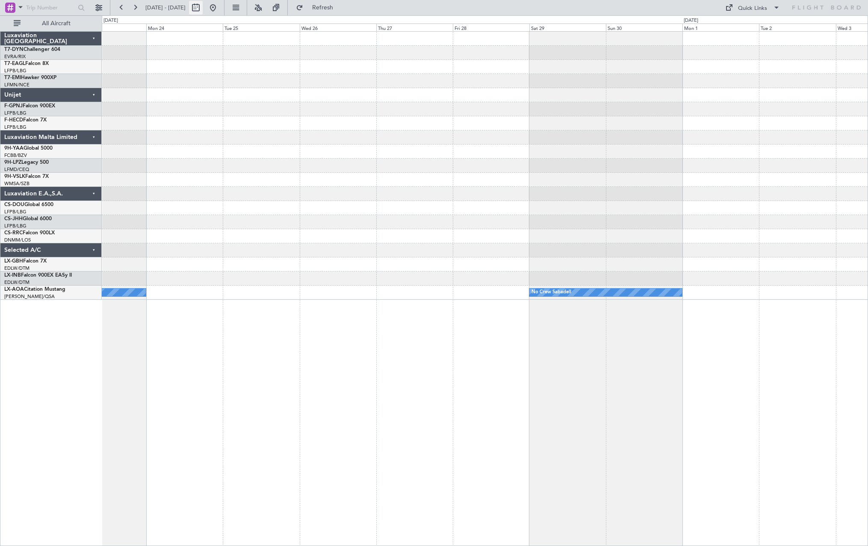
click at [203, 4] on button at bounding box center [196, 8] width 14 height 14
select select "11"
select select "2025"
click at [203, 6] on button at bounding box center [196, 8] width 14 height 14
select select "11"
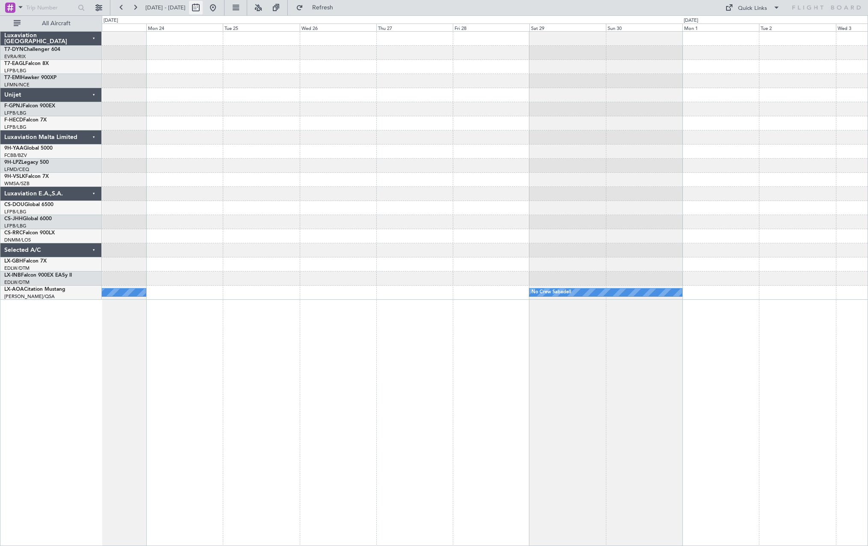
select select "2025"
click at [203, 6] on button at bounding box center [196, 8] width 14 height 14
select select "11"
select select "2025"
click at [203, 6] on button at bounding box center [196, 8] width 14 height 14
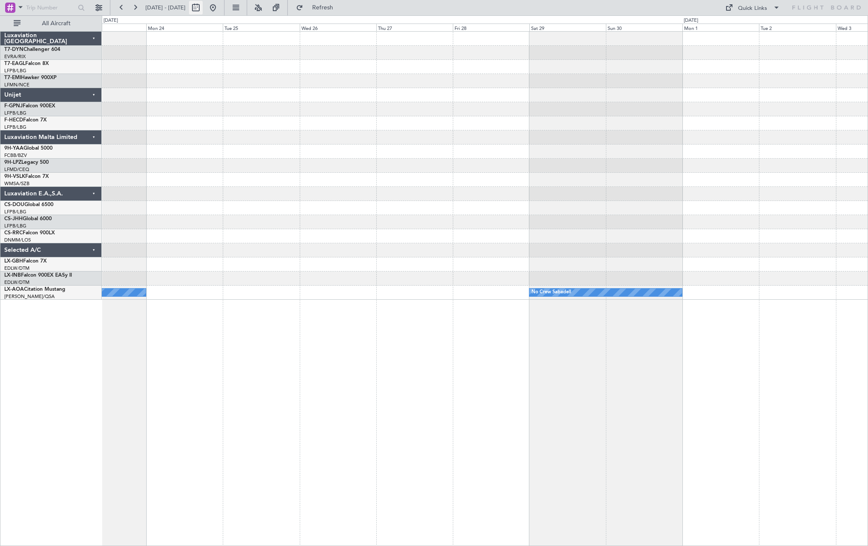
select select "11"
select select "2025"
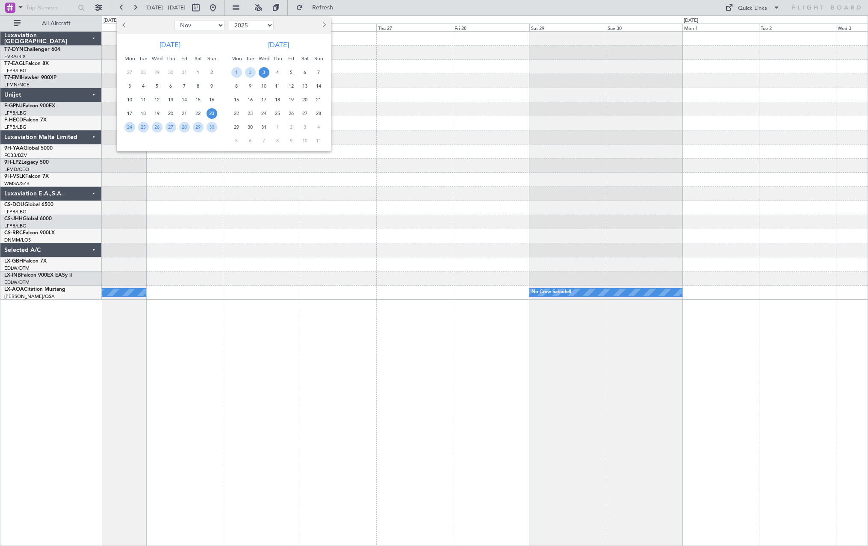
click at [323, 26] on span "Next month" at bounding box center [323, 24] width 5 height 5
select select "1"
select select "2026"
click at [323, 26] on span "Next month" at bounding box center [323, 24] width 5 height 5
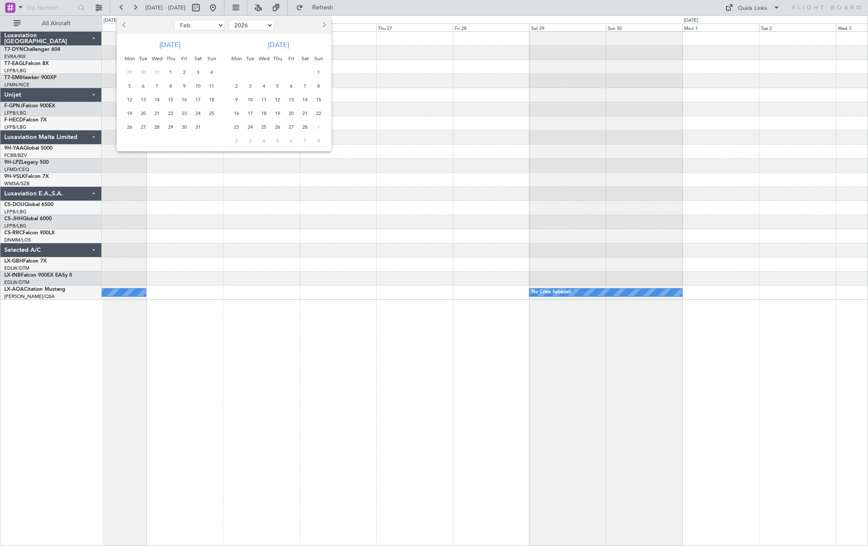
click at [323, 26] on span "Next month" at bounding box center [323, 24] width 5 height 5
click at [126, 26] on span "Previous month" at bounding box center [125, 24] width 5 height 5
select select "2"
click at [173, 114] on span "19" at bounding box center [170, 113] width 11 height 11
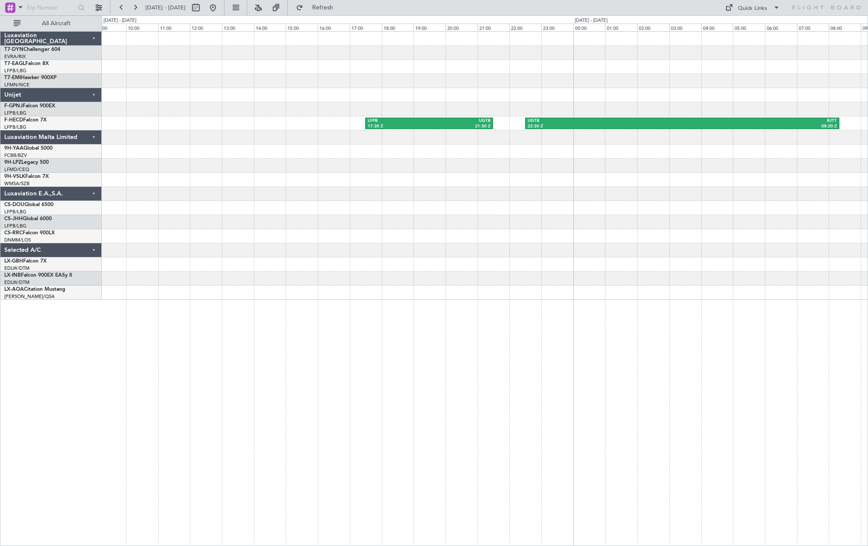
click at [249, 192] on div "LFPB 17:30 Z UGTB 21:30 Z UGTB 22:30 Z RJTT 08:20 Z" at bounding box center [484, 166] width 765 height 268
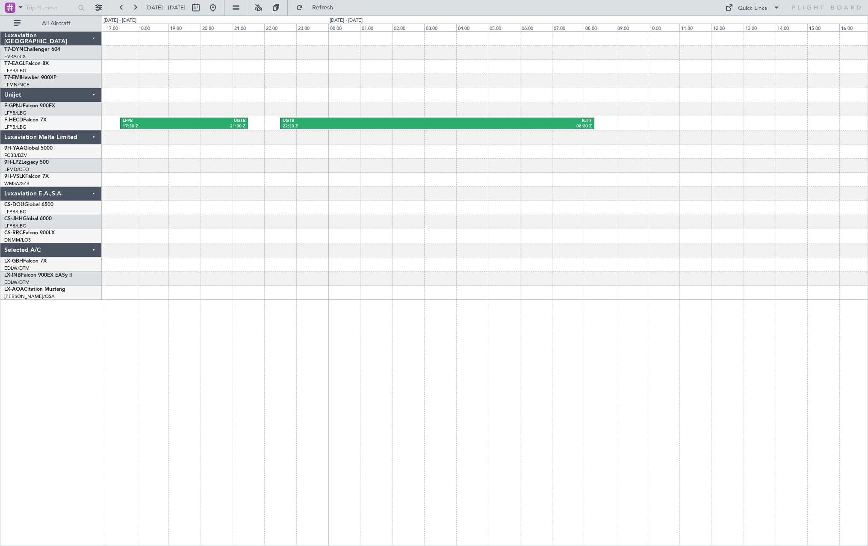
click at [344, 181] on div at bounding box center [484, 180] width 765 height 14
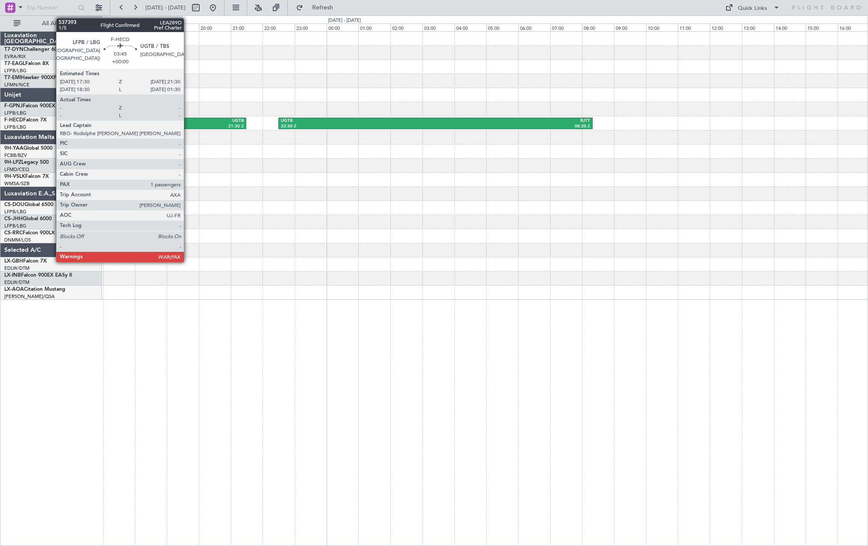
click at [186, 126] on div "21:30 Z" at bounding box center [214, 127] width 62 height 6
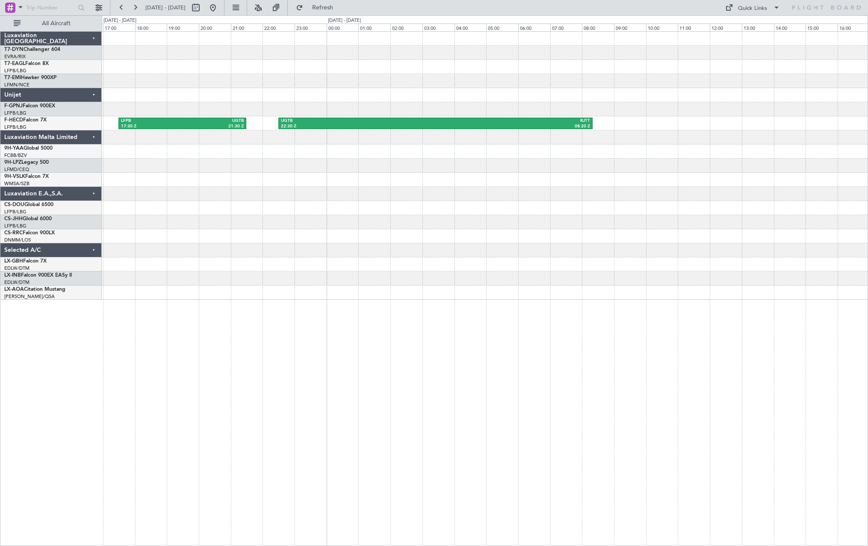
click at [188, 116] on div "LFPB 17:30 Z UGTB 21:30 Z UGTB 22:30 Z RJTT 08:20 Z" at bounding box center [484, 123] width 765 height 14
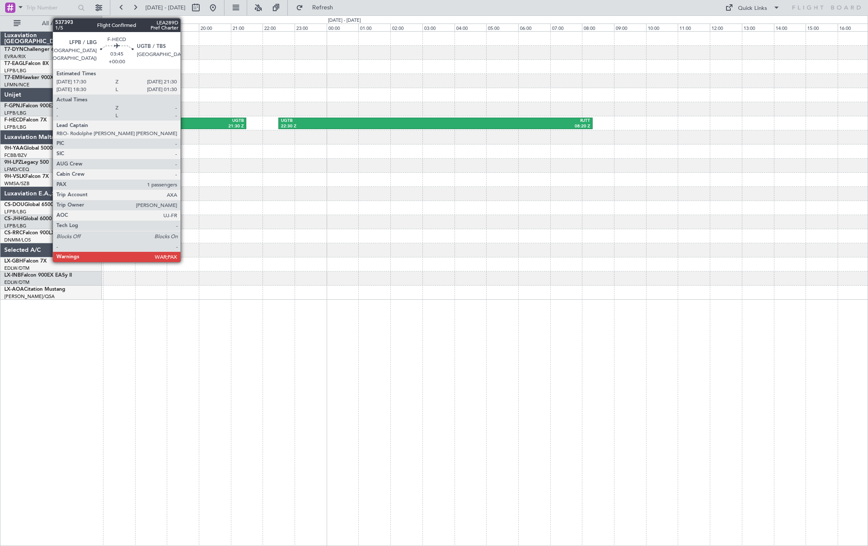
click at [184, 126] on div "21:30 Z" at bounding box center [214, 127] width 62 height 6
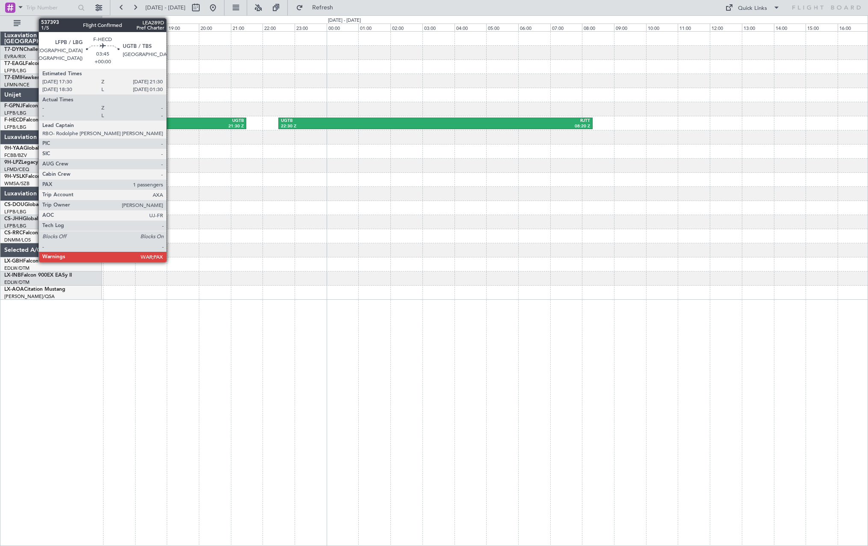
click at [170, 121] on div "LFPB" at bounding box center [152, 121] width 62 height 6
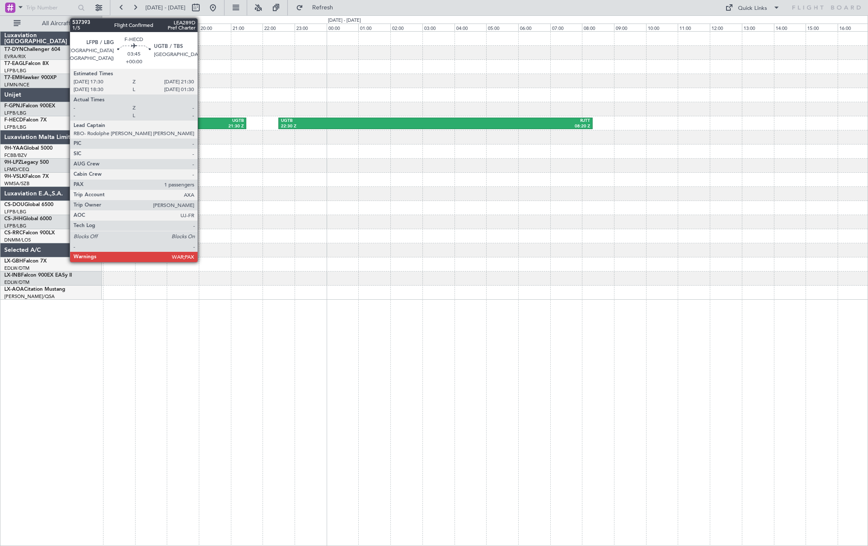
click at [201, 121] on div "UGTB" at bounding box center [214, 121] width 62 height 6
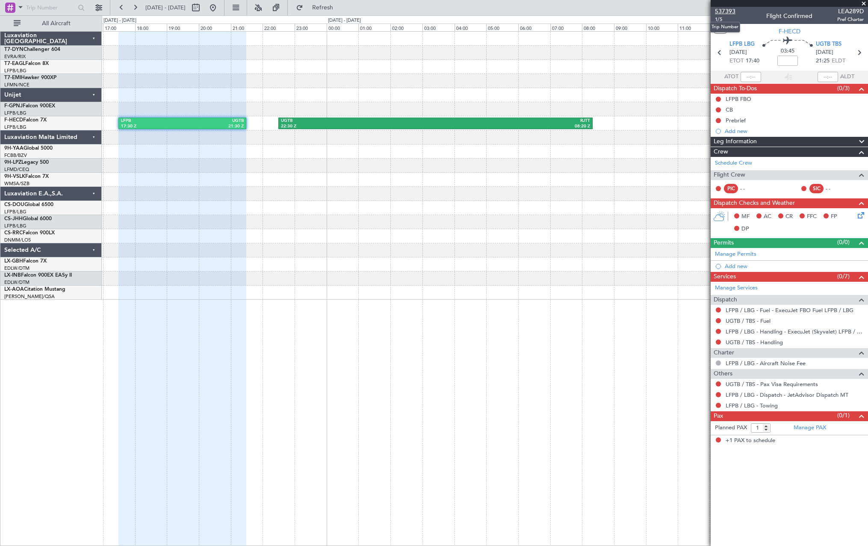
click at [718, 10] on span "537393" at bounding box center [725, 11] width 21 height 9
click at [729, 10] on span "537393" at bounding box center [725, 11] width 21 height 9
click at [657, 50] on div "LFPB 17:30 Z UGTB 21:30 Z UGTB 22:30 Z RJTT 08:20 Z" at bounding box center [484, 166] width 765 height 268
click at [668, 50] on div at bounding box center [484, 53] width 765 height 14
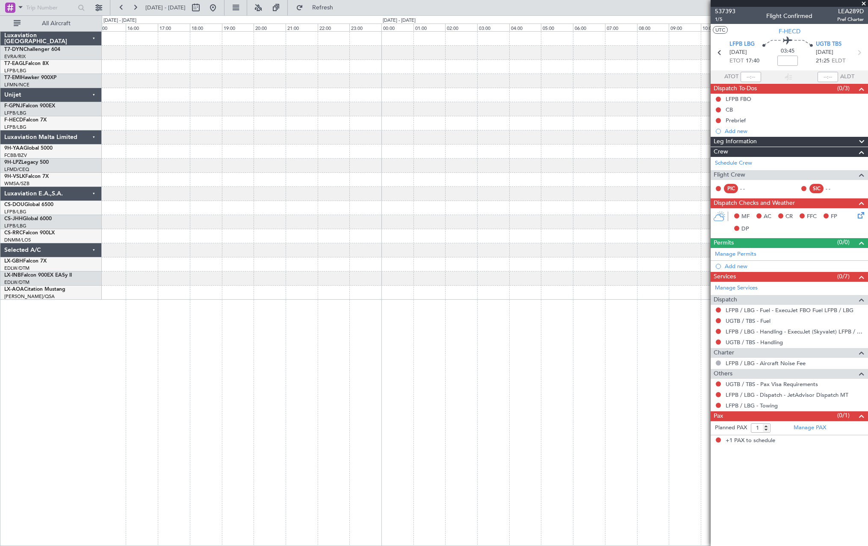
click at [707, 237] on div at bounding box center [484, 236] width 765 height 14
click at [720, 236] on div "MF AC CR FFC FP DP" at bounding box center [788, 222] width 157 height 29
click at [541, 152] on div at bounding box center [484, 166] width 765 height 268
click at [636, 155] on div at bounding box center [484, 151] width 765 height 14
click at [203, 8] on button at bounding box center [196, 8] width 14 height 14
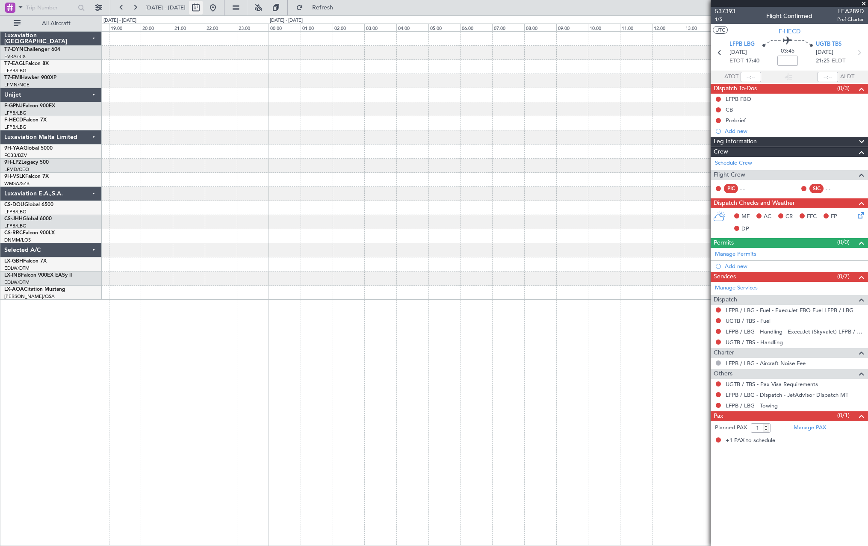
select select "2"
select select "2026"
drag, startPoint x: 218, startPoint y: 8, endPoint x: 224, endPoint y: 11, distance: 5.7
click at [203, 11] on button at bounding box center [196, 8] width 14 height 14
select select "2"
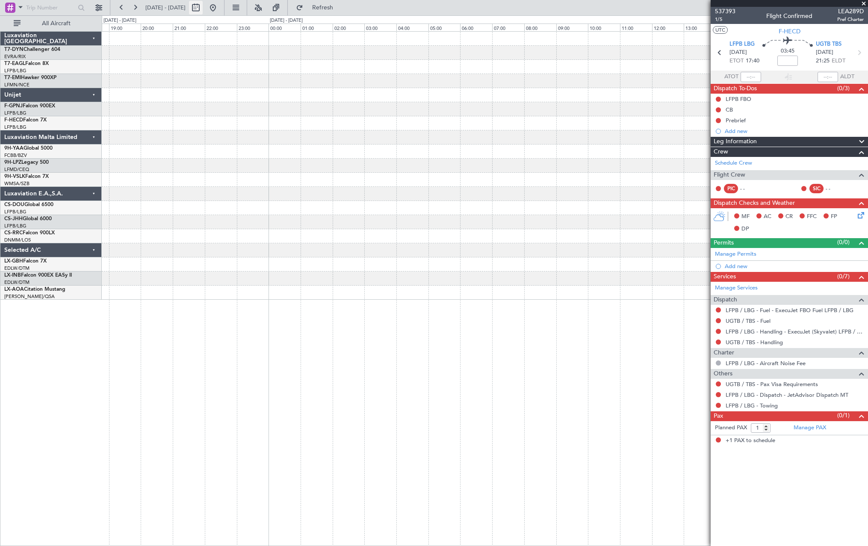
select select "2026"
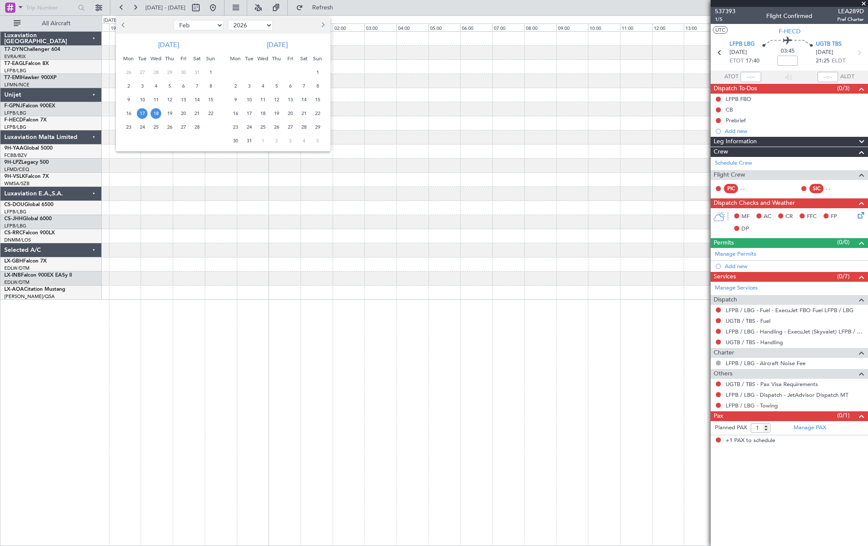
click at [121, 30] on button "Previous month" at bounding box center [123, 25] width 9 height 14
select select "12"
select select "2025"
click at [121, 27] on button "Previous month" at bounding box center [123, 25] width 9 height 14
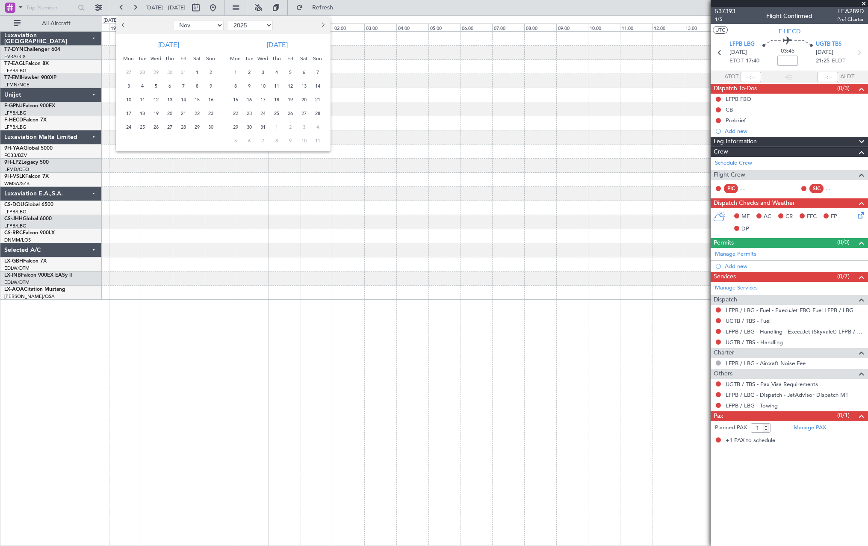
click at [121, 27] on button "Previous month" at bounding box center [123, 25] width 9 height 14
click at [321, 26] on span "Next month" at bounding box center [321, 24] width 5 height 5
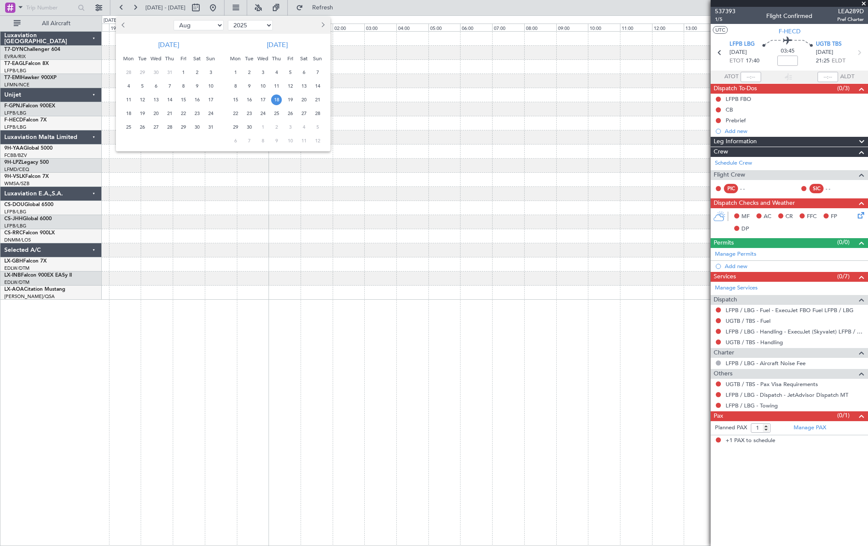
click at [276, 98] on span "18" at bounding box center [276, 99] width 11 height 11
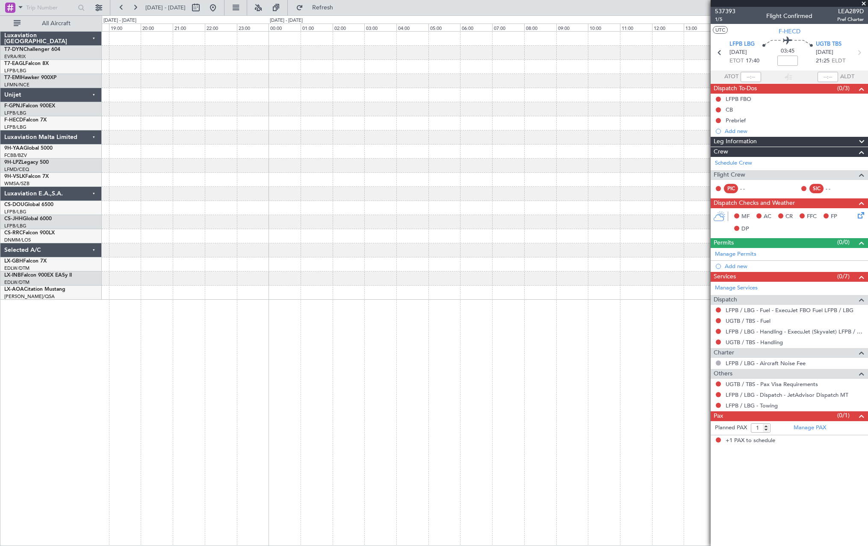
select select "9"
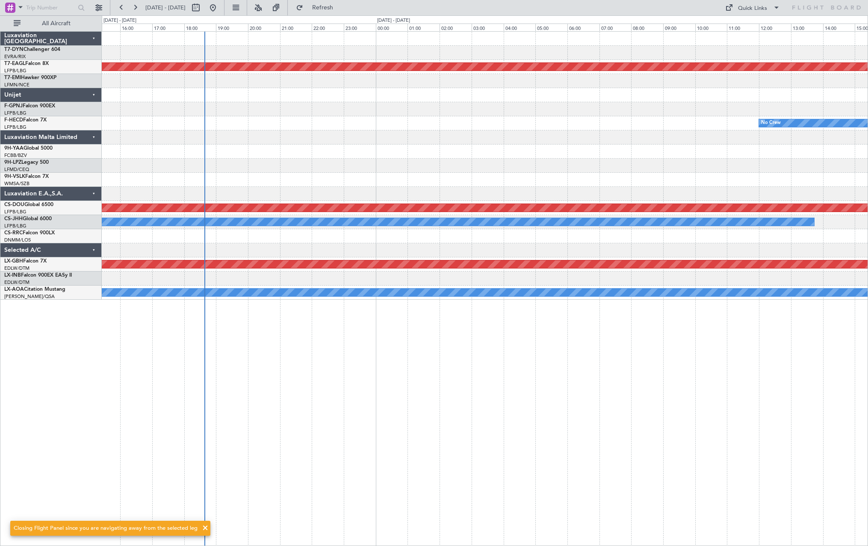
click at [191, 194] on div at bounding box center [484, 194] width 765 height 14
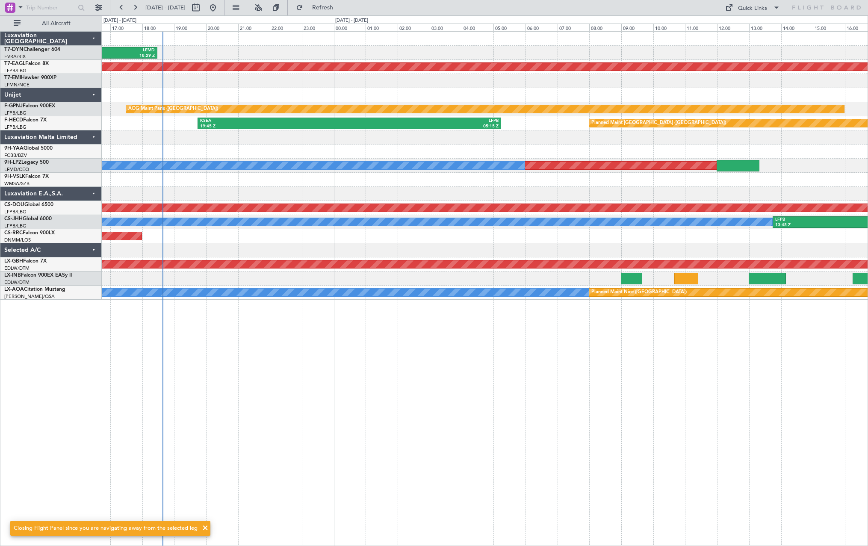
click at [263, 190] on div at bounding box center [484, 194] width 765 height 14
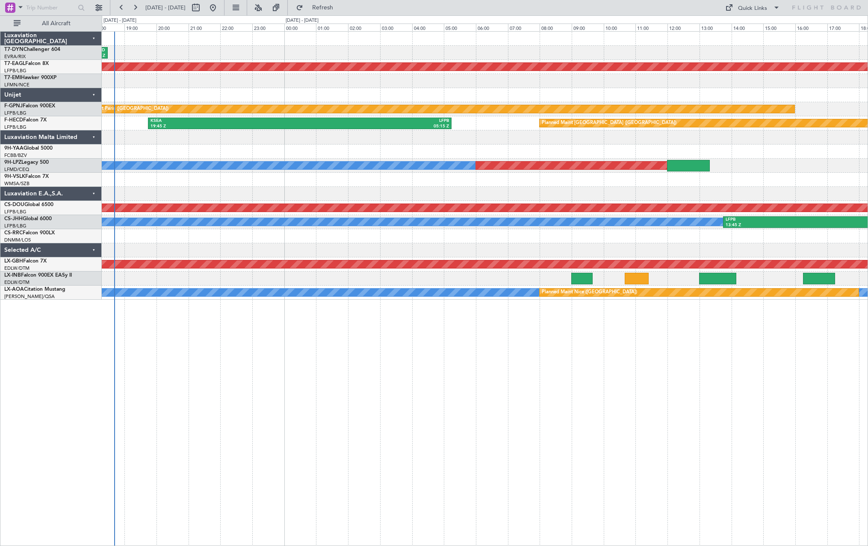
click at [506, 135] on div "EVRA 14:34 Z LEMD 18:29 Z Unplanned Maint Paris (Le Bourget) AOG Maint Paris (L…" at bounding box center [484, 166] width 765 height 268
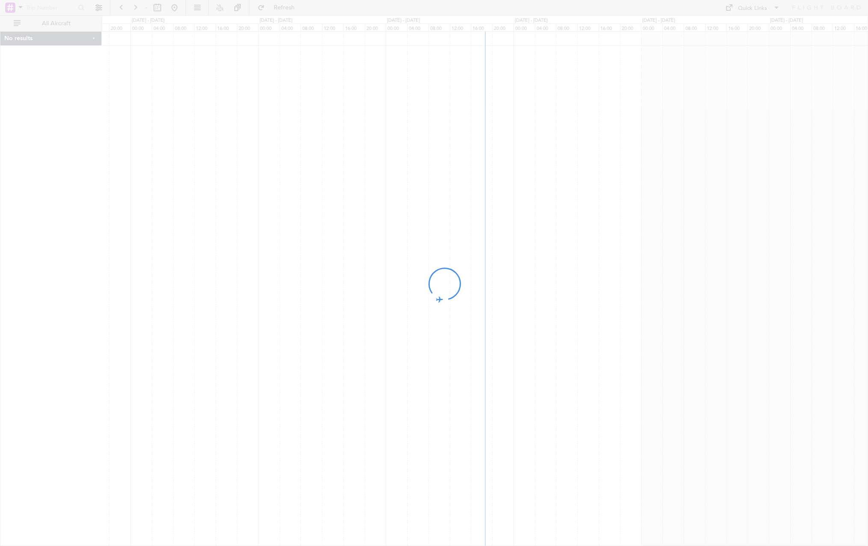
drag, startPoint x: 756, startPoint y: 201, endPoint x: 599, endPoint y: 212, distance: 156.8
click at [599, 212] on div at bounding box center [434, 273] width 868 height 546
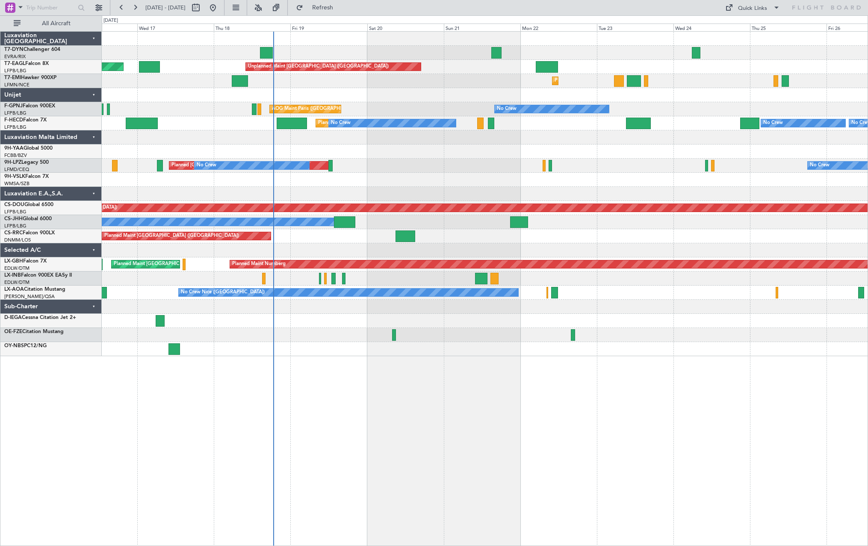
click at [443, 249] on div "Unplanned Maint [GEOGRAPHIC_DATA] (Riga Intl) Planned Maint [US_STATE] ([GEOGRA…" at bounding box center [484, 194] width 765 height 324
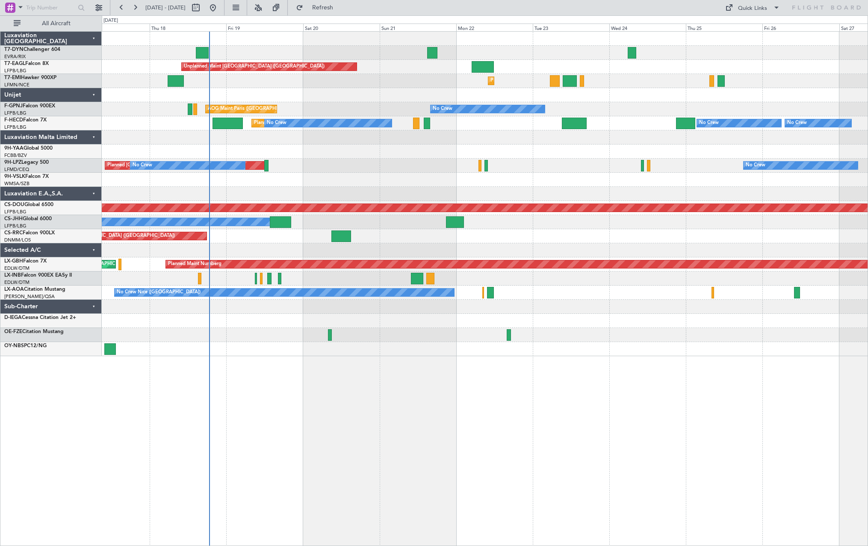
click at [267, 85] on div "Planned Maint [GEOGRAPHIC_DATA]" at bounding box center [484, 81] width 765 height 14
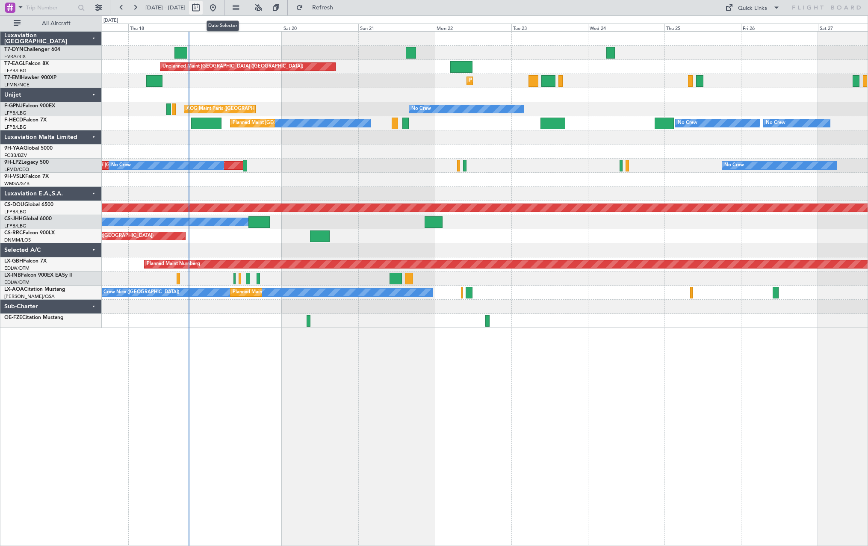
click at [203, 8] on button at bounding box center [196, 8] width 14 height 14
select select "9"
select select "2025"
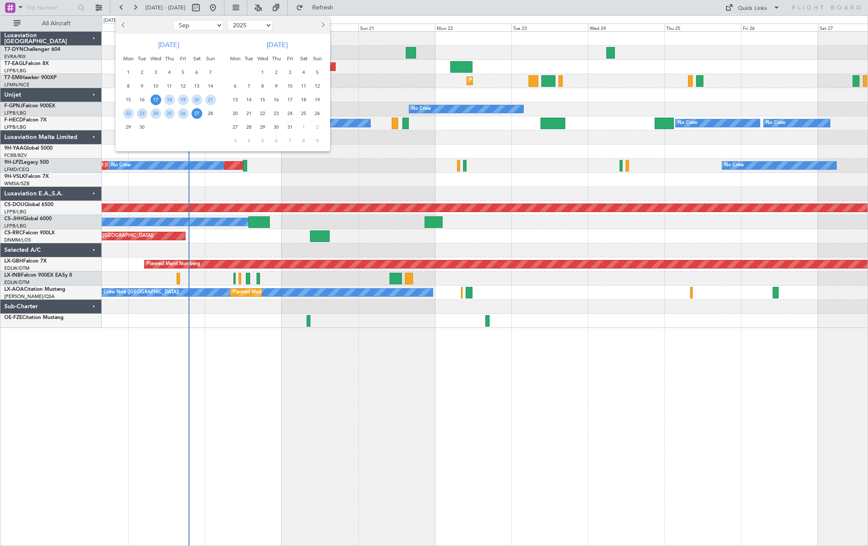
click at [324, 23] on button "Next month" at bounding box center [322, 25] width 9 height 14
select select "1"
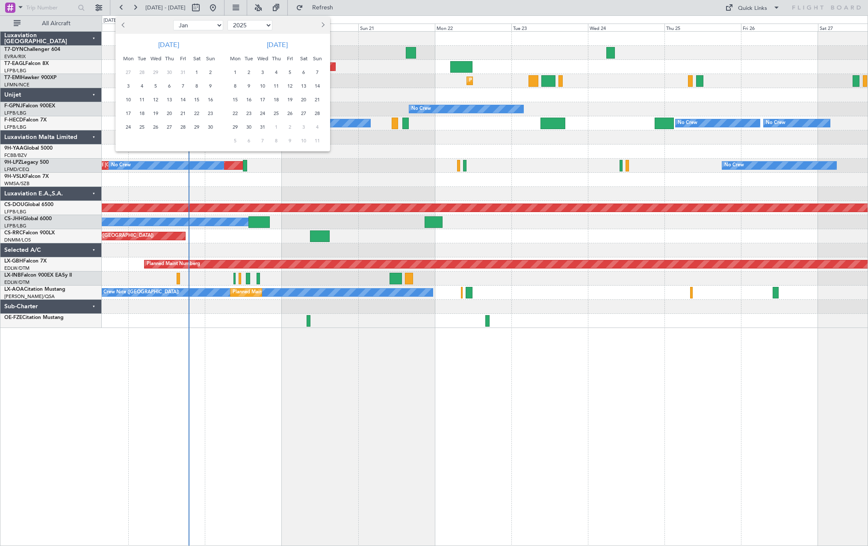
select select "2026"
click at [324, 23] on button "Next month" at bounding box center [322, 25] width 9 height 14
select select "2"
click at [171, 110] on span "19" at bounding box center [169, 113] width 11 height 11
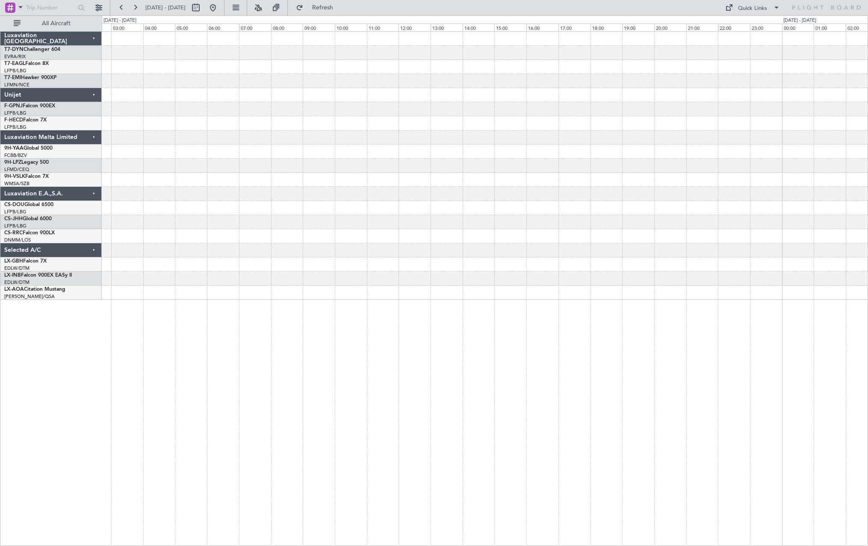
click at [388, 165] on div at bounding box center [484, 166] width 765 height 14
click at [665, 164] on div at bounding box center [484, 166] width 765 height 268
click at [666, 164] on div at bounding box center [484, 166] width 765 height 14
click at [238, 161] on div "LFPB 17:30 Z UGTB 21:45 Z UGTB 22:30 Z RJTT 07:50 Z" at bounding box center [484, 166] width 765 height 268
click at [255, 158] on div "LFPB 17:30 Z UGTB 21:45 Z UGTB 22:30 Z RJTT 07:50 Z" at bounding box center [484, 166] width 765 height 268
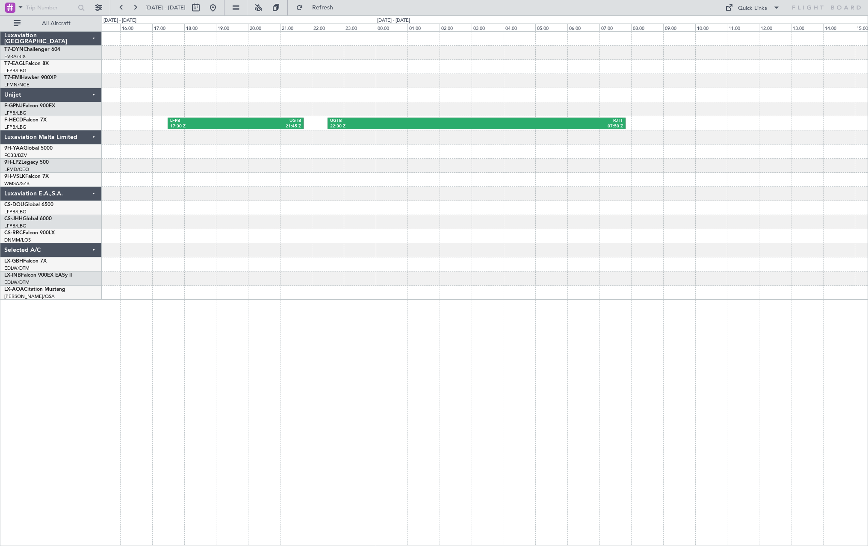
click at [480, 149] on div at bounding box center [484, 151] width 765 height 14
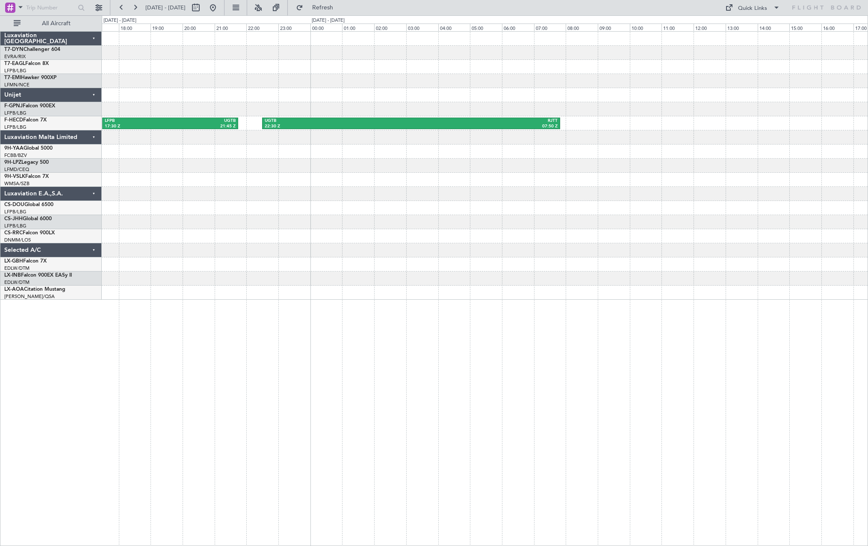
click at [480, 149] on div at bounding box center [484, 151] width 765 height 14
click at [245, 144] on div "LFPB 17:30 Z UGTB 21:45 Z UGTB 22:30 Z RJTT 07:50 Z RJTT 23:00 Z RJCC 00:30 Z" at bounding box center [484, 166] width 765 height 268
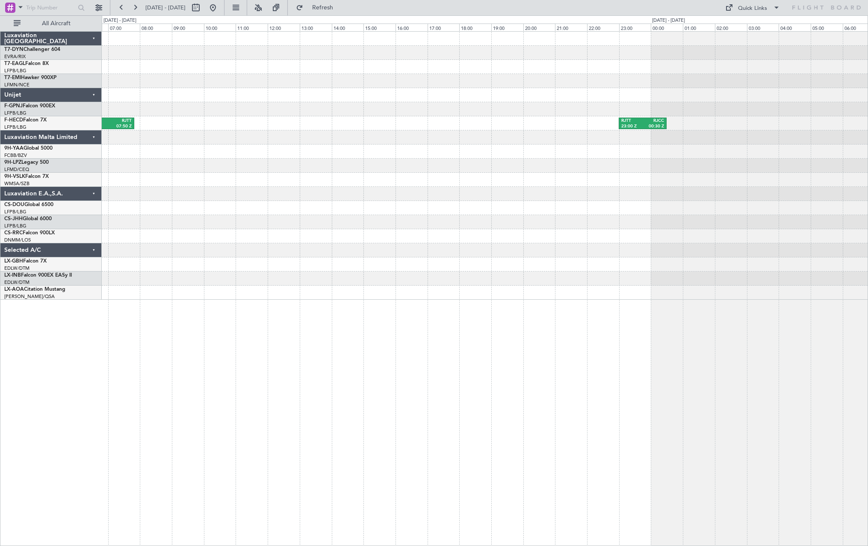
click at [285, 166] on div "UGTB 22:30 Z RJTT 07:50 Z RJTT 23:00 Z RJCC 00:30 Z" at bounding box center [484, 166] width 765 height 268
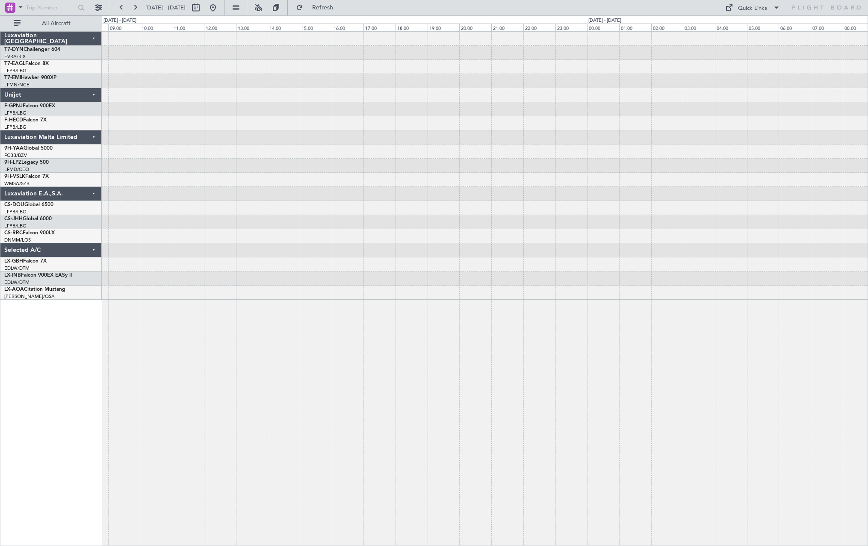
click at [216, 145] on div at bounding box center [484, 151] width 765 height 14
click at [241, 157] on div at bounding box center [484, 166] width 765 height 268
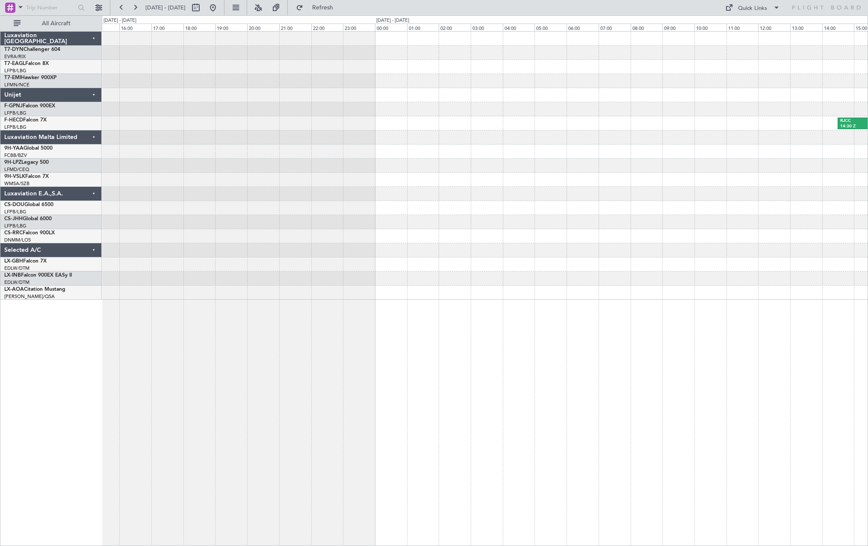
click at [329, 165] on div at bounding box center [484, 166] width 765 height 14
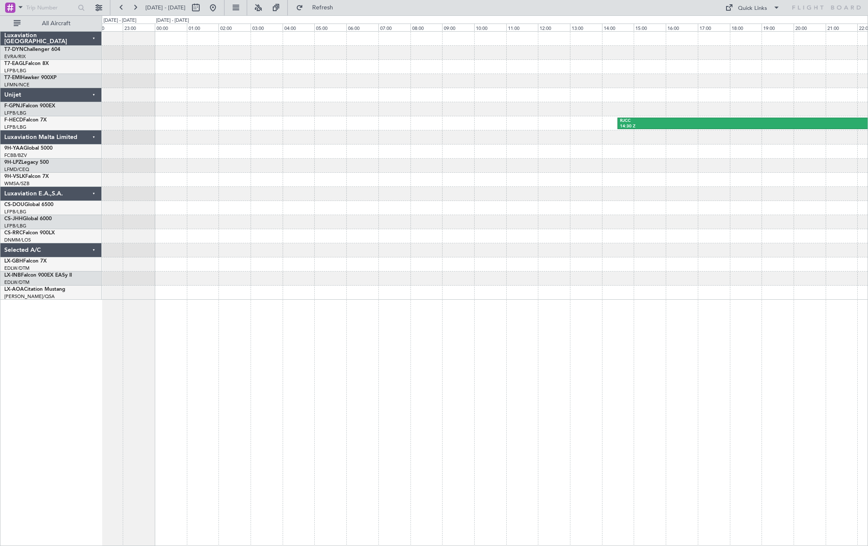
click at [253, 183] on div at bounding box center [484, 180] width 765 height 14
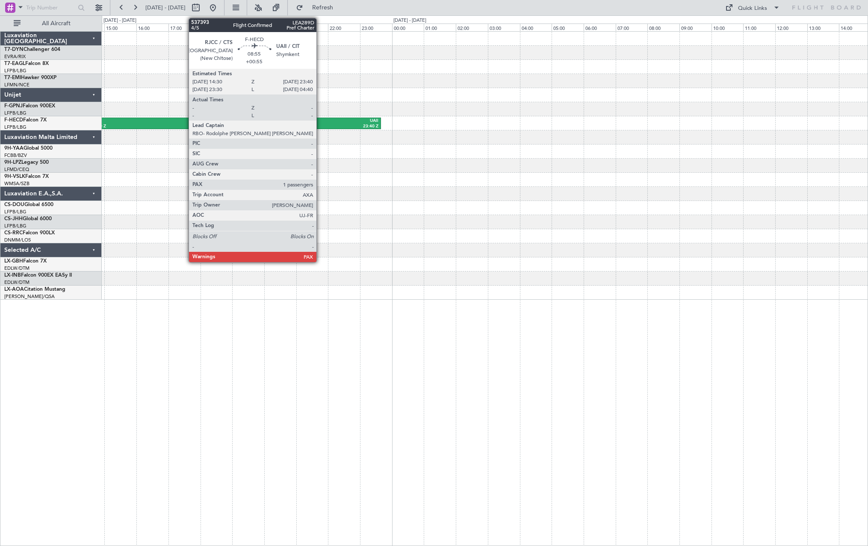
click at [320, 121] on div "UAII" at bounding box center [307, 121] width 144 height 6
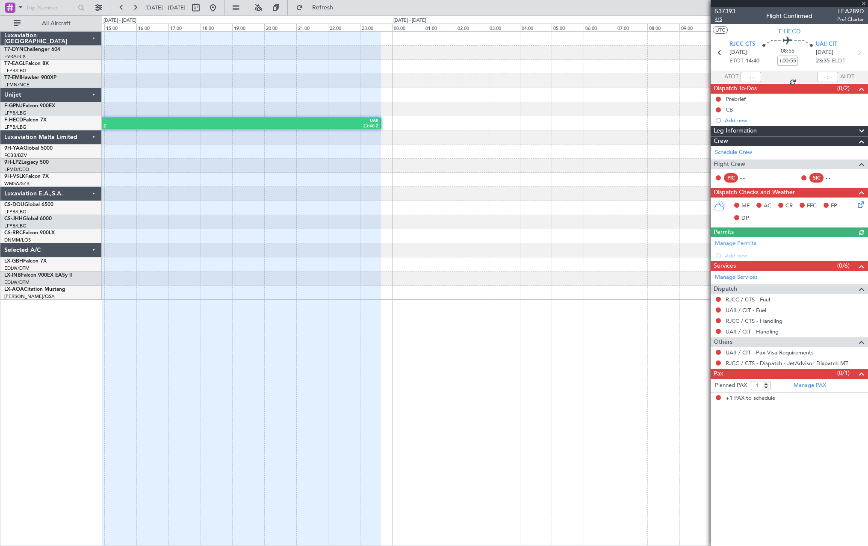
click at [724, 18] on span "4/5" at bounding box center [725, 19] width 21 height 7
click at [341, 5] on span "Refresh" at bounding box center [323, 8] width 36 height 6
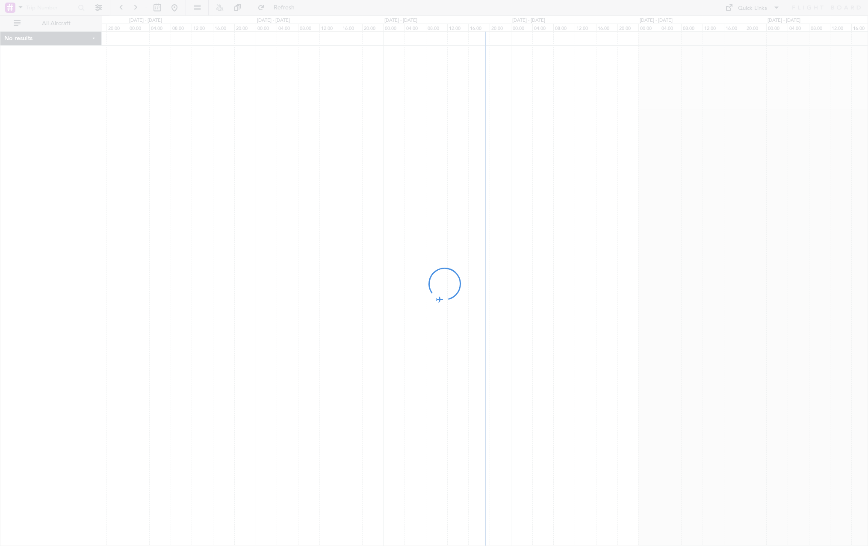
drag, startPoint x: 704, startPoint y: 114, endPoint x: 509, endPoint y: 135, distance: 195.2
click at [509, 135] on div at bounding box center [434, 273] width 868 height 546
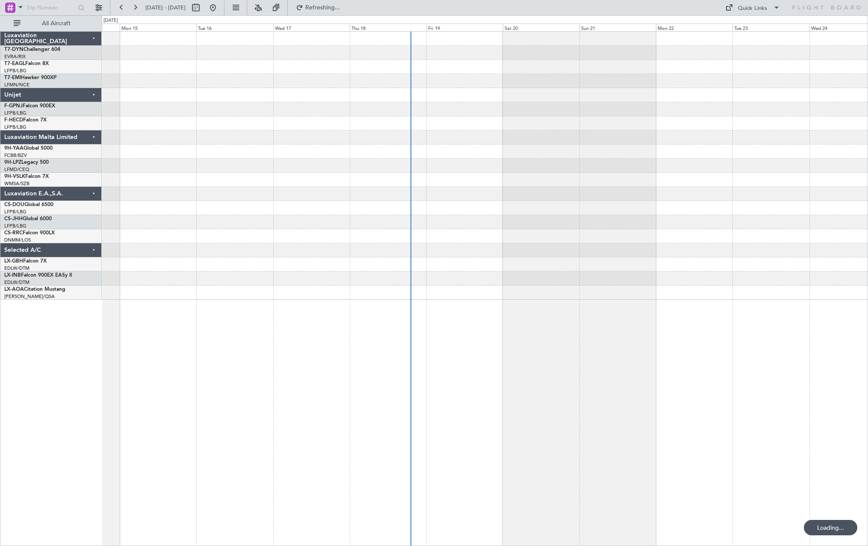
click at [419, 173] on div at bounding box center [484, 166] width 765 height 268
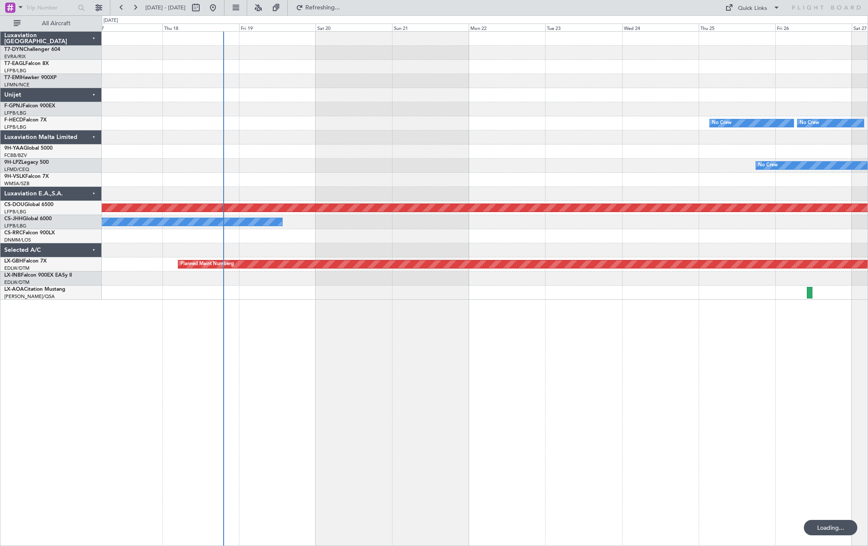
click at [416, 173] on div at bounding box center [484, 180] width 765 height 14
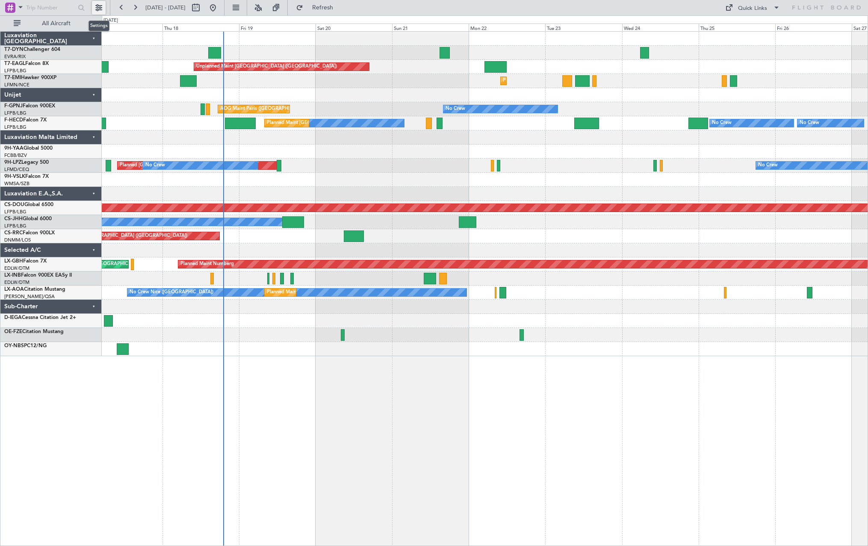
click at [98, 6] on button at bounding box center [99, 8] width 14 height 14
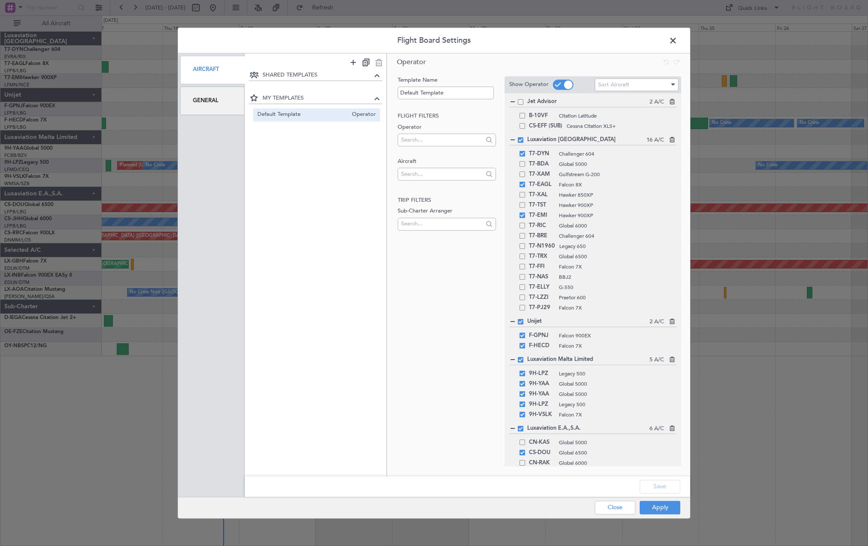
click at [677, 38] on span at bounding box center [677, 42] width 0 height 17
click at [673, 38] on div at bounding box center [484, 39] width 765 height 14
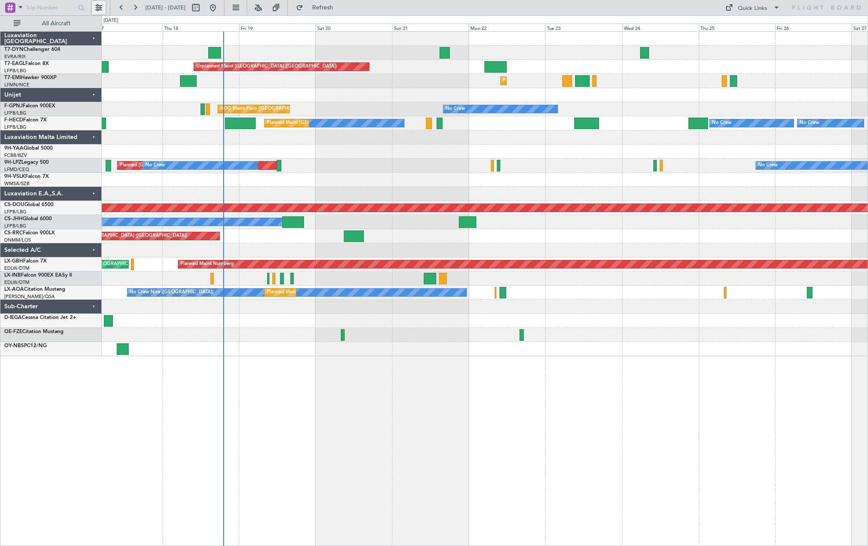
click at [98, 3] on button at bounding box center [99, 8] width 14 height 14
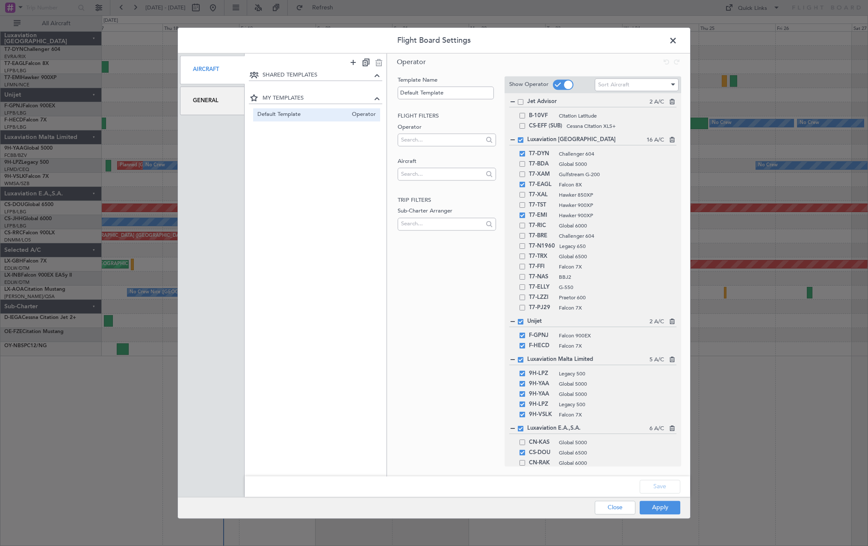
click at [677, 38] on span at bounding box center [677, 42] width 0 height 17
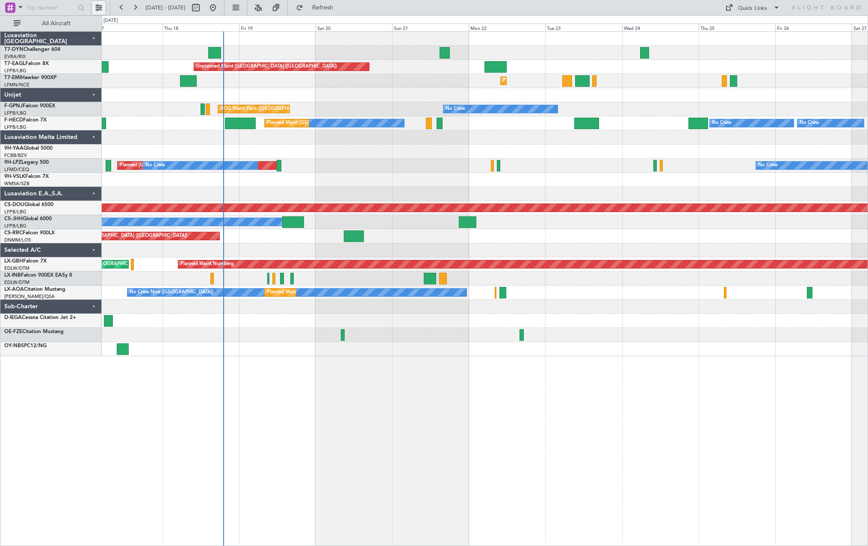
click at [101, 2] on button at bounding box center [99, 8] width 14 height 14
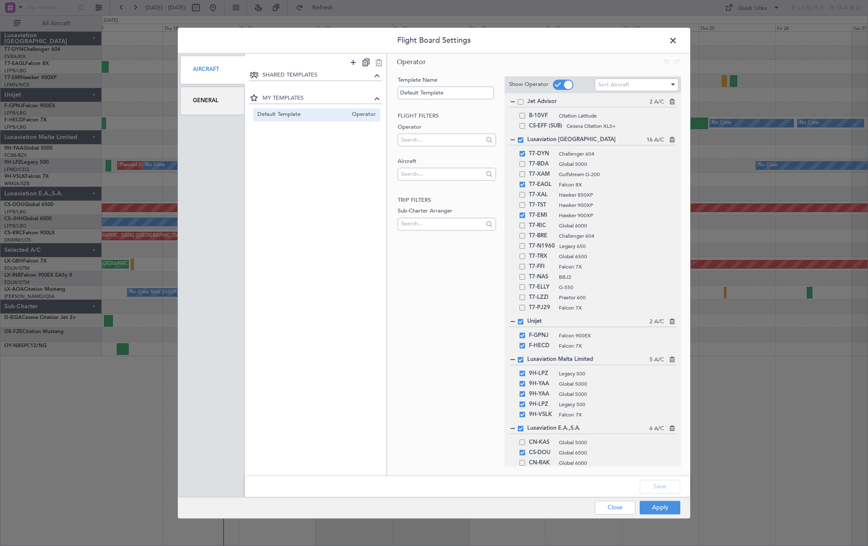
click at [677, 41] on span at bounding box center [677, 42] width 0 height 17
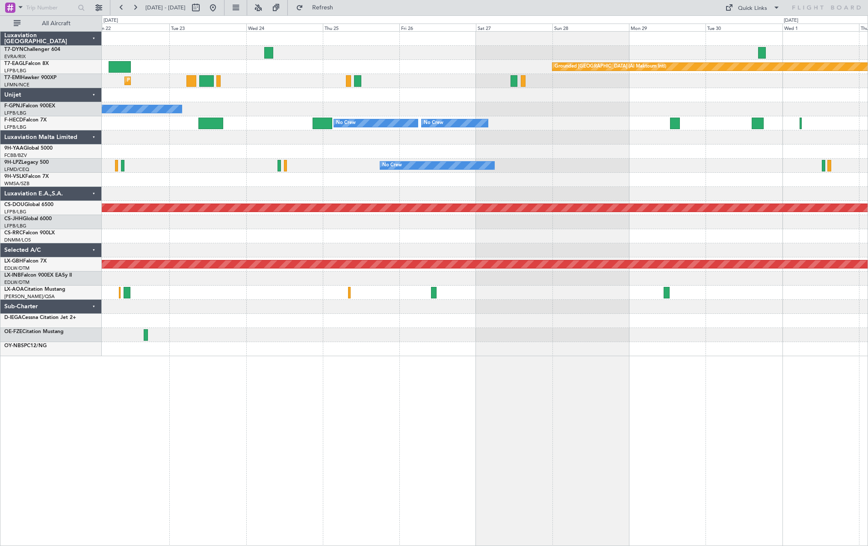
click at [103, 173] on div "Grounded Dubai (Al Maktoum Intl) Unplanned Maint Paris (Le Bourget) Planned Mai…" at bounding box center [484, 194] width 765 height 324
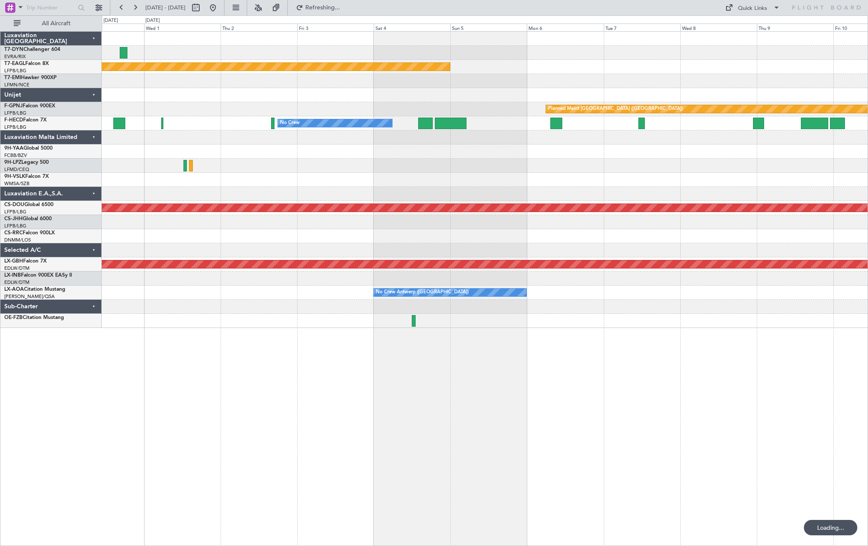
click at [269, 176] on div "Grounded Dubai (Al Maktoum Intl) Planned Maint Paris (Le Bourget) No Crew No Cr…" at bounding box center [484, 180] width 765 height 296
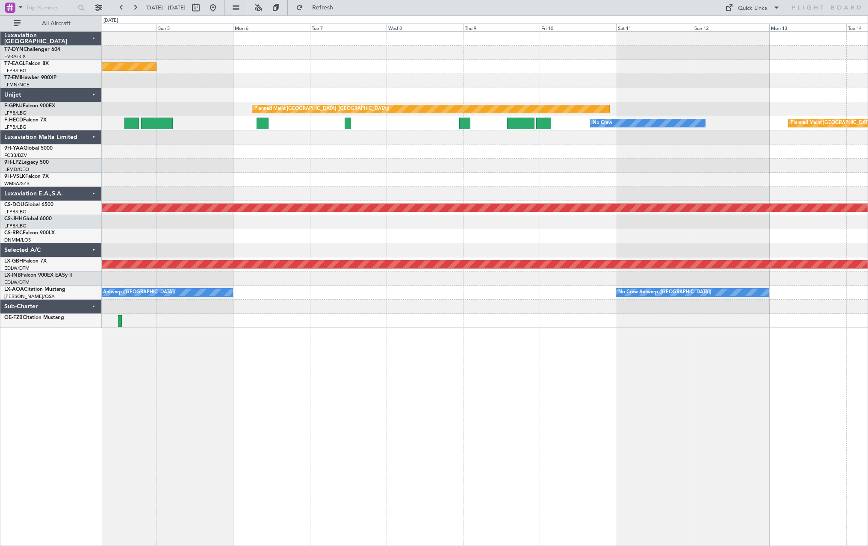
click at [252, 175] on div "Grounded Dubai (Al Maktoum Intl) Planned Maint Paris (Le Bourget) No Crew Plann…" at bounding box center [484, 180] width 765 height 296
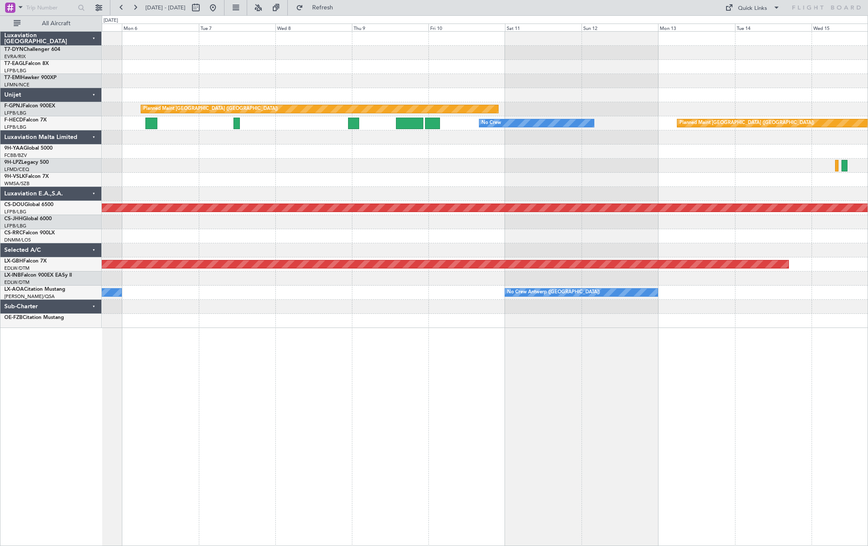
click at [221, 165] on div at bounding box center [484, 166] width 765 height 14
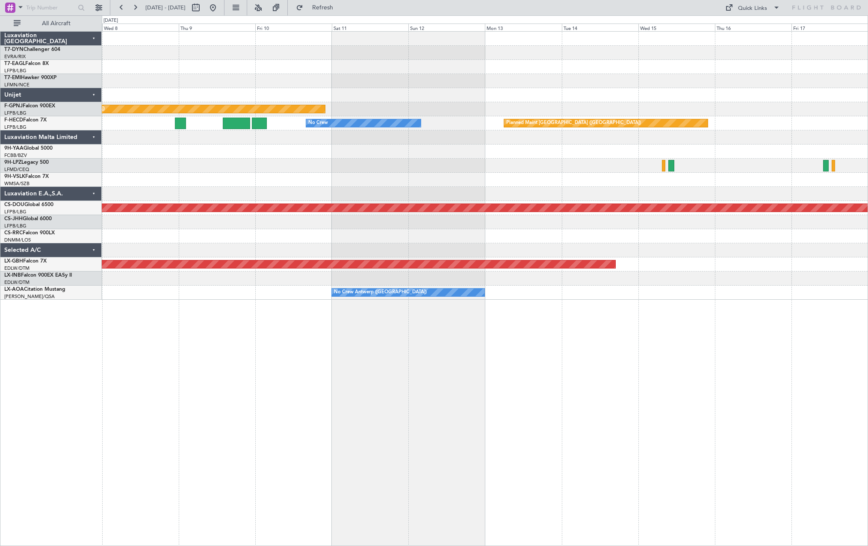
click at [259, 170] on div at bounding box center [484, 166] width 765 height 14
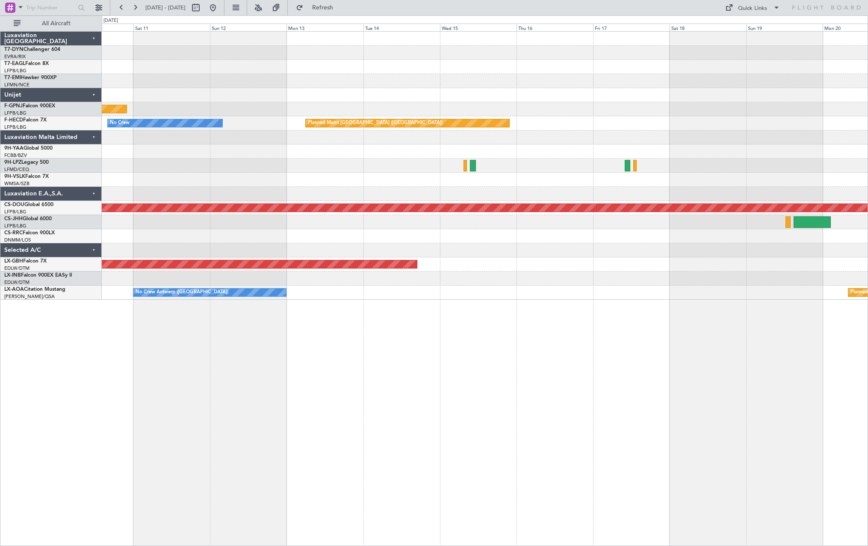
click at [351, 191] on div "Planned Maint Paris (Le Bourget) No Crew Planned Maint Paris (Le Bourget) Plann…" at bounding box center [484, 166] width 765 height 268
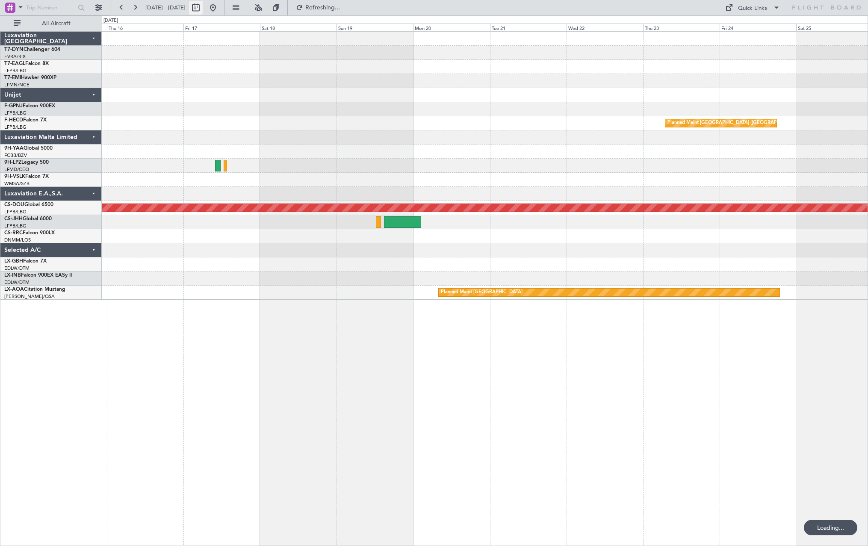
click at [203, 4] on button at bounding box center [196, 8] width 14 height 14
select select "10"
select select "2025"
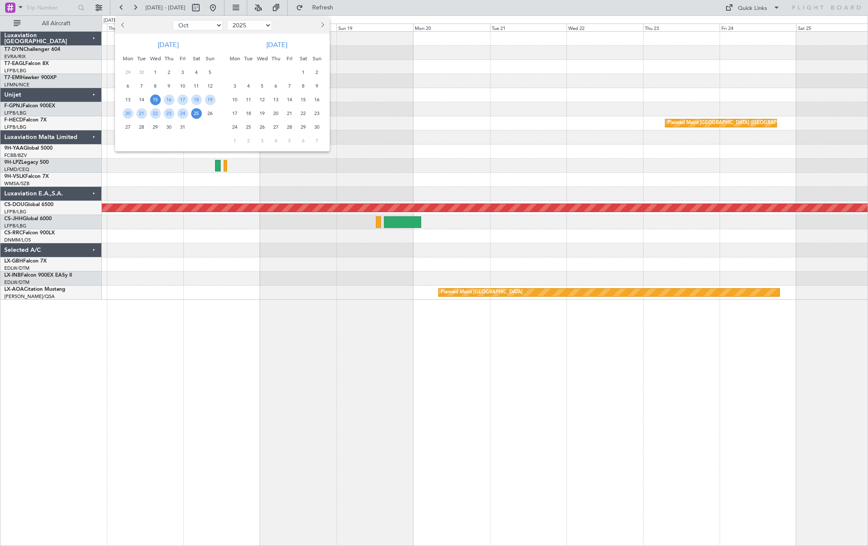
click at [318, 26] on button "Next month" at bounding box center [321, 25] width 9 height 14
select select "1"
select select "2026"
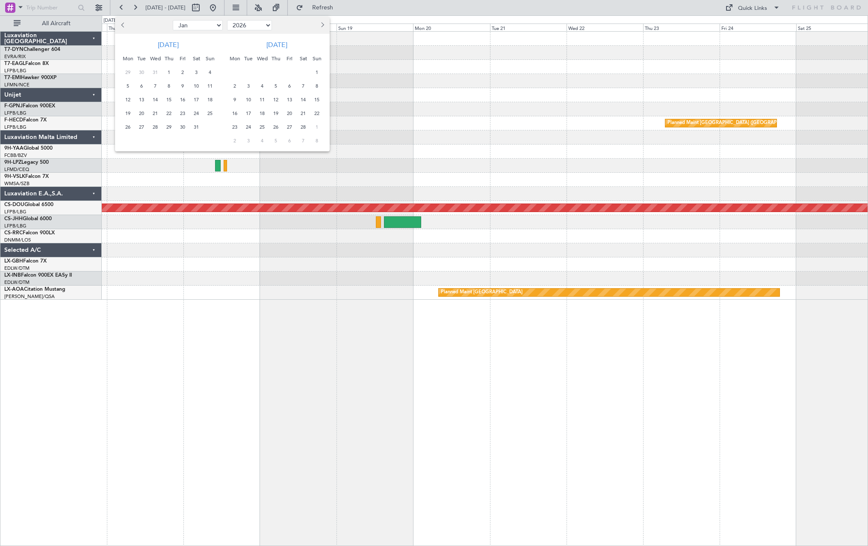
click at [318, 26] on button "Next month" at bounding box center [321, 25] width 9 height 14
select select "2"
click at [170, 113] on span "19" at bounding box center [169, 113] width 11 height 11
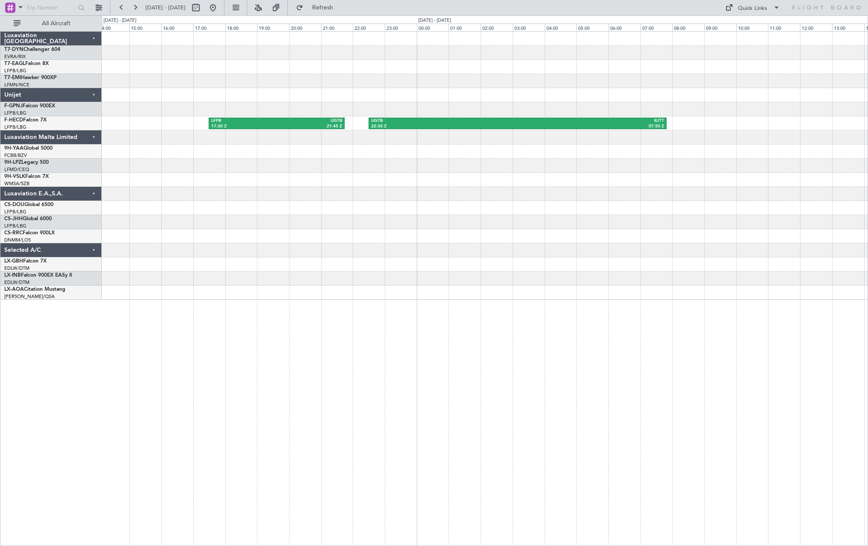
click at [198, 175] on div "LFPB 17:30 Z UGTB 21:45 Z UGTB 22:30 Z RJTT 07:50 Z" at bounding box center [484, 166] width 765 height 268
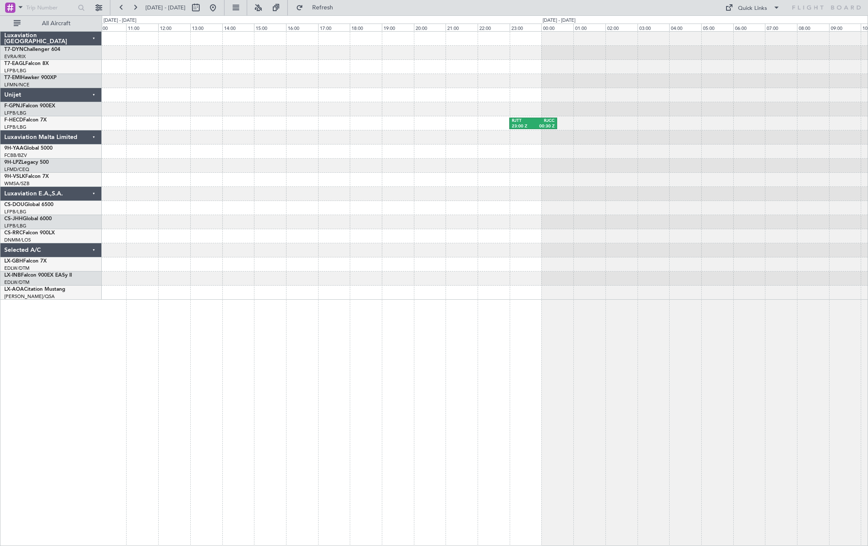
click at [188, 163] on div "RJTT 23:00 Z RJCC 00:30 Z UGTB 22:30 Z RJTT 07:50 Z" at bounding box center [484, 166] width 765 height 268
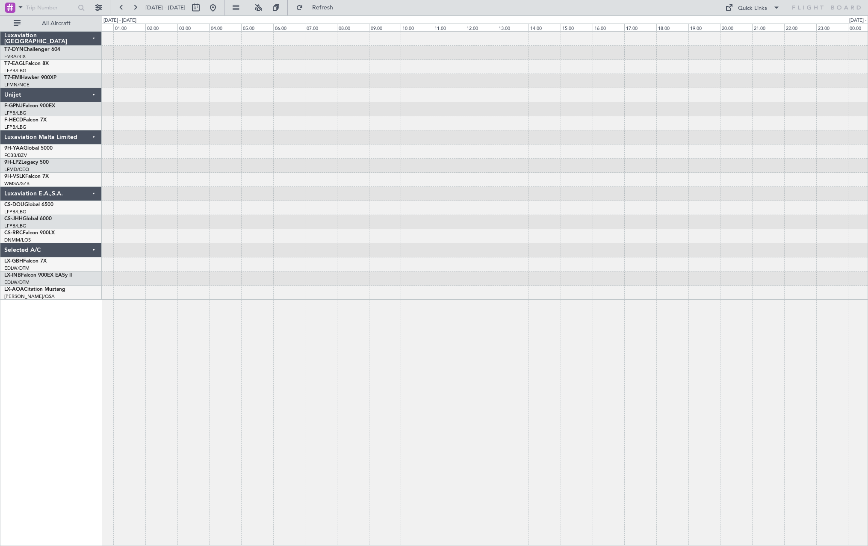
click at [137, 138] on div "RJTT 23:00 Z RJCC 00:30 Z" at bounding box center [484, 166] width 765 height 268
click at [133, 165] on div at bounding box center [484, 166] width 765 height 268
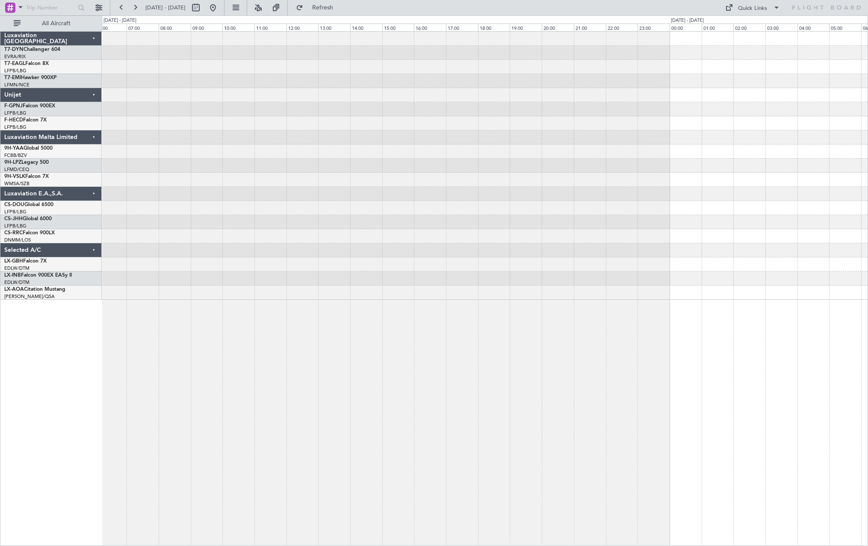
click at [218, 135] on div at bounding box center [484, 166] width 765 height 268
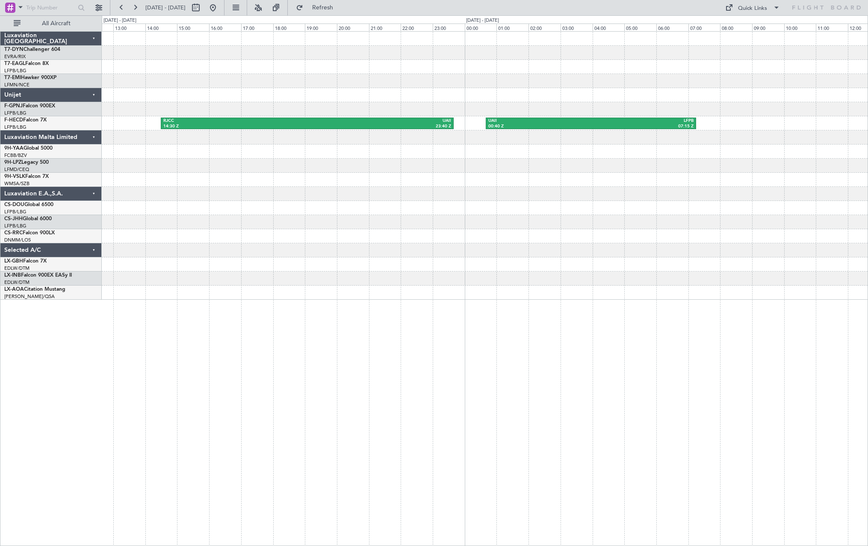
click at [180, 132] on div "RJCC 14:30 Z UAII 23:40 Z UAII 00:40 Z LFPB 07:15 Z" at bounding box center [484, 166] width 765 height 268
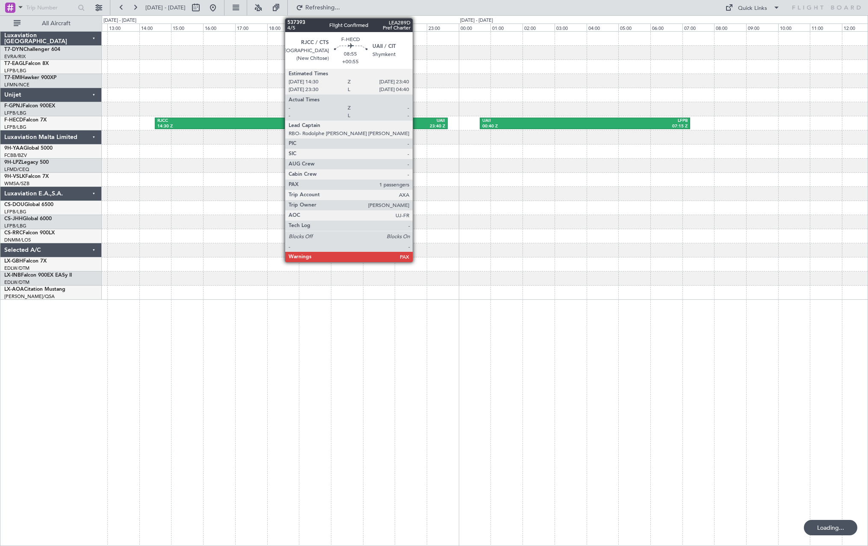
click at [408, 125] on div "23:40 Z" at bounding box center [373, 127] width 144 height 6
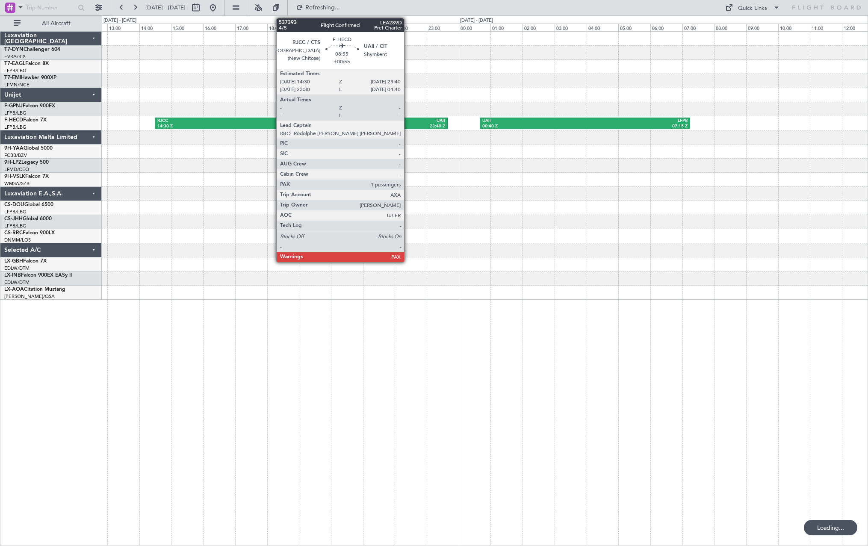
click at [408, 125] on div "23:40 Z" at bounding box center [373, 127] width 144 height 6
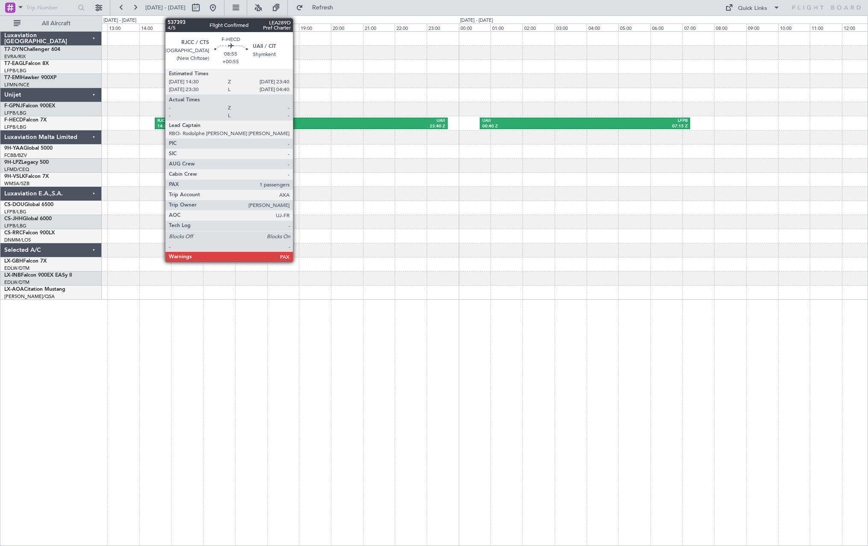
click at [297, 119] on div "RJCC" at bounding box center [229, 121] width 144 height 6
click at [295, 121] on div "RJCC" at bounding box center [229, 121] width 144 height 6
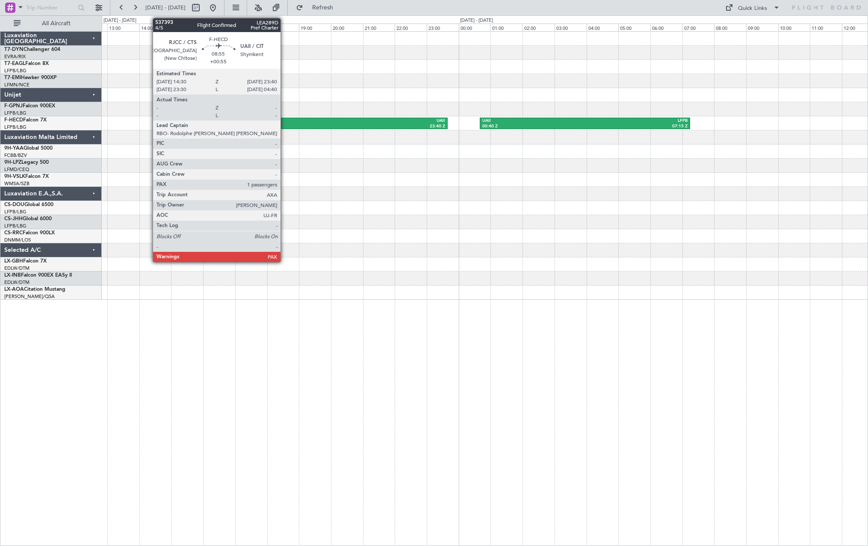
click at [284, 120] on div "RJCC" at bounding box center [229, 121] width 144 height 6
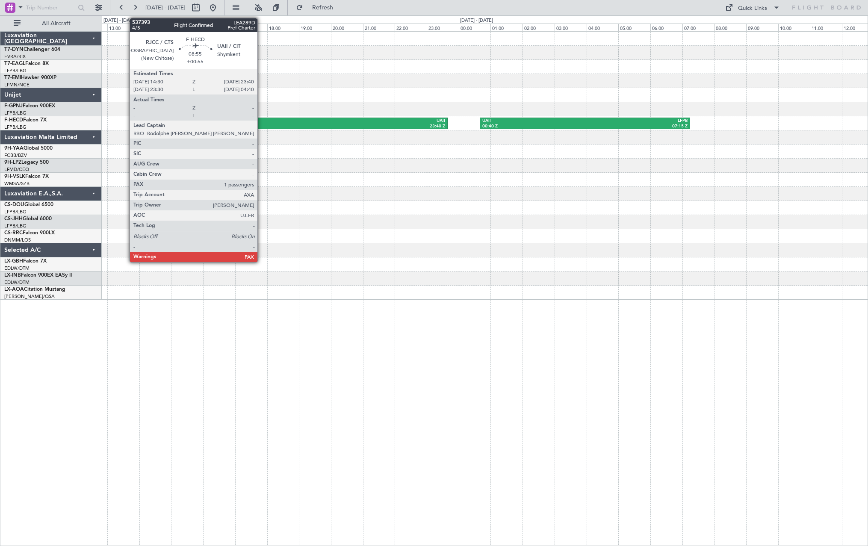
click at [261, 121] on div "RJCC" at bounding box center [229, 121] width 144 height 6
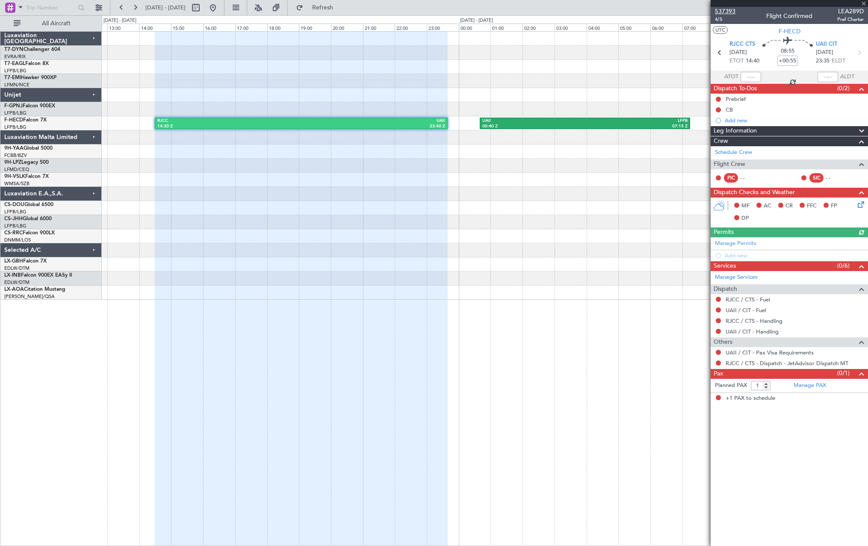
click at [733, 9] on span "537393" at bounding box center [725, 11] width 21 height 9
click at [340, 11] on span "Refresh" at bounding box center [323, 8] width 36 height 6
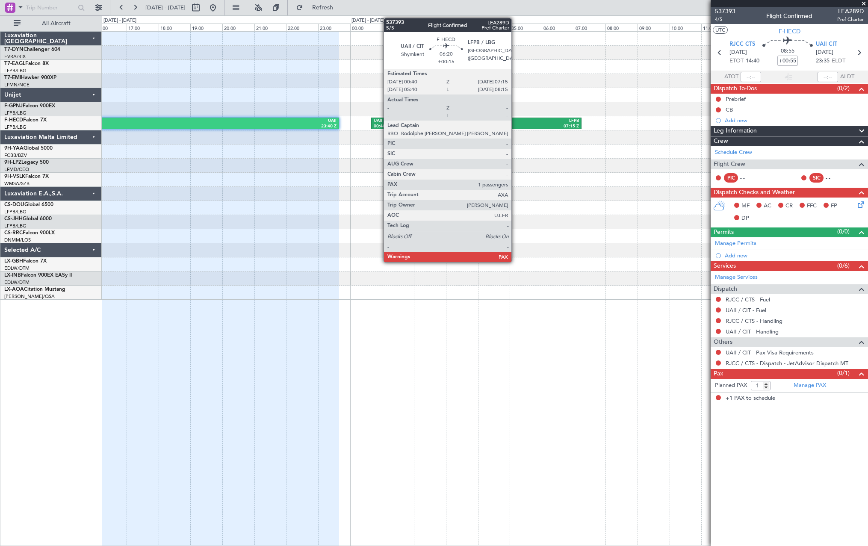
click at [515, 124] on div "07:15 Z" at bounding box center [527, 127] width 103 height 6
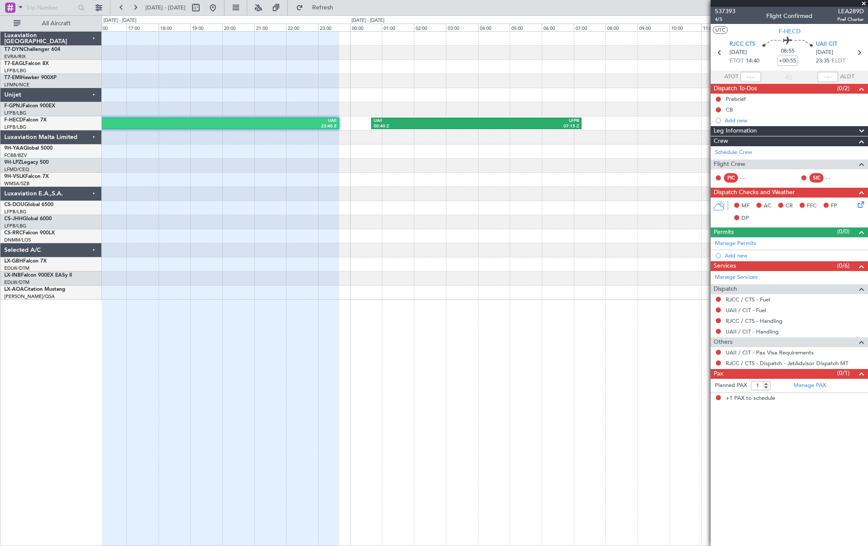
click at [458, 117] on div "RJCC 14:30 Z UAII 23:40 Z UAII 00:40 Z LFPB 07:15 Z" at bounding box center [484, 123] width 765 height 14
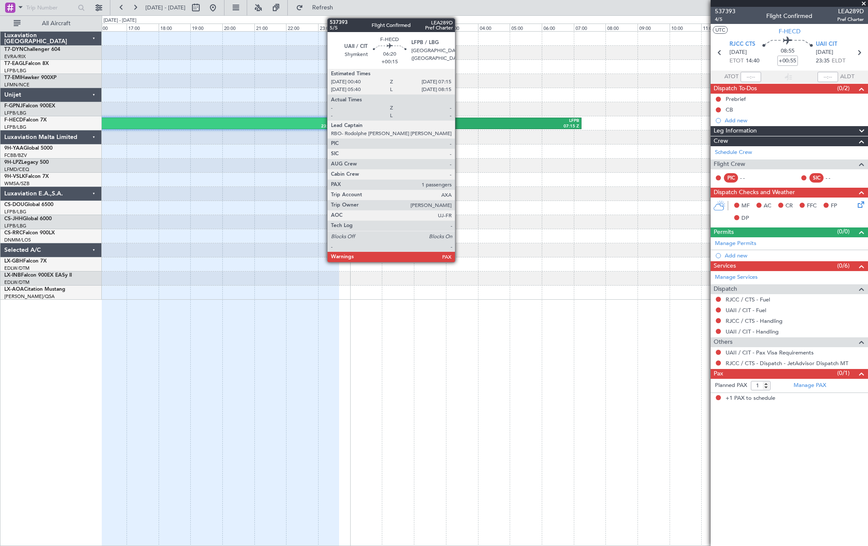
click at [459, 121] on div "UAII" at bounding box center [425, 121] width 103 height 6
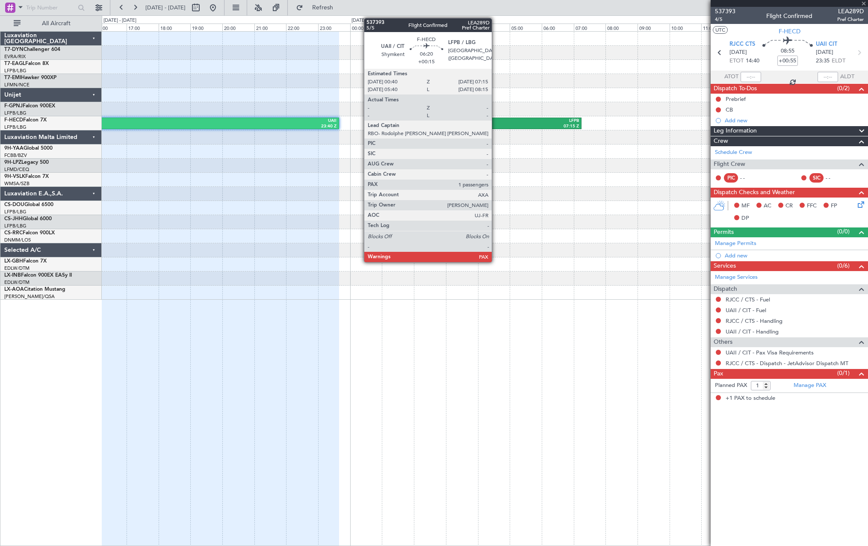
type input "+00:15"
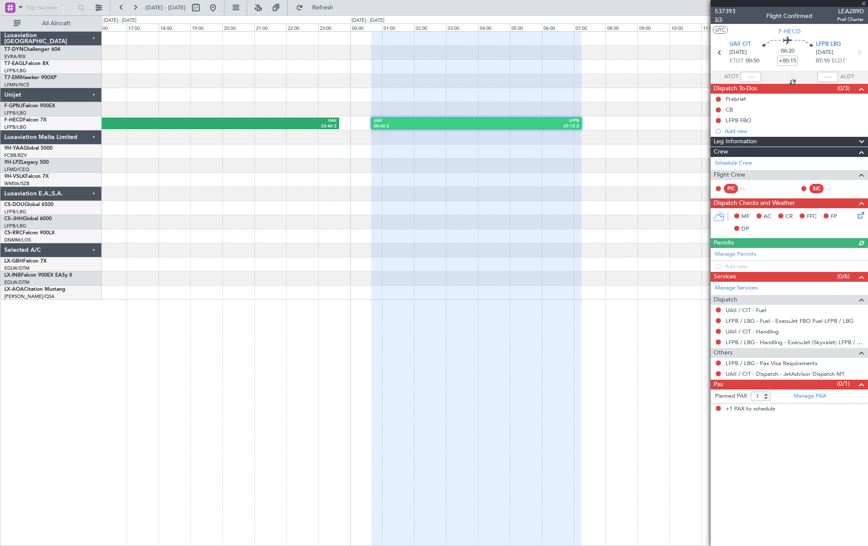
click at [718, 20] on span "5/5" at bounding box center [725, 19] width 21 height 7
